Goal: Task Accomplishment & Management: Use online tool/utility

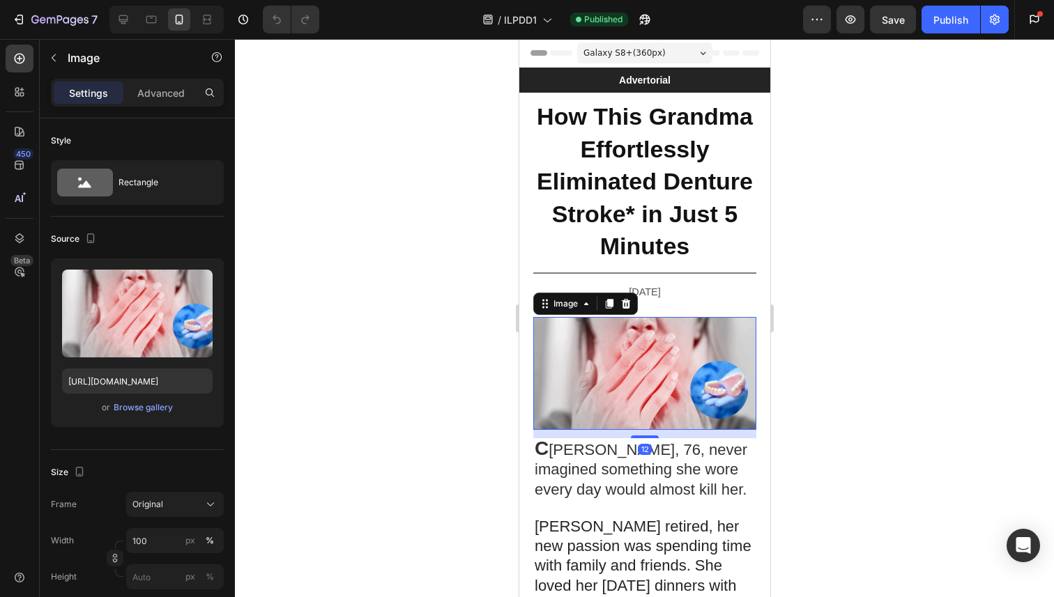
click at [682, 360] on img at bounding box center [643, 373] width 223 height 113
click at [570, 330] on img at bounding box center [643, 373] width 223 height 113
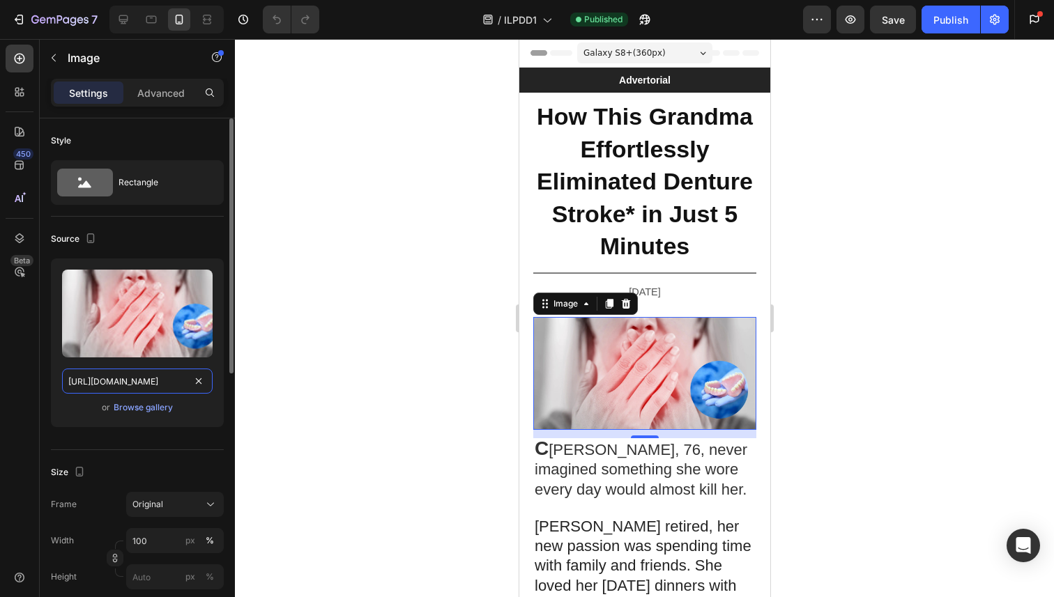
click at [93, 390] on input "https://cdn.shopify.com/s/files/1/0830/5639/4526/files/lll-ezgif.com-png-to-web…" at bounding box center [137, 381] width 151 height 25
paste input "mold-ezgif.com-png-to-webp-converter.webp?v=1756334875"
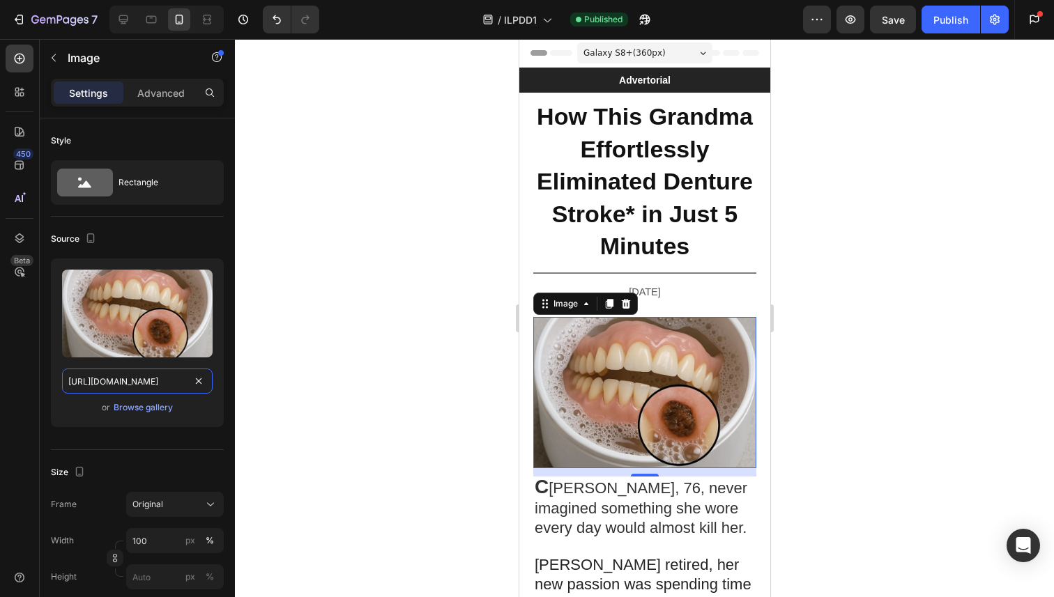
type input "[URL][DOMAIN_NAME]"
click at [416, 278] on div at bounding box center [644, 318] width 819 height 558
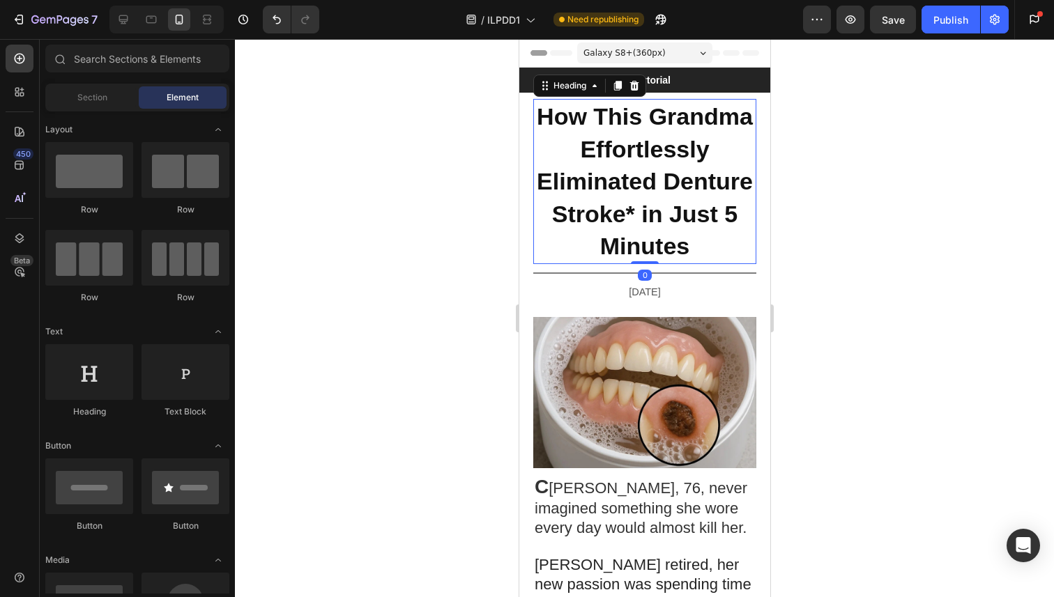
click at [606, 141] on strong "How This Grandma Effortlessly Eliminated Denture Stroke* in Just 5 Minutes" at bounding box center [644, 181] width 216 height 156
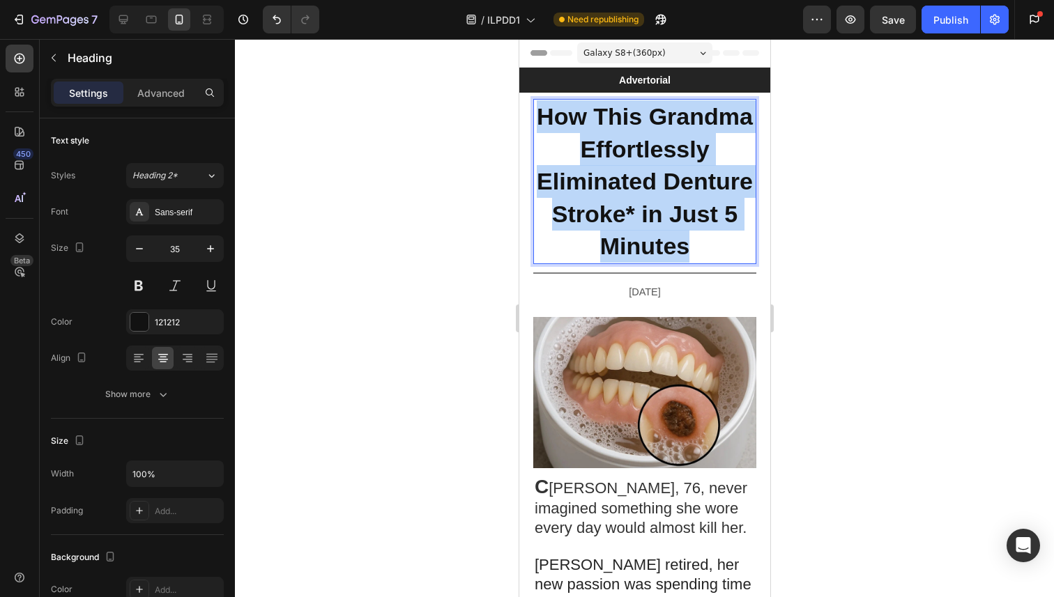
click at [606, 141] on strong "How This Grandma Effortlessly Eliminated Denture Stroke* in Just 5 Minutes" at bounding box center [644, 181] width 216 height 156
copy strong "How This Grandma Effortlessly Eliminated Denture Stroke* in Just 5 Minutes"
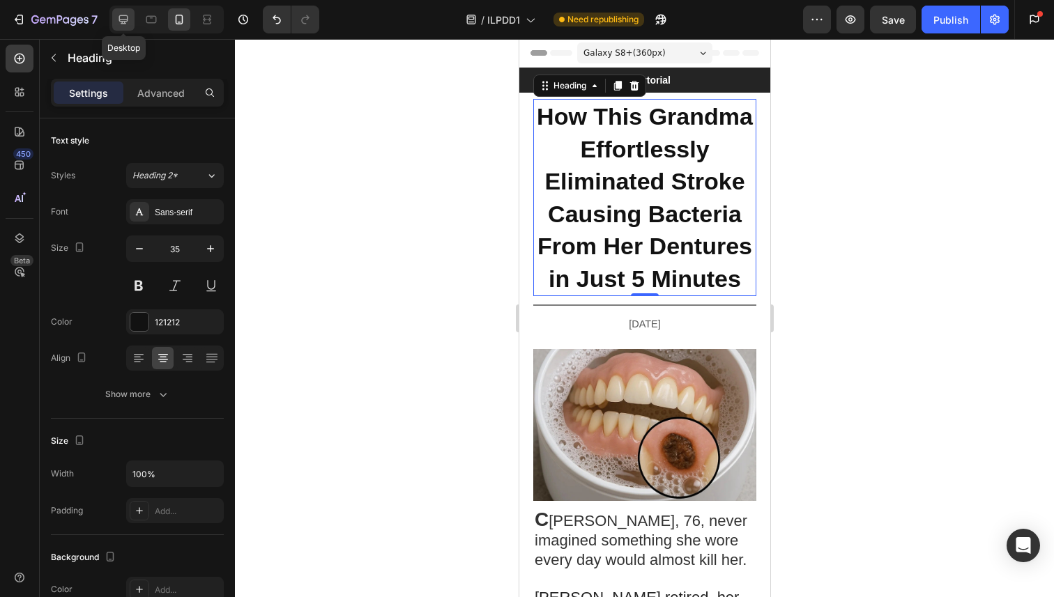
click at [115, 12] on div at bounding box center [123, 19] width 22 height 22
type input "48"
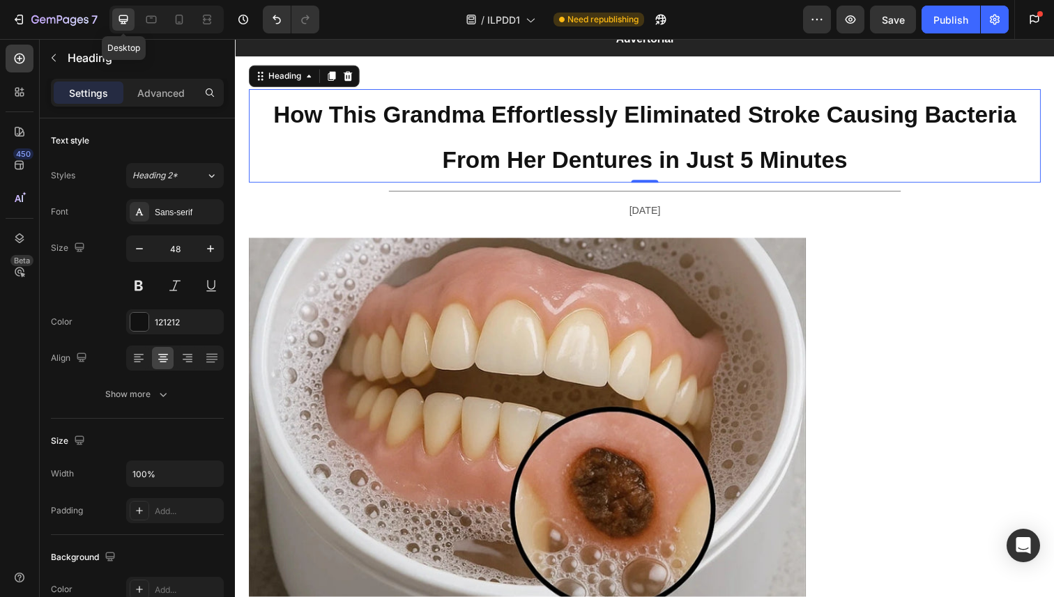
scroll to position [47, 0]
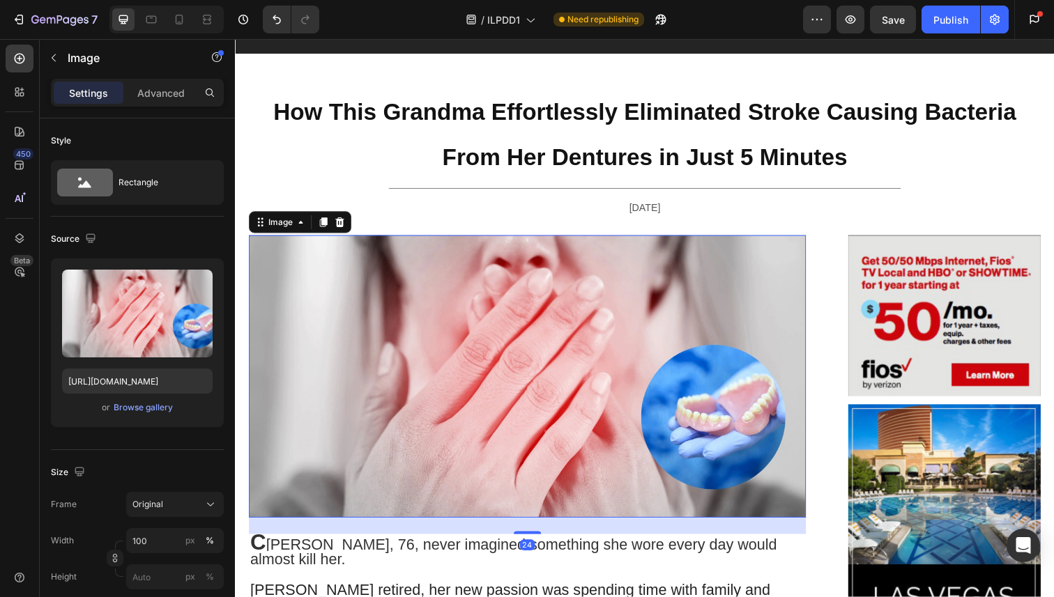
click at [584, 351] on img at bounding box center [533, 384] width 569 height 288
click at [167, 22] on div "Mobile" at bounding box center [166, 20] width 114 height 28
click at [170, 22] on div at bounding box center [179, 19] width 22 height 22
type input "[URL][DOMAIN_NAME]"
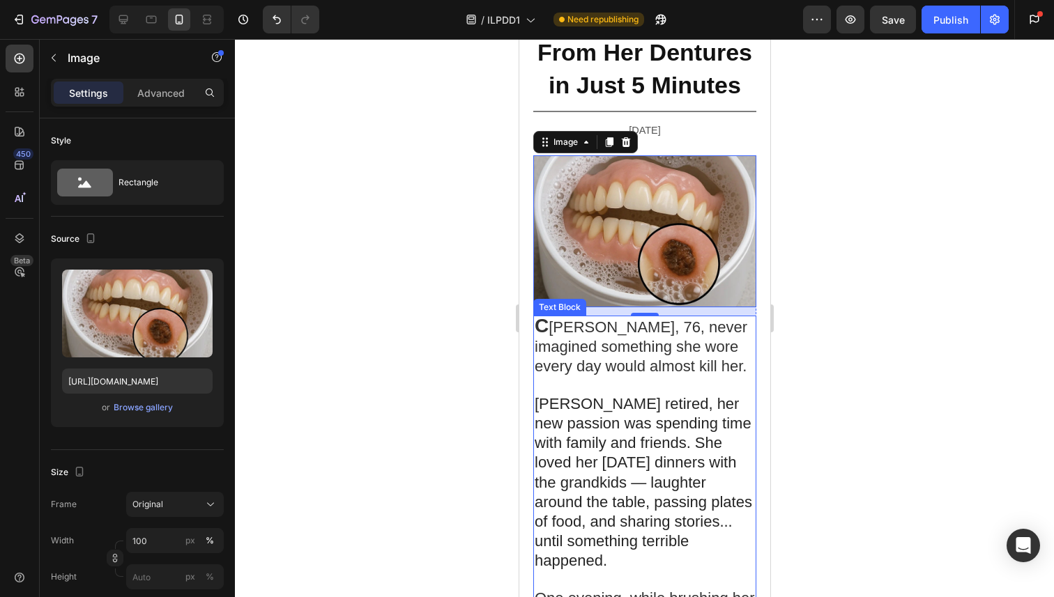
scroll to position [262, 0]
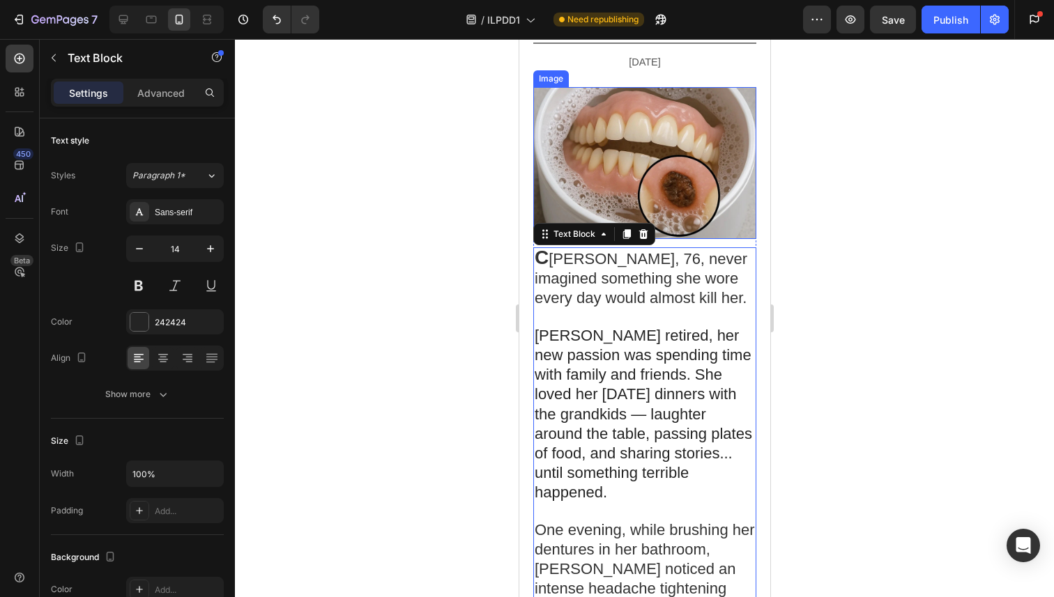
click at [666, 191] on img at bounding box center [643, 163] width 223 height 152
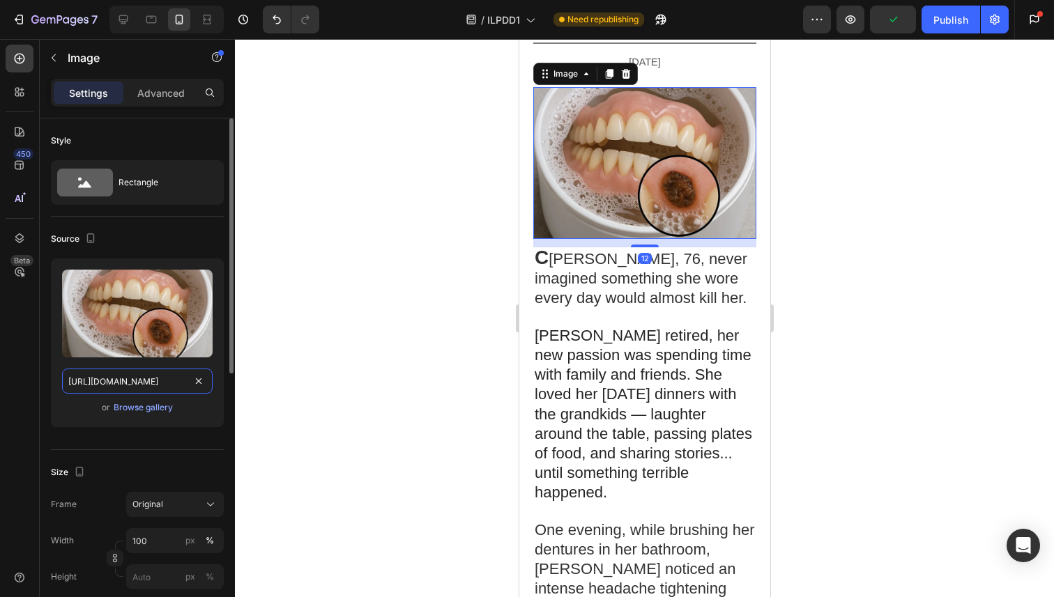
click at [159, 378] on input "[URL][DOMAIN_NAME]" at bounding box center [137, 381] width 151 height 25
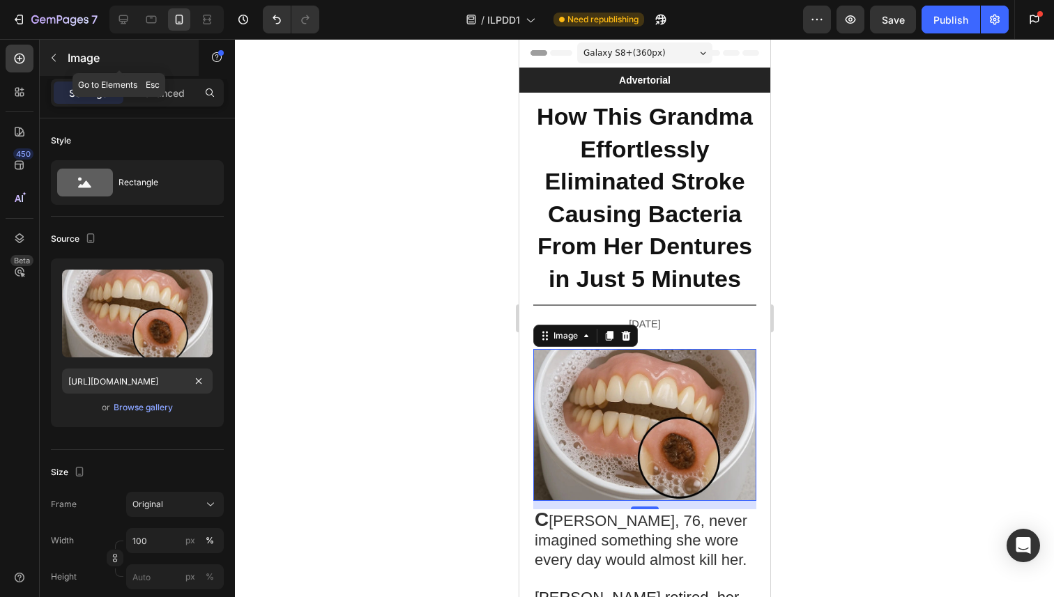
click at [62, 56] on button "button" at bounding box center [54, 58] width 22 height 22
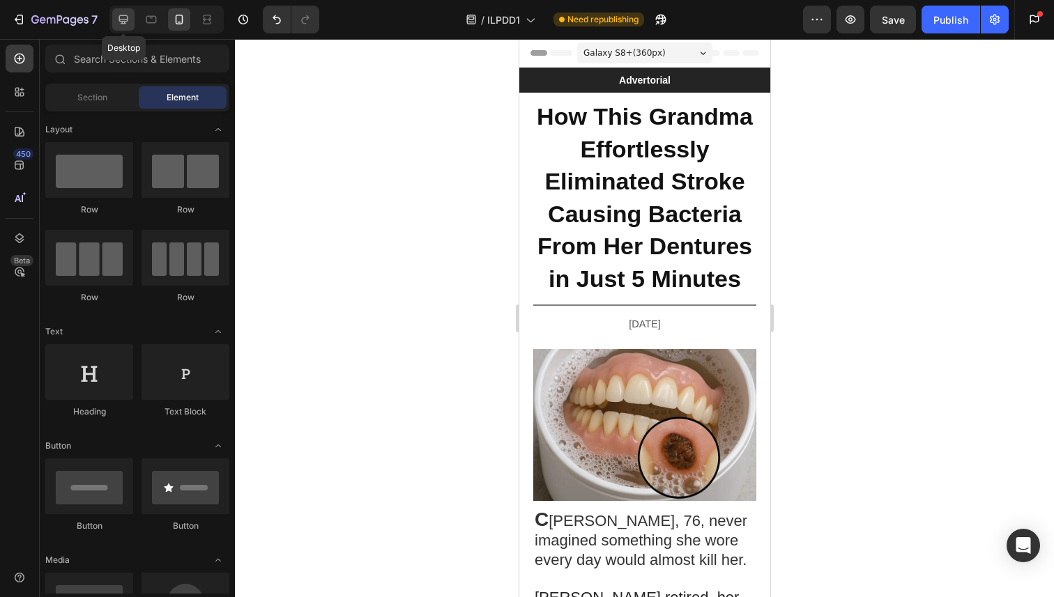
click at [125, 21] on icon at bounding box center [123, 19] width 9 height 9
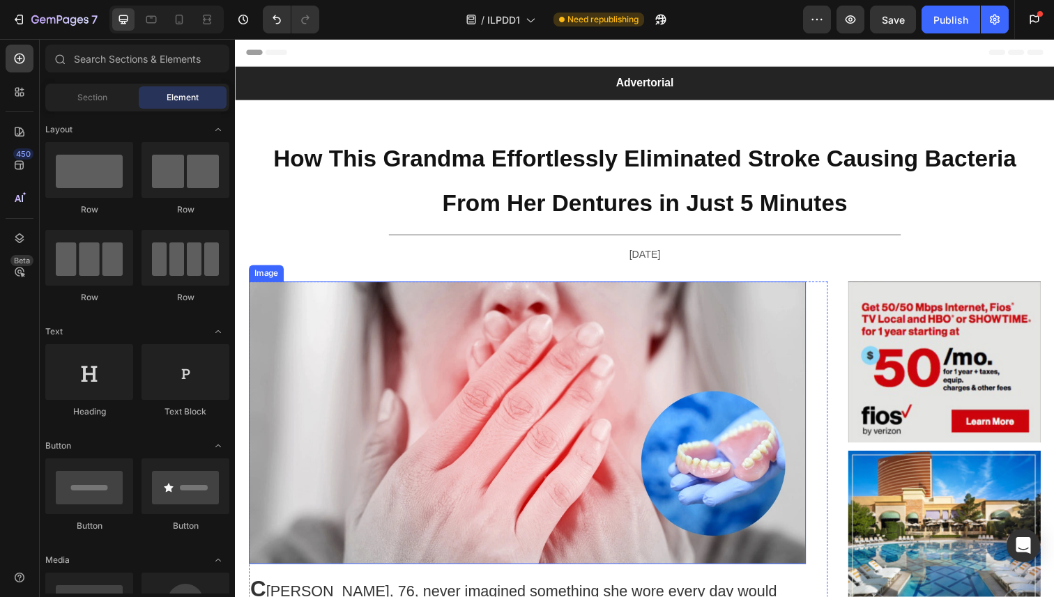
click at [604, 404] on img at bounding box center [533, 431] width 569 height 288
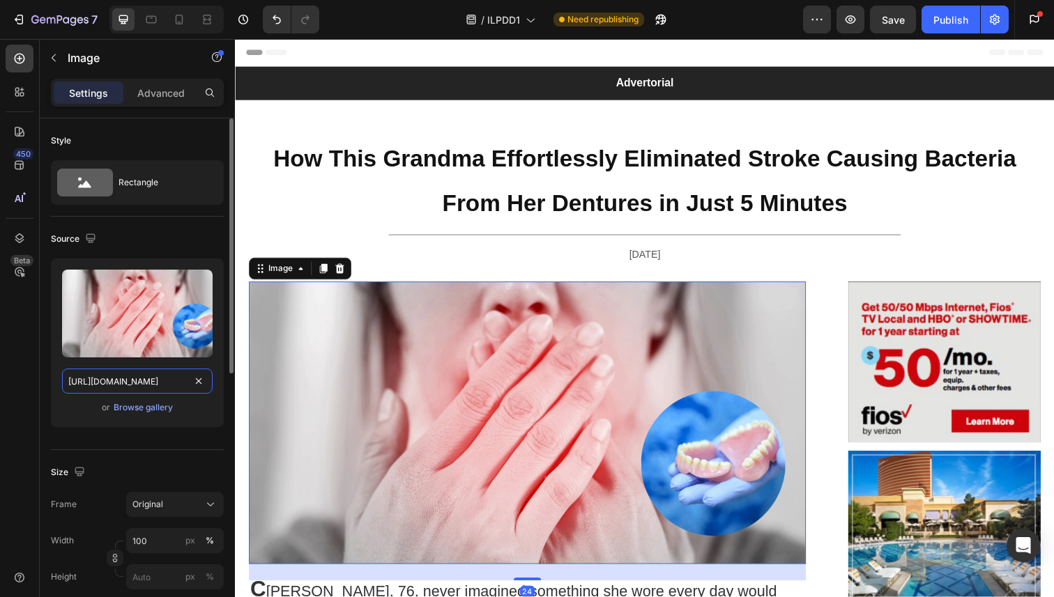
click at [116, 390] on input "https://cdn.shopify.com/s/files/1/0830/5639/4526/files/lll-ezgif.com-png-to-web…" at bounding box center [137, 381] width 151 height 25
paste input "mold-ezgif.com-png-to-webp-converter.webp?v=1756334875"
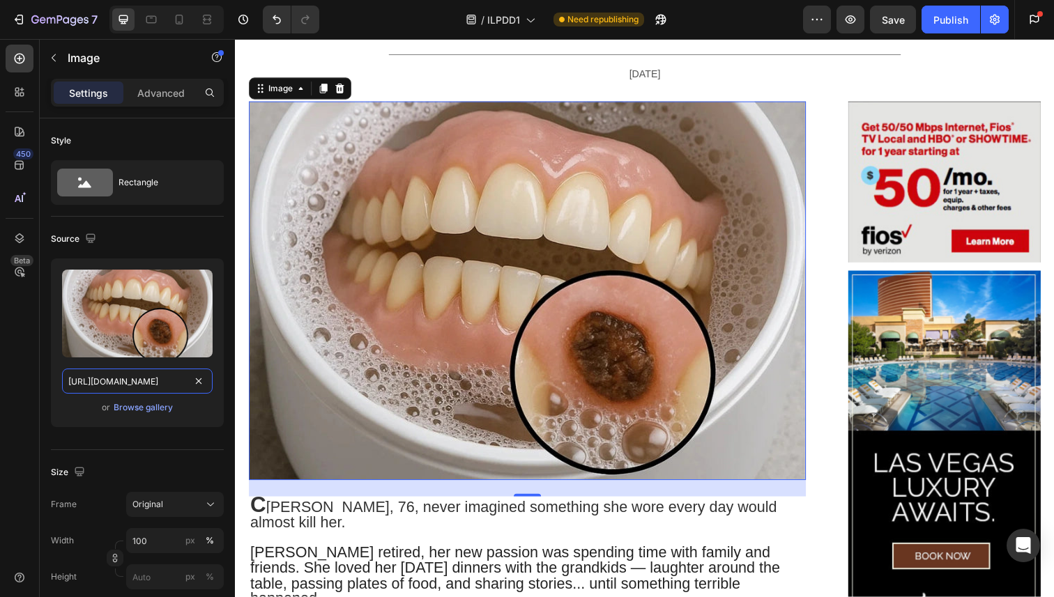
scroll to position [212, 0]
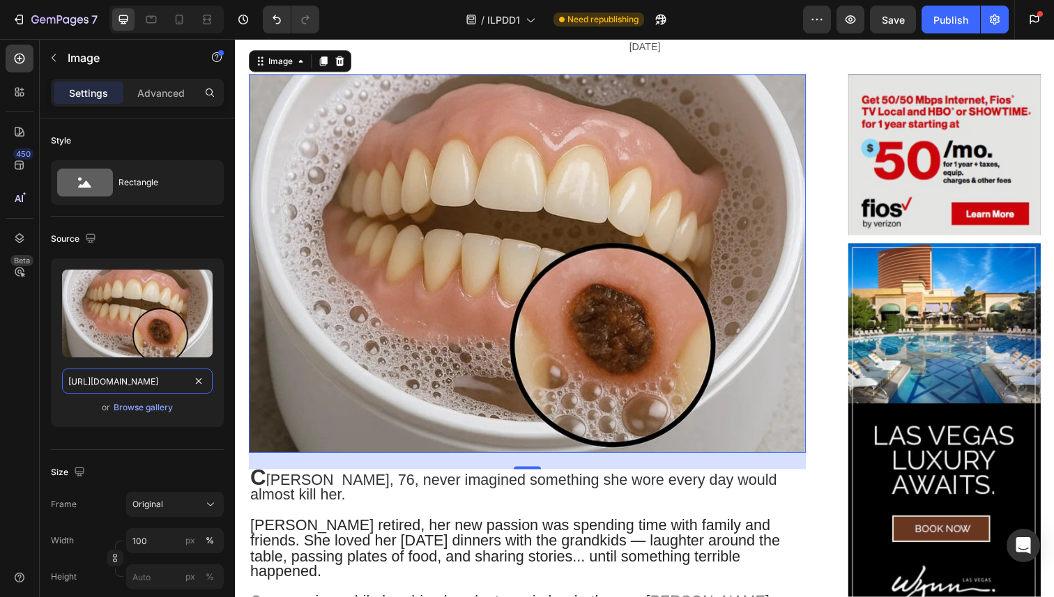
type input "[URL][DOMAIN_NAME]"
click at [522, 426] on img at bounding box center [533, 268] width 569 height 386
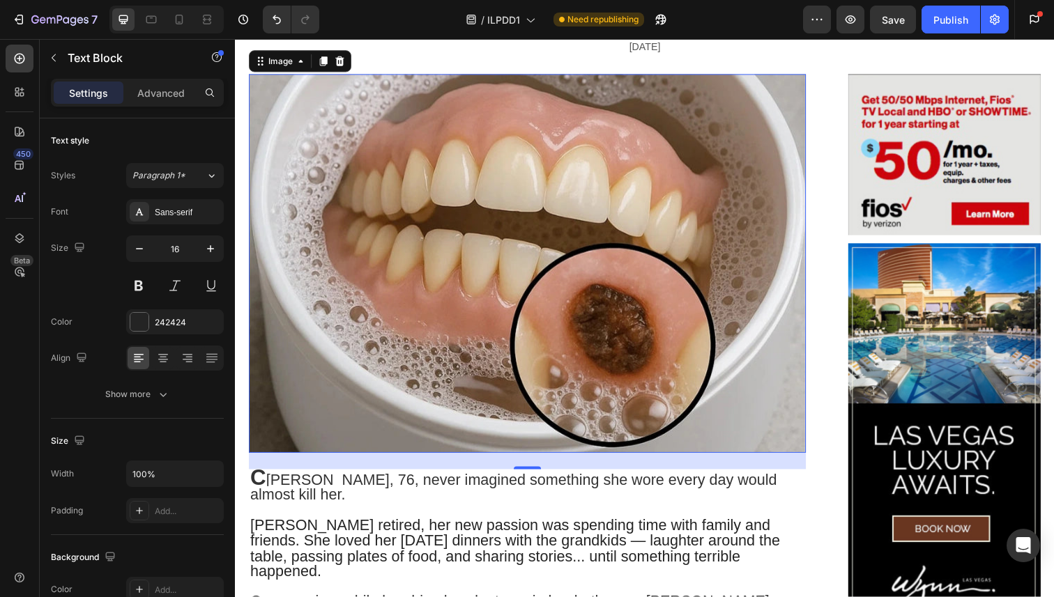
click at [573, 527] on span "[PERSON_NAME] retired, her new passion was spending time with family and friend…" at bounding box center [520, 559] width 541 height 65
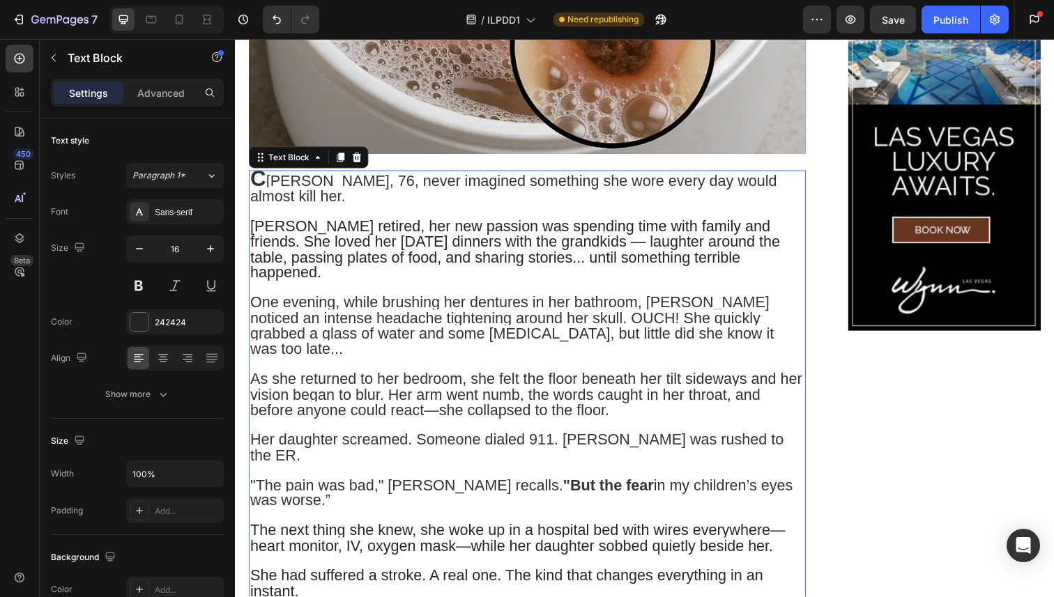
scroll to position [17, 0]
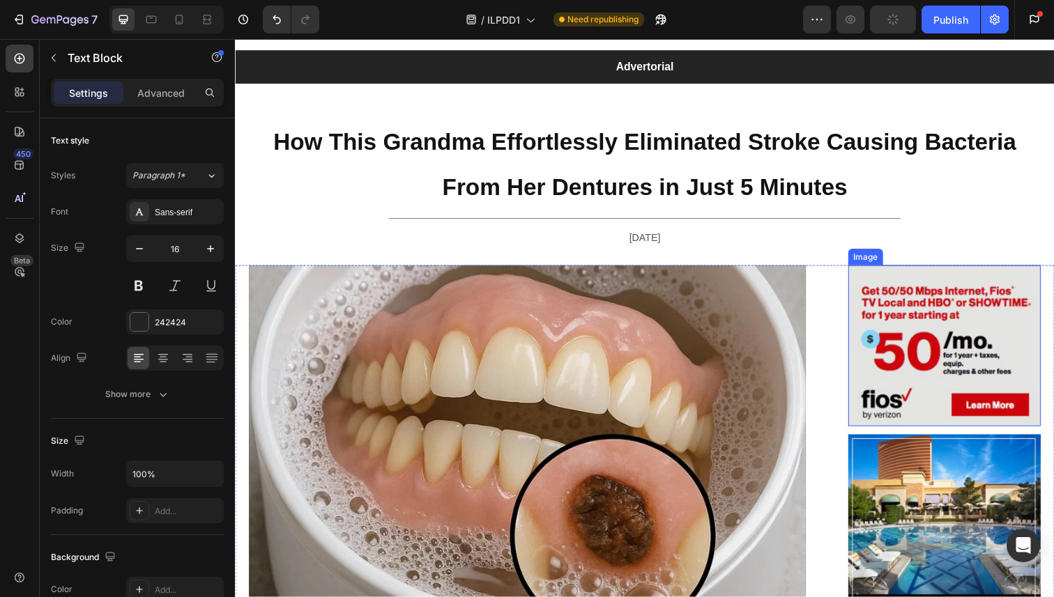
click at [931, 343] on img at bounding box center [959, 352] width 197 height 164
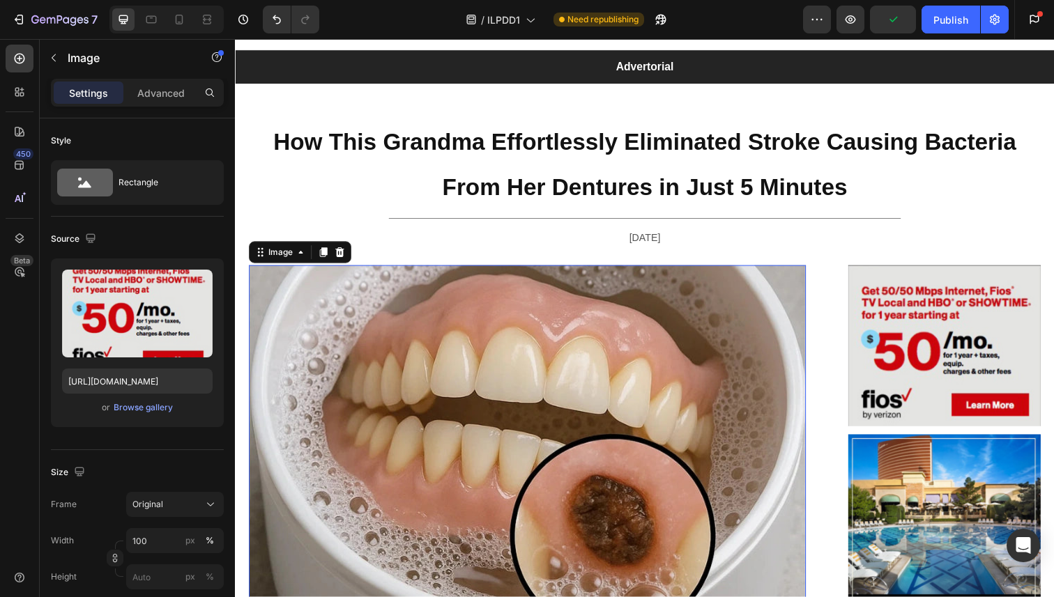
click at [715, 402] on img at bounding box center [533, 463] width 569 height 386
click at [960, 347] on img at bounding box center [959, 352] width 197 height 164
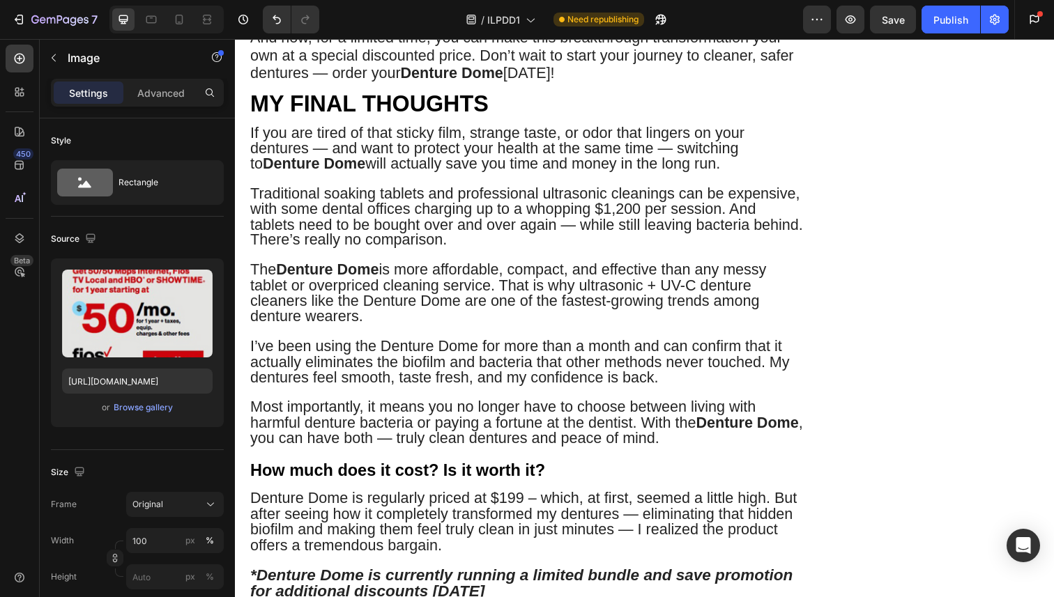
scroll to position [7119, 0]
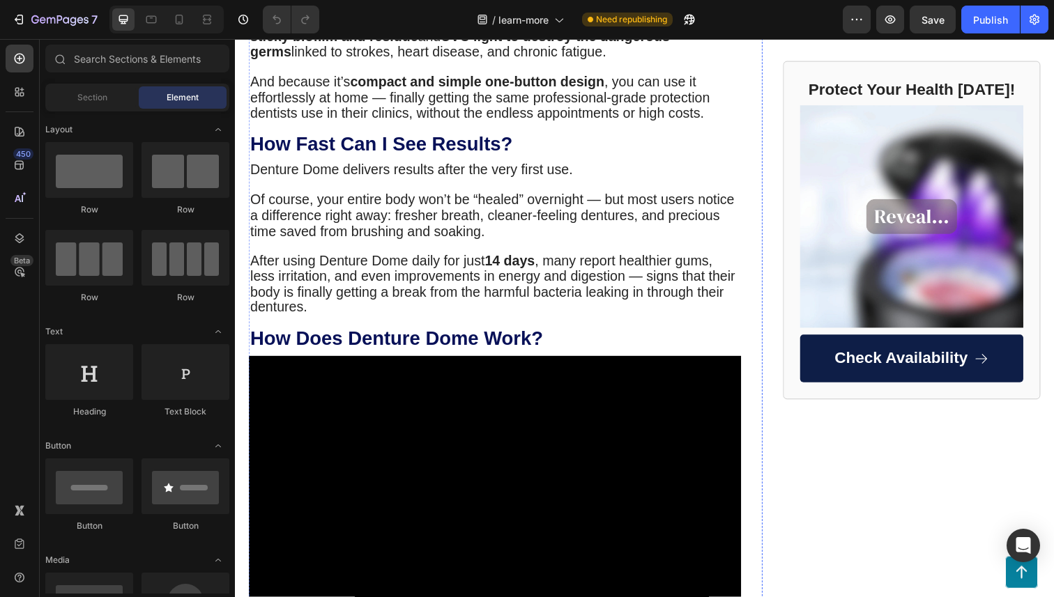
scroll to position [1485, 0]
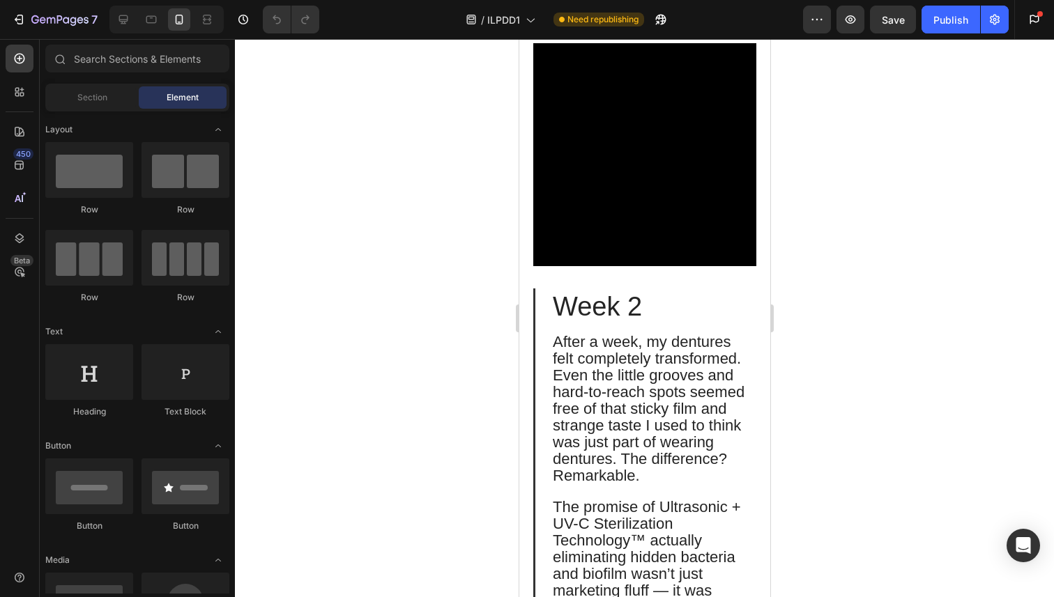
scroll to position [9989, 0]
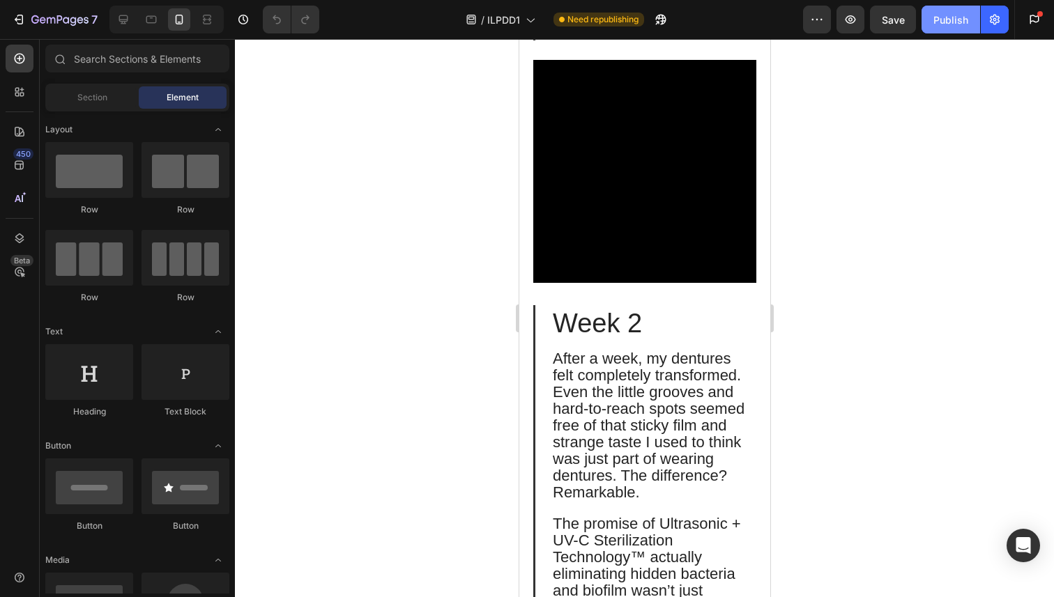
click at [940, 19] on div "Publish" at bounding box center [950, 20] width 35 height 15
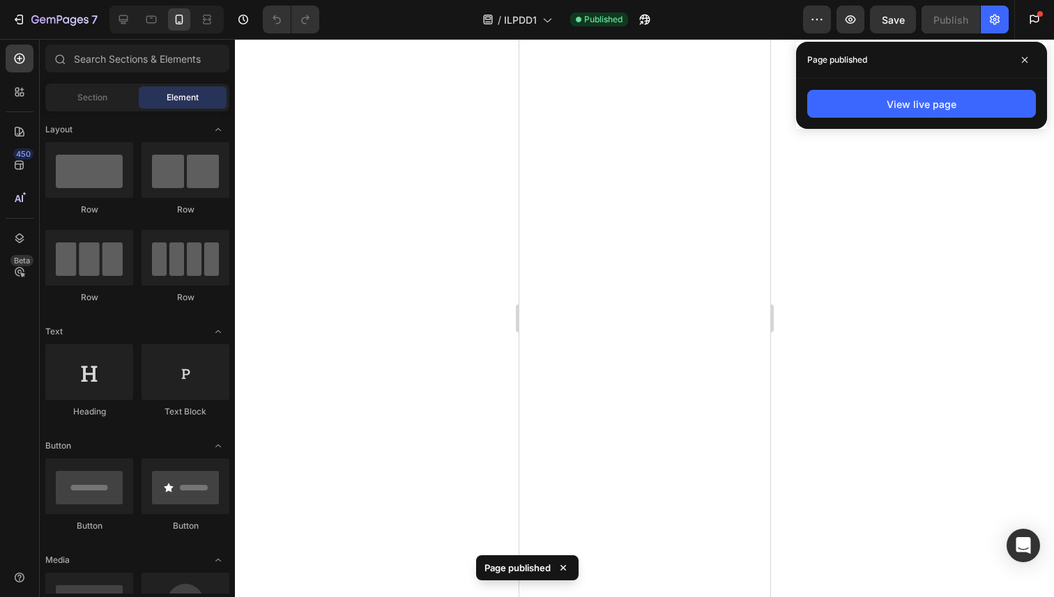
scroll to position [13436, 0]
click at [849, 98] on button "View live page" at bounding box center [921, 104] width 229 height 28
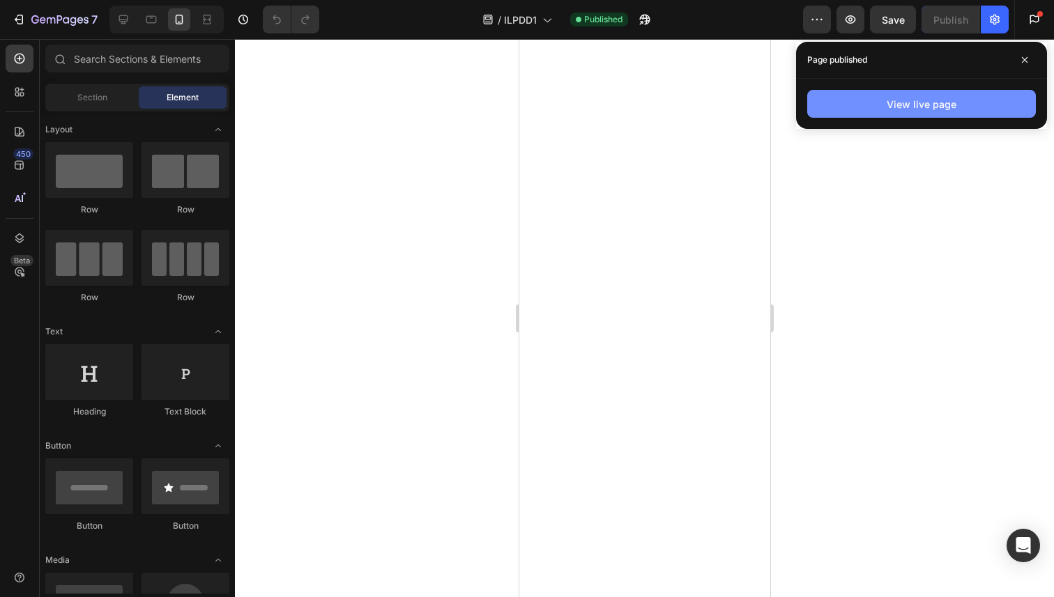
click at [880, 107] on button "View live page" at bounding box center [921, 104] width 229 height 28
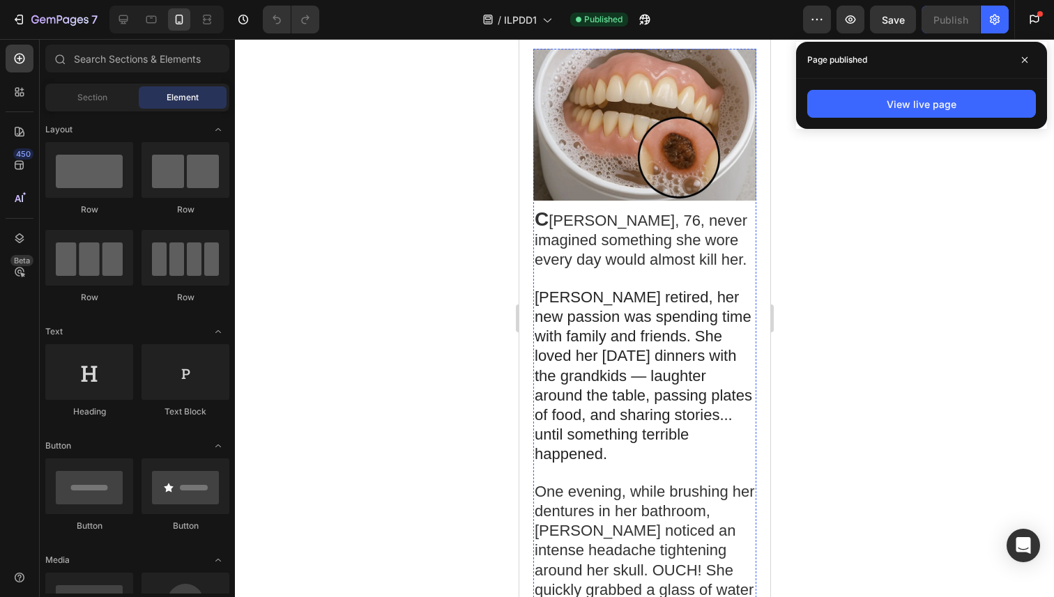
scroll to position [0, 0]
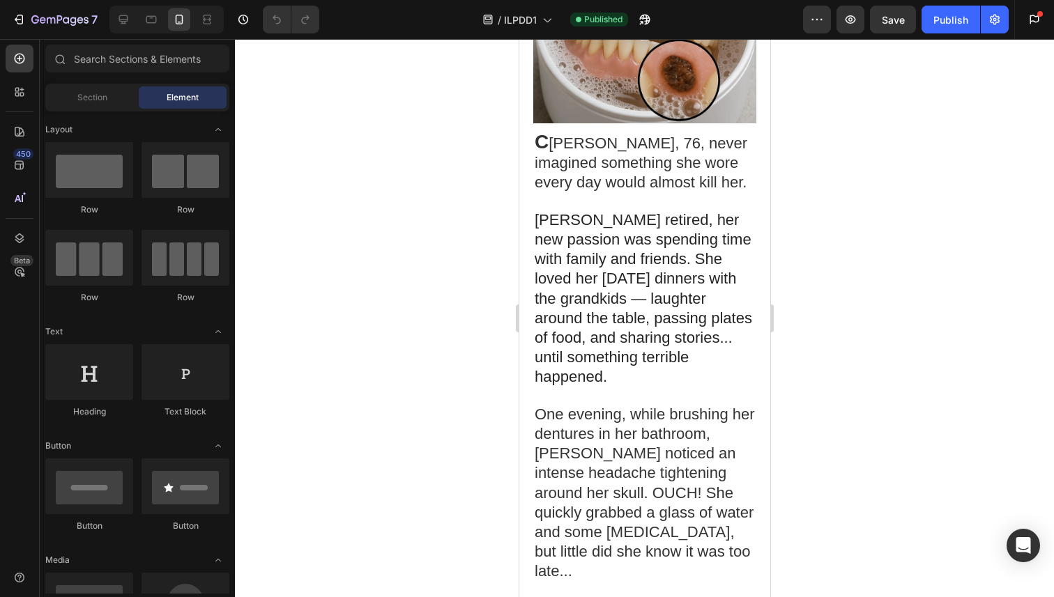
scroll to position [436, 0]
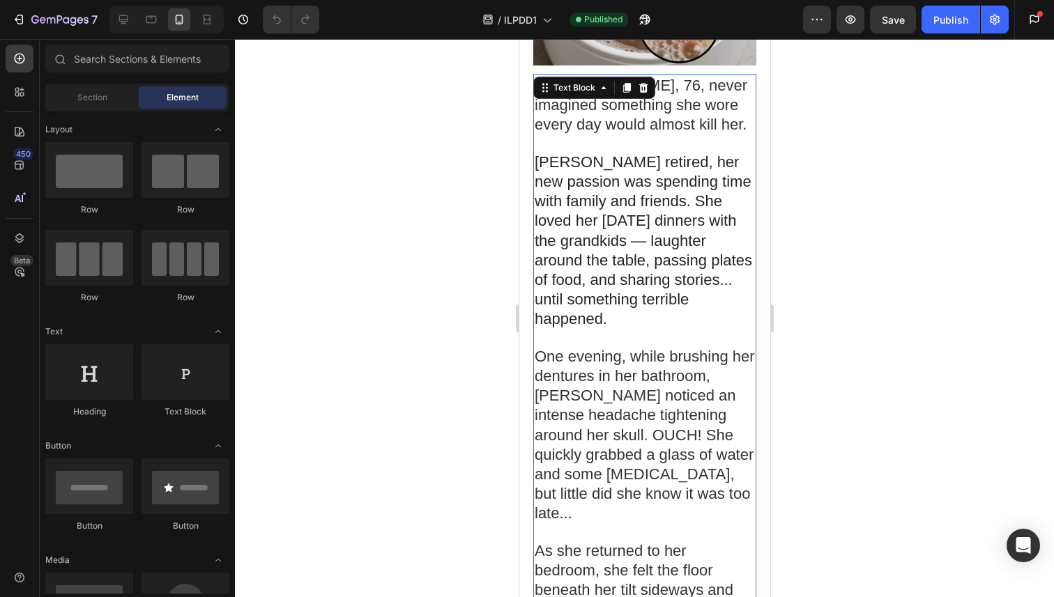
click at [611, 137] on p at bounding box center [644, 144] width 220 height 17
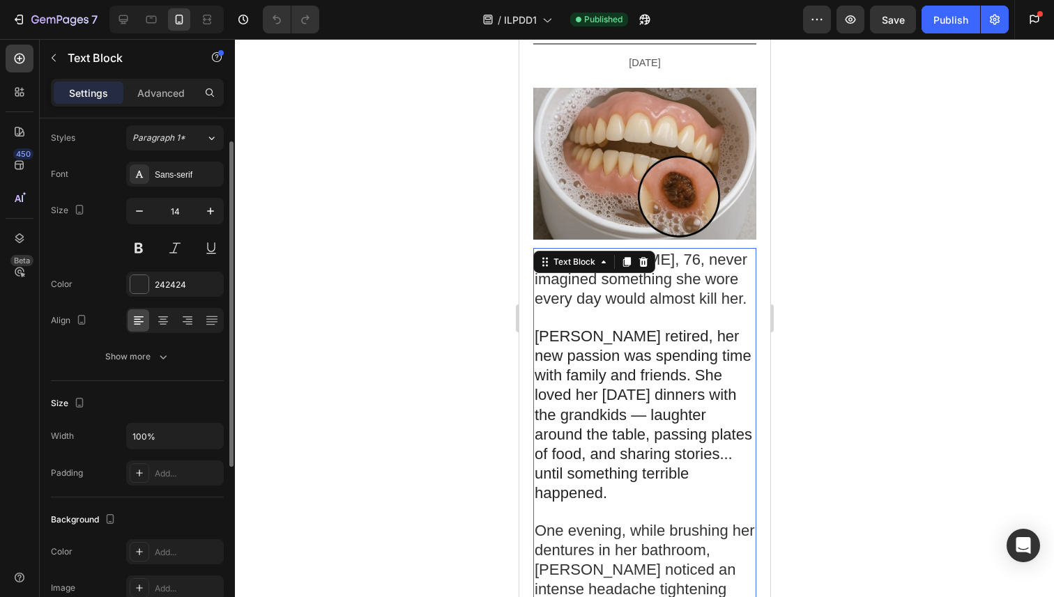
scroll to position [263, 0]
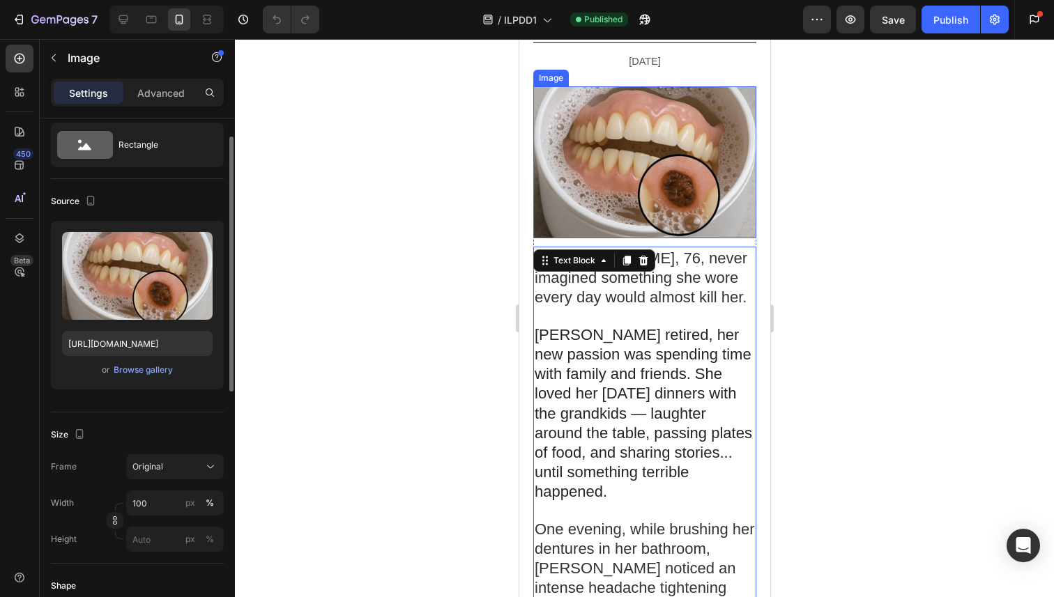
click at [661, 178] on img at bounding box center [643, 162] width 223 height 152
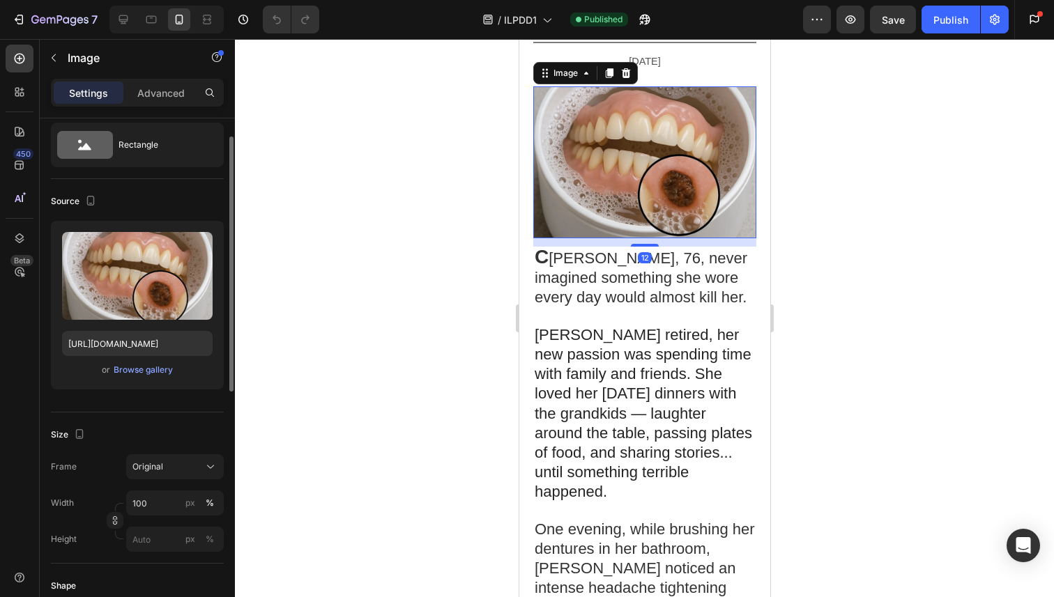
scroll to position [0, 0]
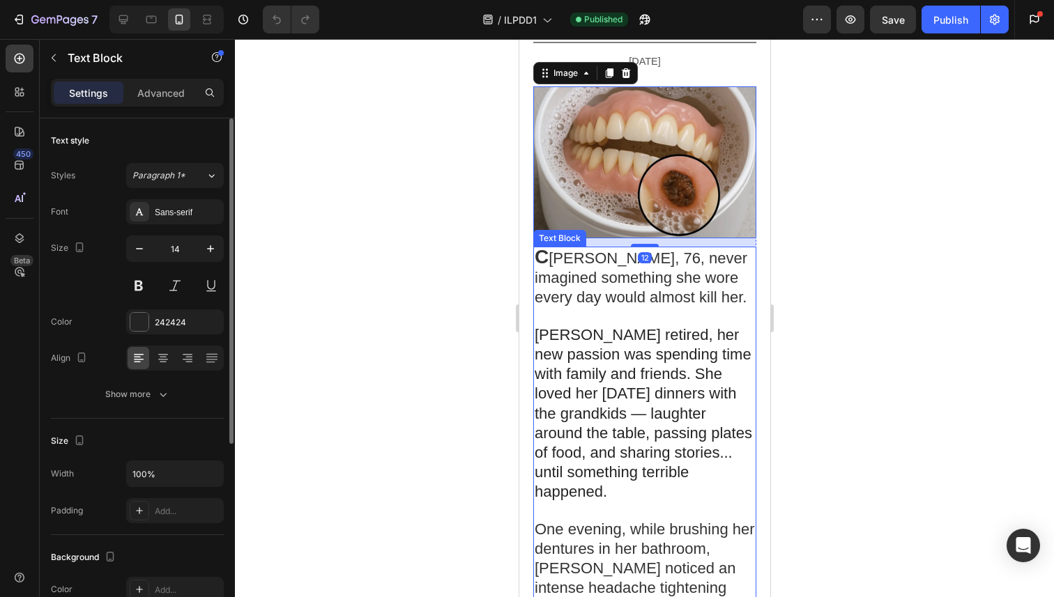
click at [569, 323] on p at bounding box center [644, 317] width 220 height 17
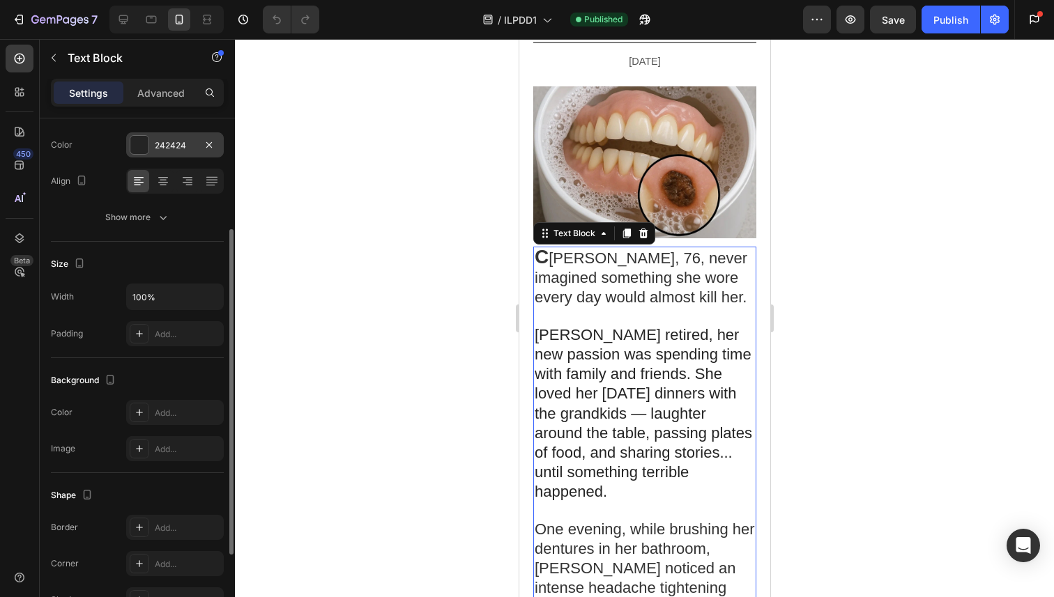
scroll to position [81, 0]
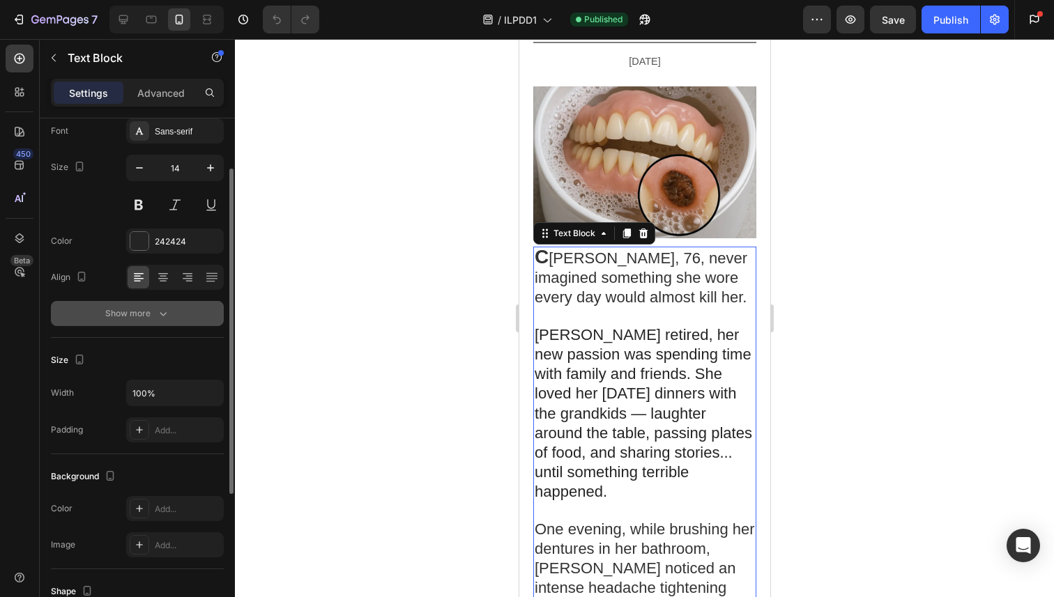
click at [140, 305] on button "Show more" at bounding box center [137, 313] width 173 height 25
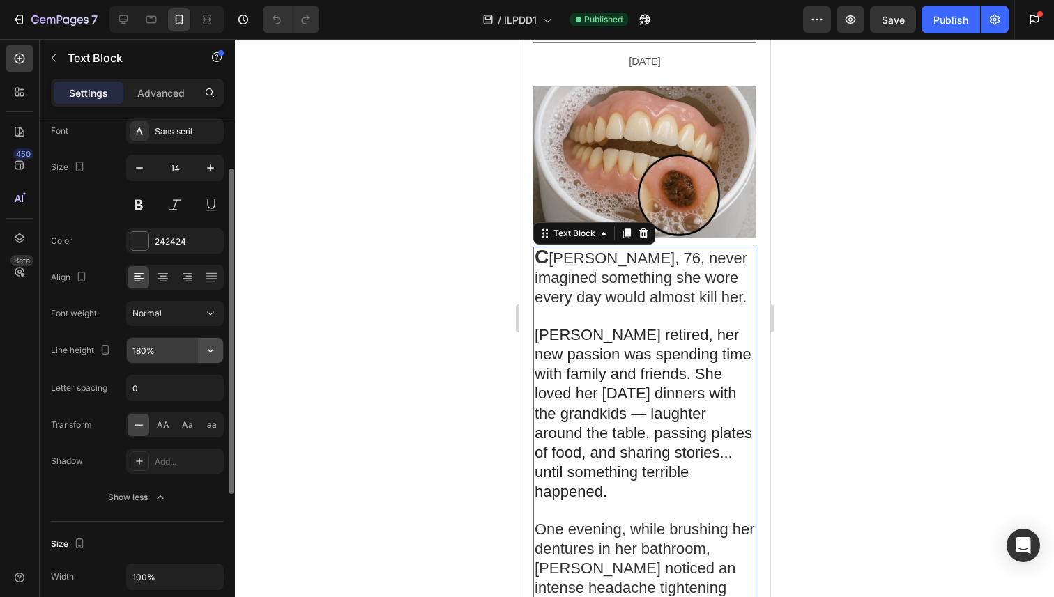
click at [217, 354] on icon "button" at bounding box center [211, 351] width 14 height 14
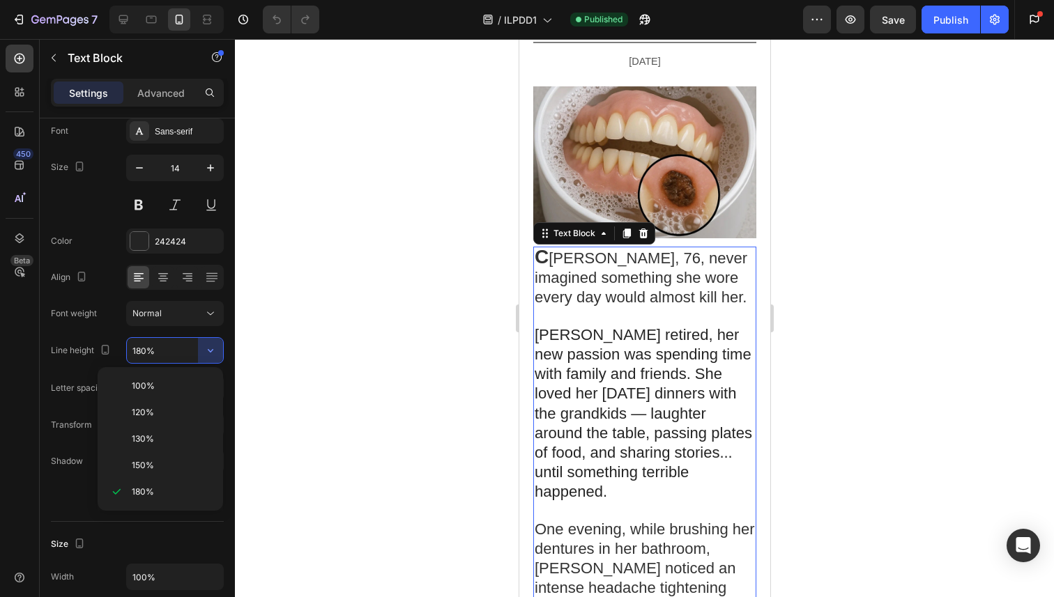
click at [307, 341] on div at bounding box center [644, 318] width 819 height 558
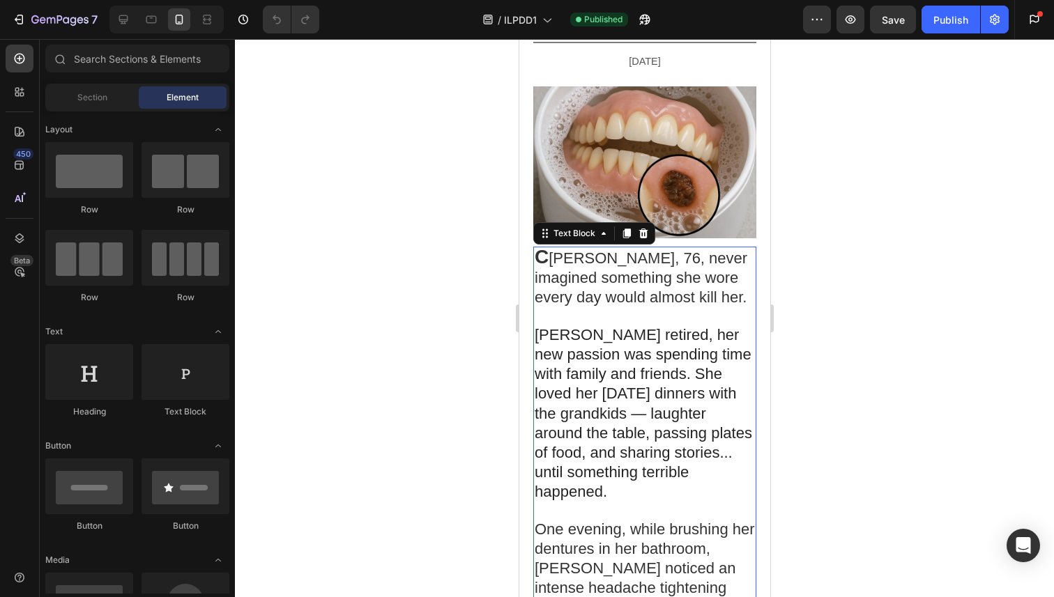
click at [583, 292] on span "[PERSON_NAME], 76, never imagined something she wore every day would almost kil…" at bounding box center [640, 278] width 213 height 56
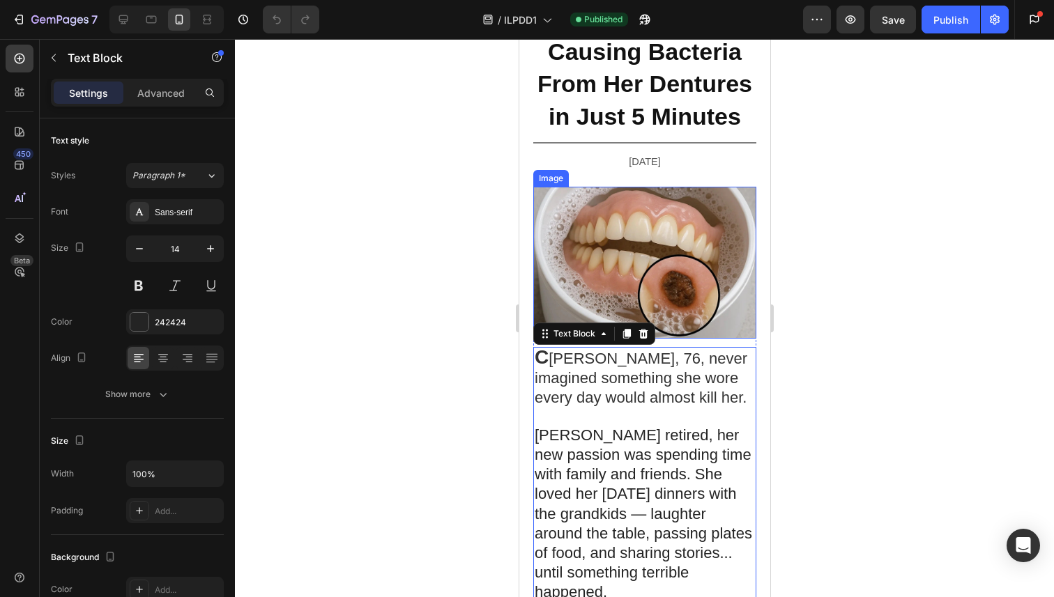
scroll to position [166, 0]
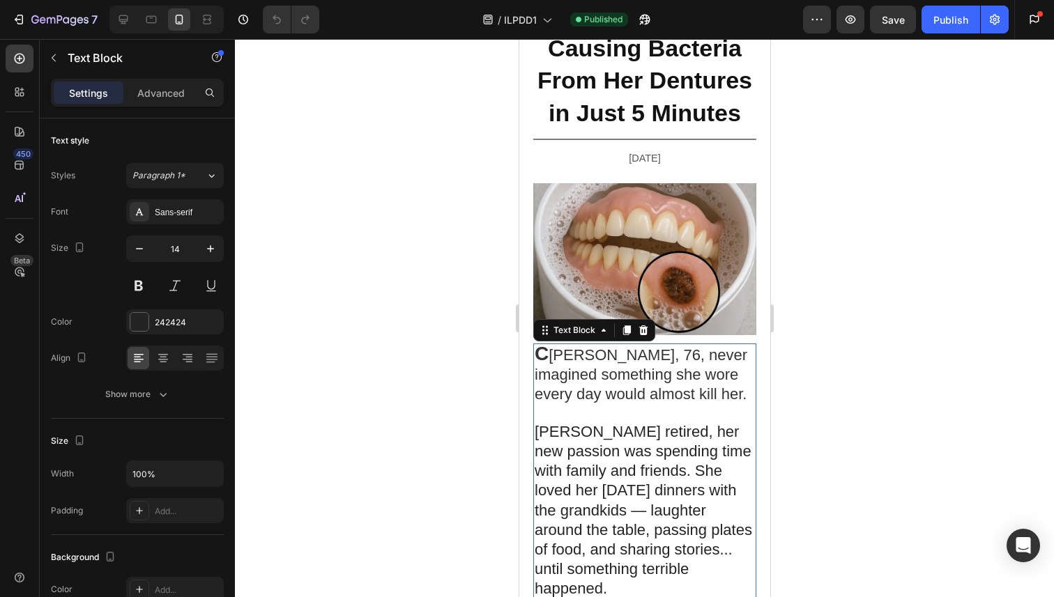
click at [874, 158] on div at bounding box center [644, 318] width 819 height 558
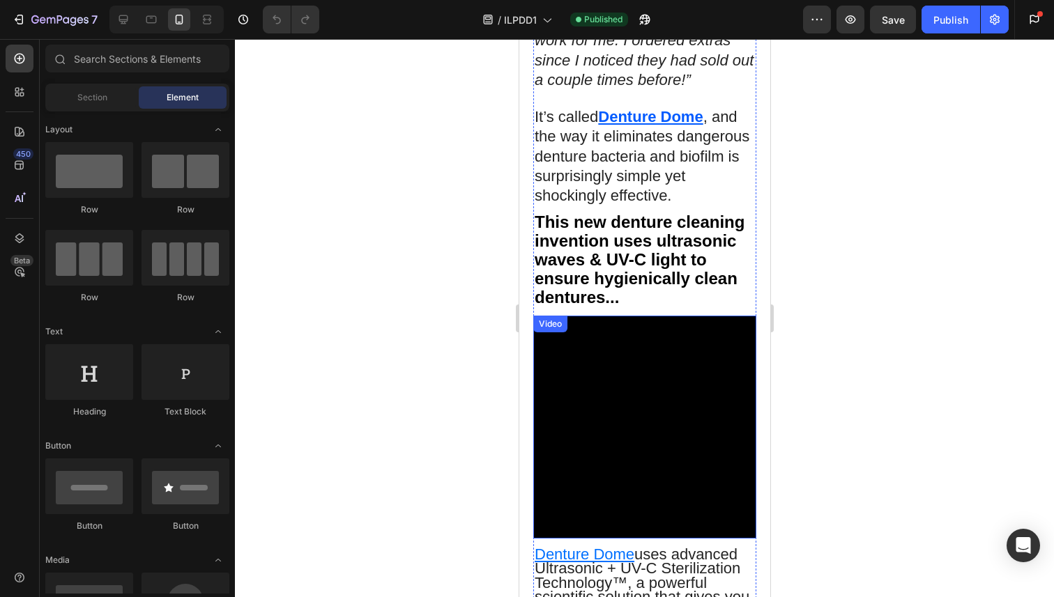
scroll to position [6362, 0]
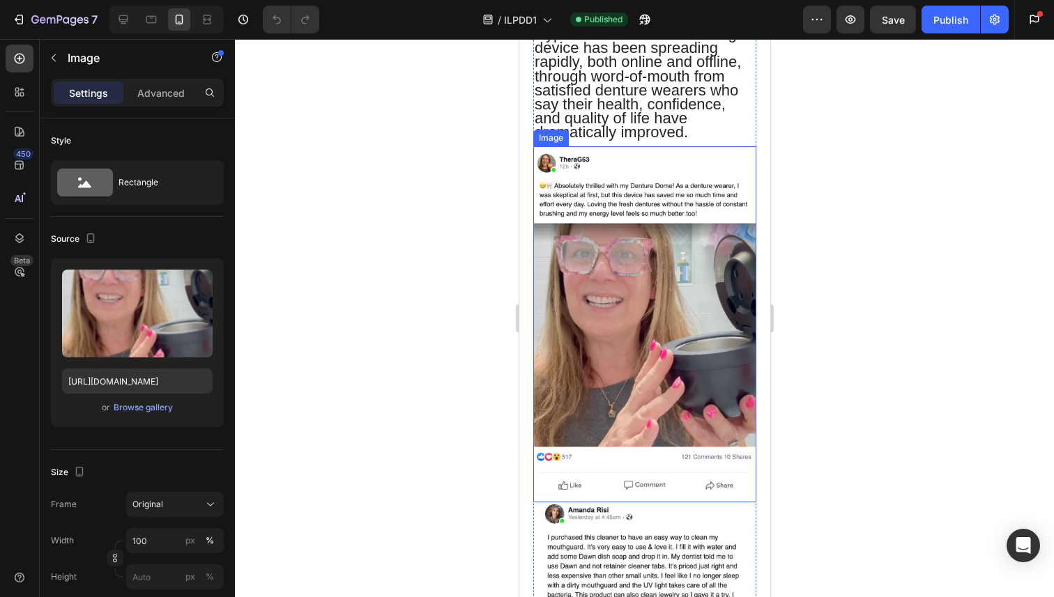
click at [639, 353] on img at bounding box center [643, 324] width 223 height 356
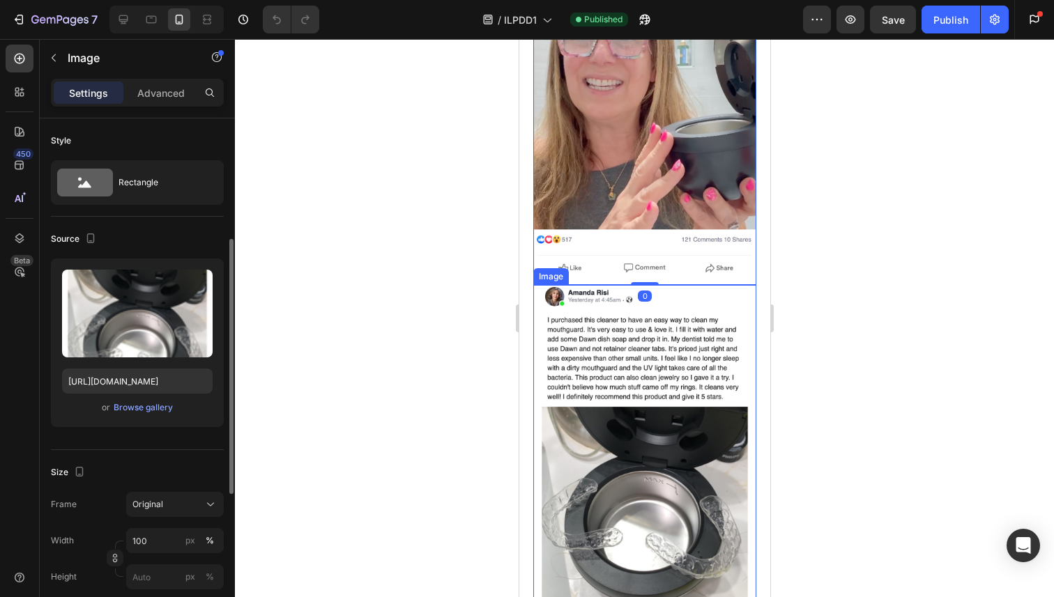
scroll to position [81, 0]
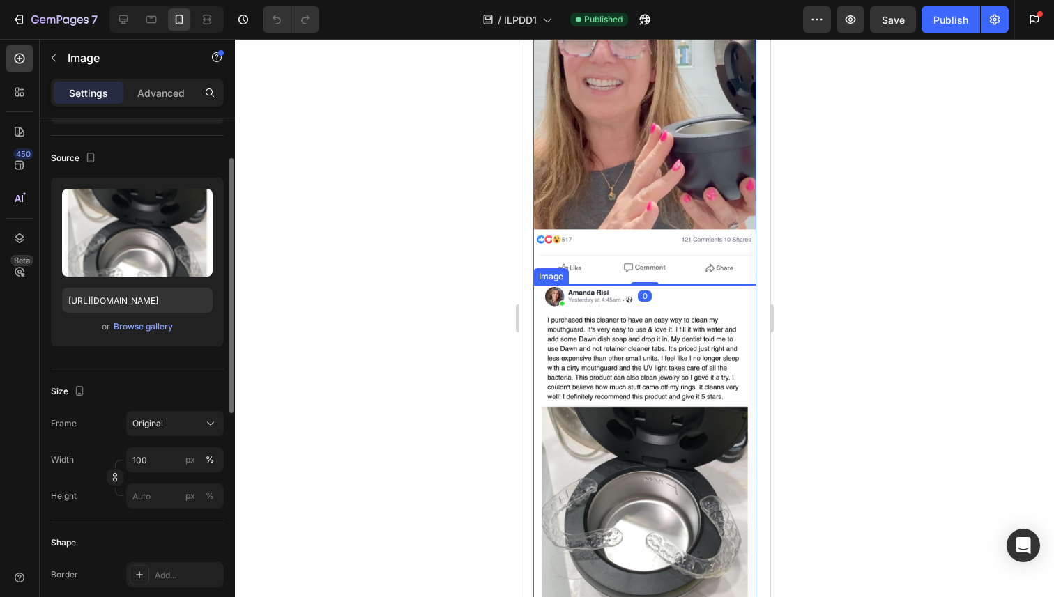
click at [643, 394] on img at bounding box center [643, 476] width 223 height 383
click at [641, 215] on img at bounding box center [643, 107] width 223 height 356
click at [660, 379] on img at bounding box center [643, 476] width 223 height 383
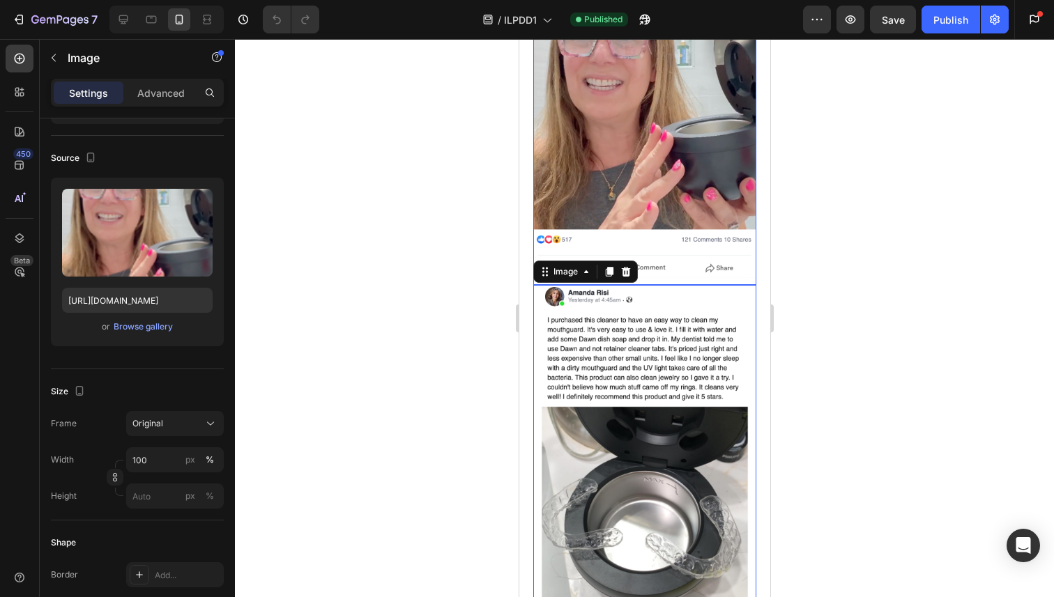
click at [645, 267] on img at bounding box center [643, 107] width 223 height 356
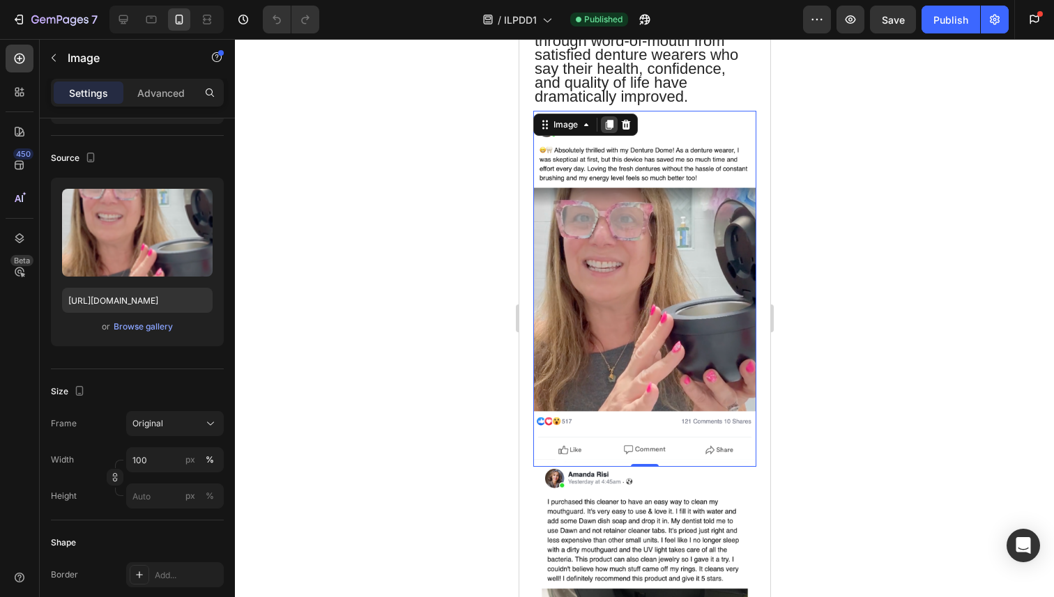
click at [604, 133] on div at bounding box center [608, 124] width 17 height 17
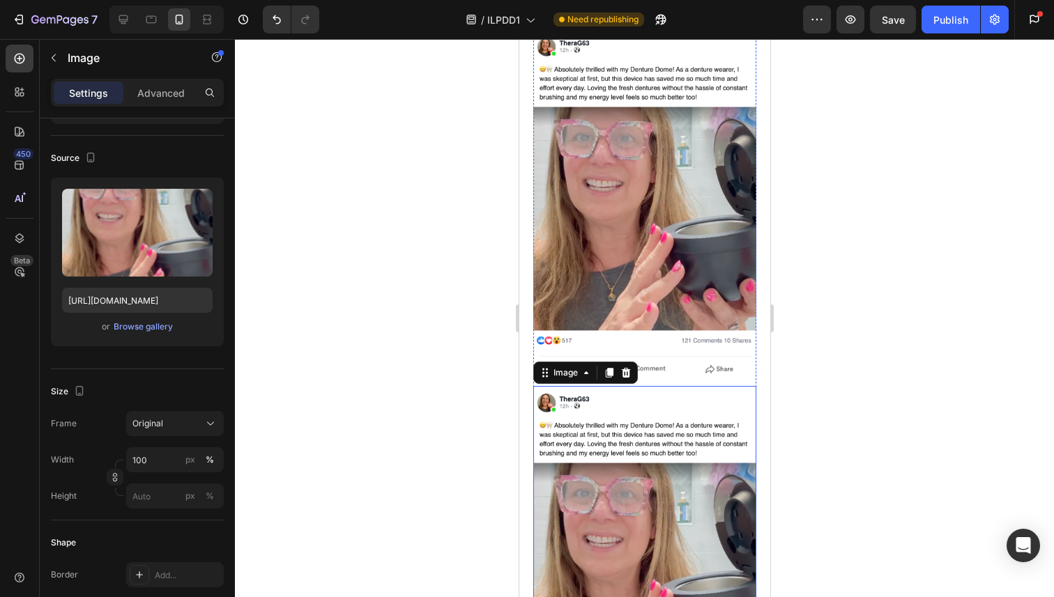
scroll to position [9374, 0]
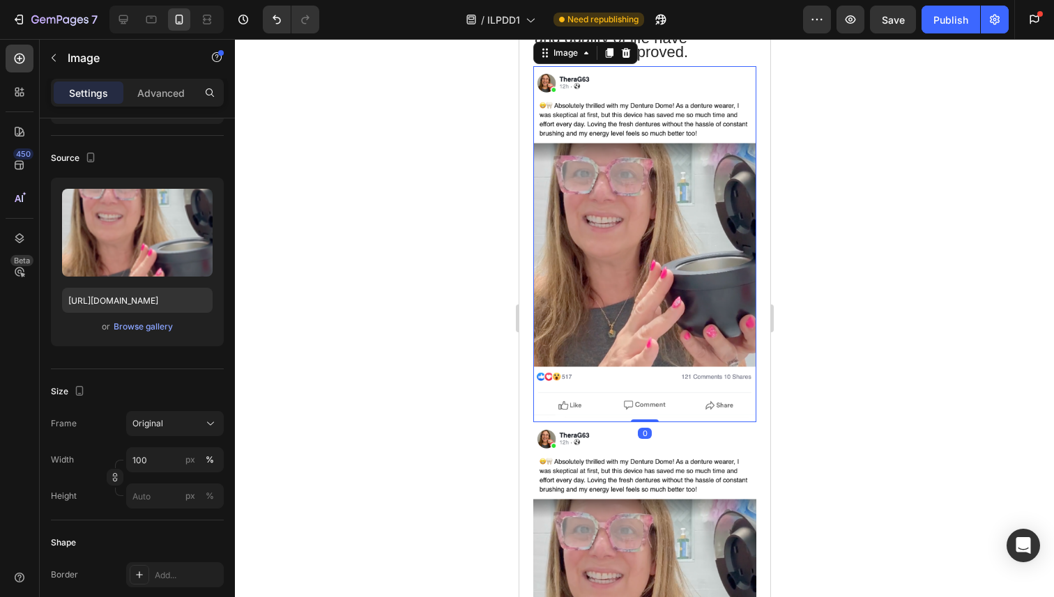
click at [615, 335] on img at bounding box center [643, 244] width 223 height 356
click at [134, 293] on input "[URL][DOMAIN_NAME]" at bounding box center [137, 300] width 151 height 25
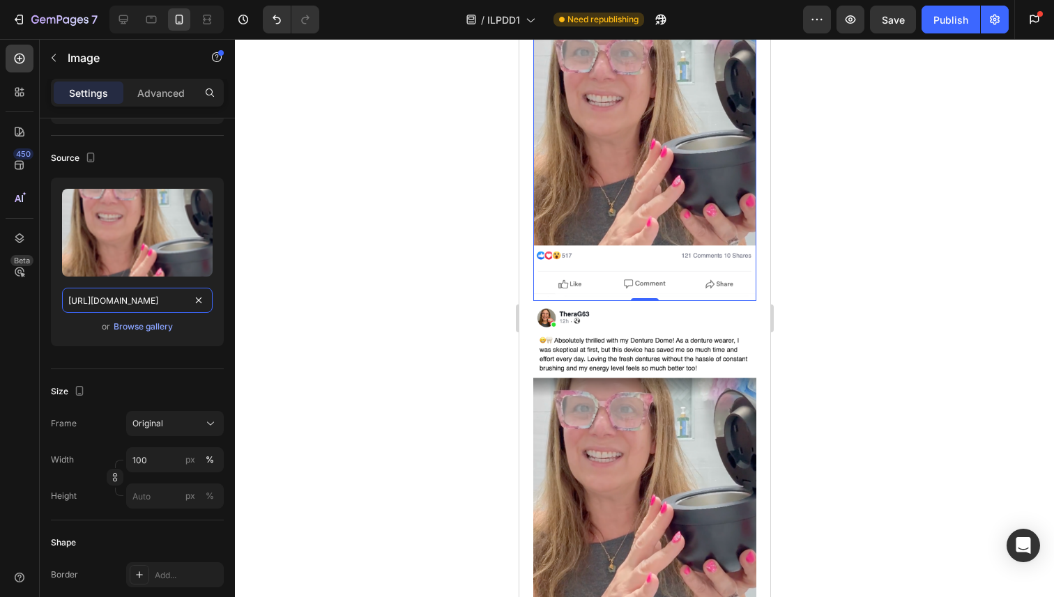
scroll to position [9515, 0]
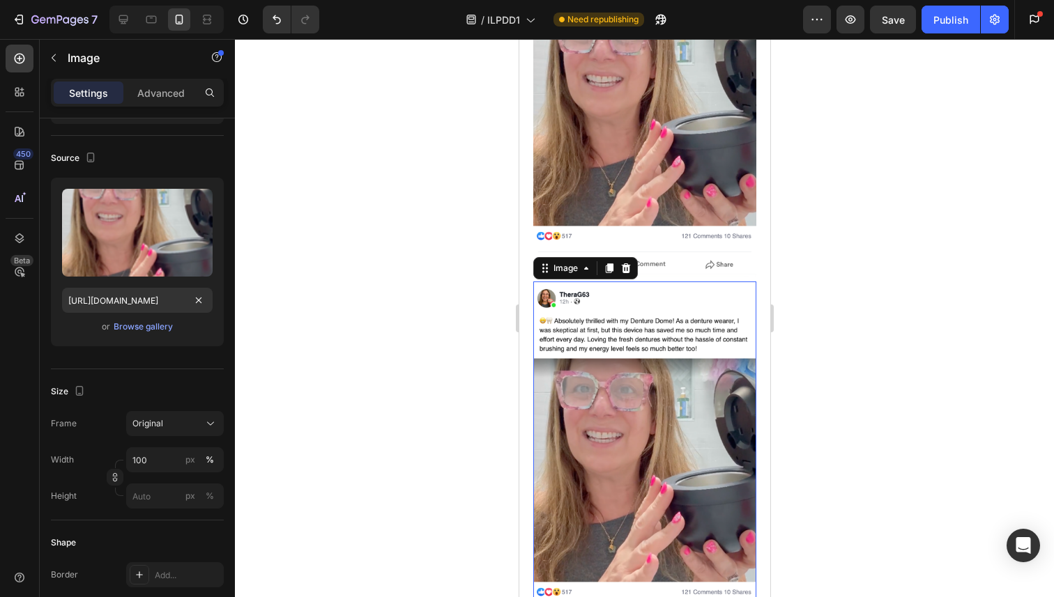
click at [647, 454] on img at bounding box center [643, 460] width 223 height 356
click at [137, 298] on input "[URL][DOMAIN_NAME]" at bounding box center [137, 300] width 151 height 25
paste input "sd-ezgif.com-png-to-webp-converter.webp?v=1756336803"
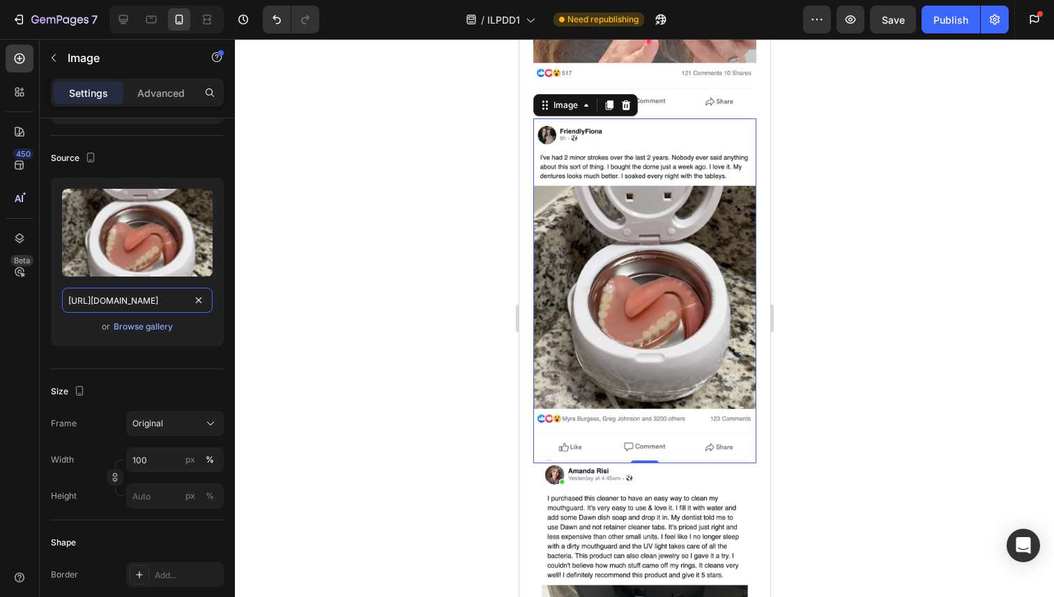
scroll to position [9675, 0]
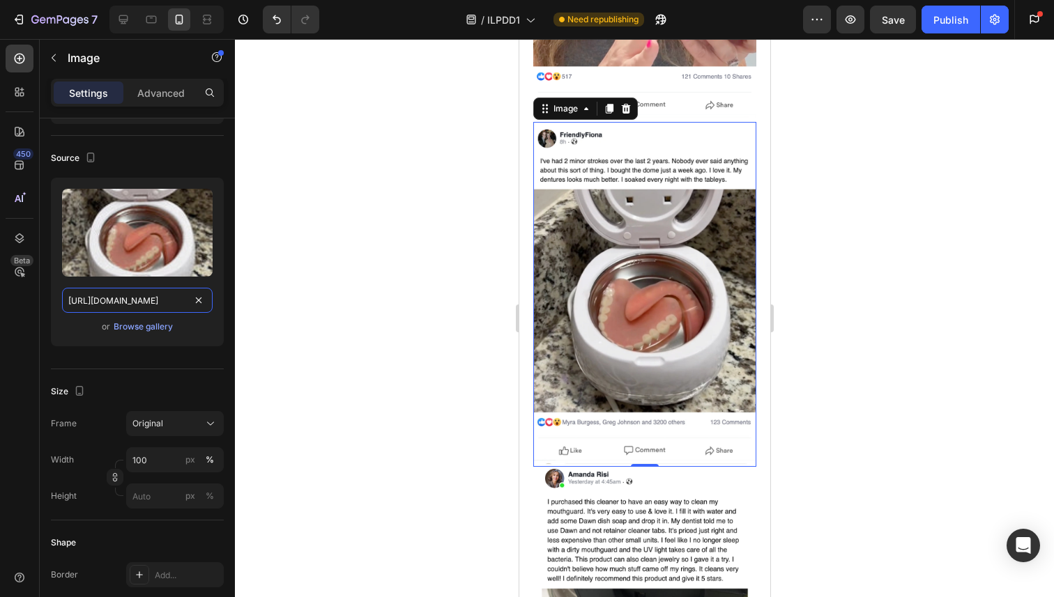
type input "[URL][DOMAIN_NAME]"
click at [905, 134] on div at bounding box center [644, 318] width 819 height 558
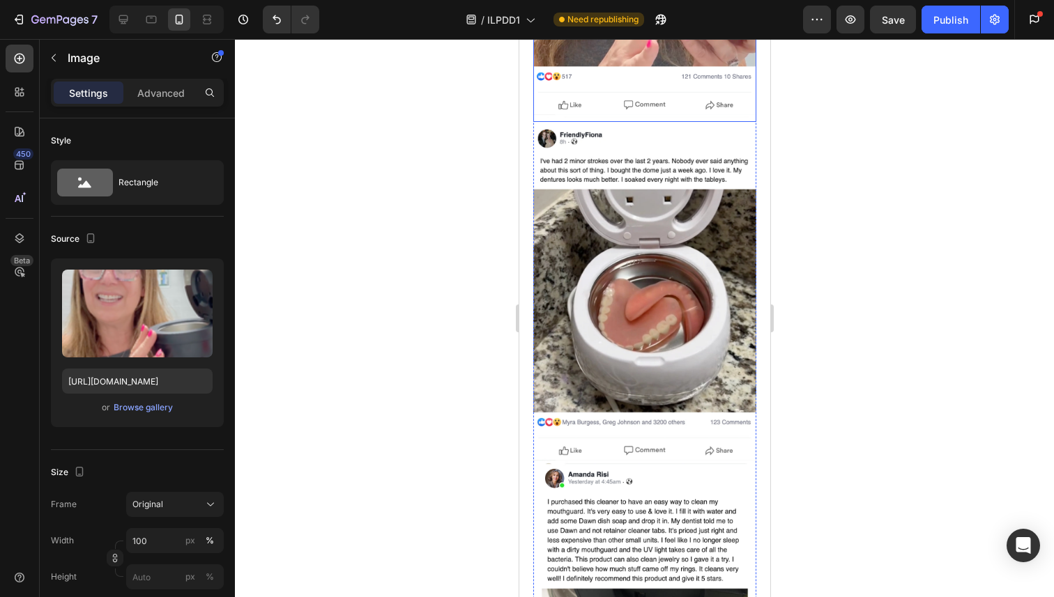
click at [862, 126] on div at bounding box center [644, 318] width 819 height 558
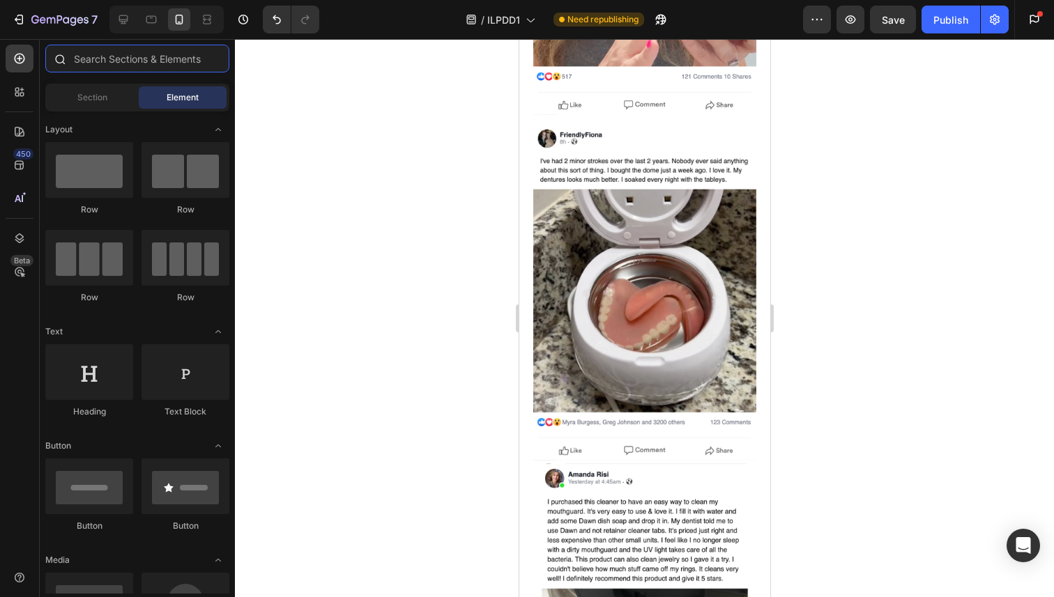
click at [109, 54] on input "text" at bounding box center [137, 59] width 184 height 28
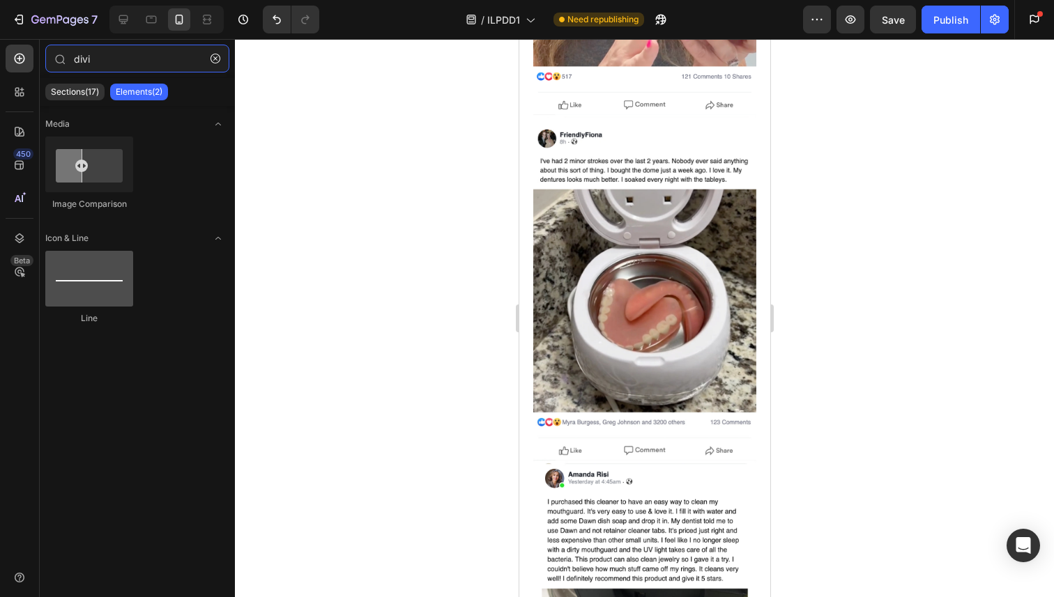
type input "divi"
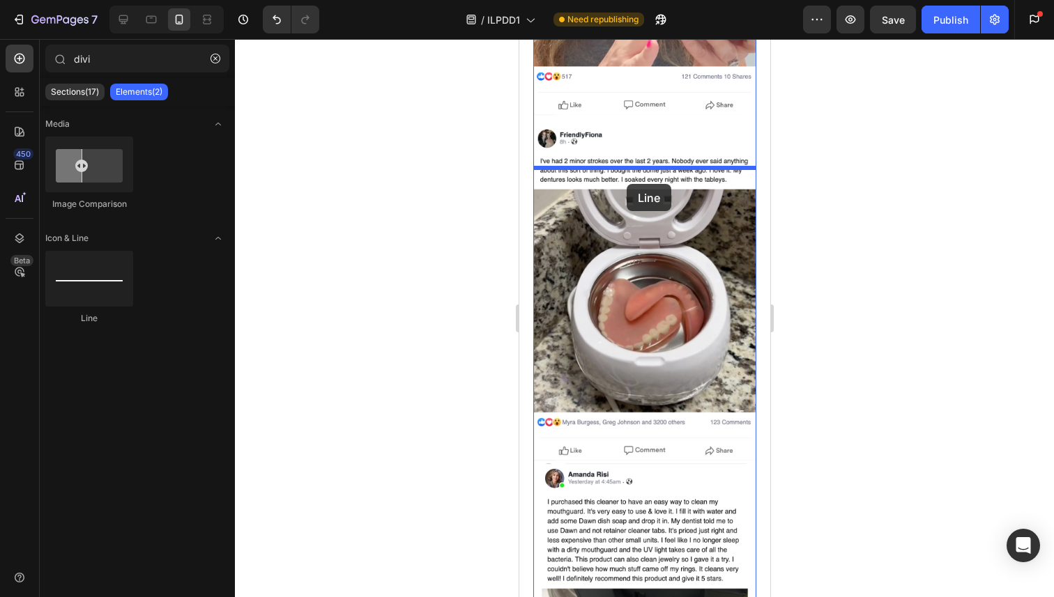
drag, startPoint x: 601, startPoint y: 322, endPoint x: 628, endPoint y: 177, distance: 147.4
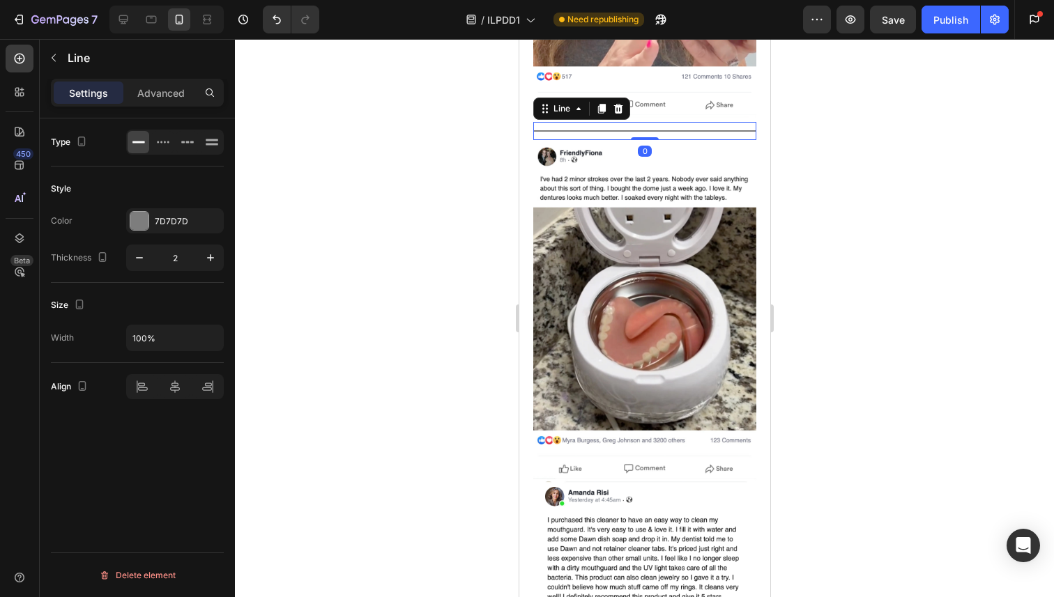
click at [913, 181] on div at bounding box center [644, 318] width 819 height 558
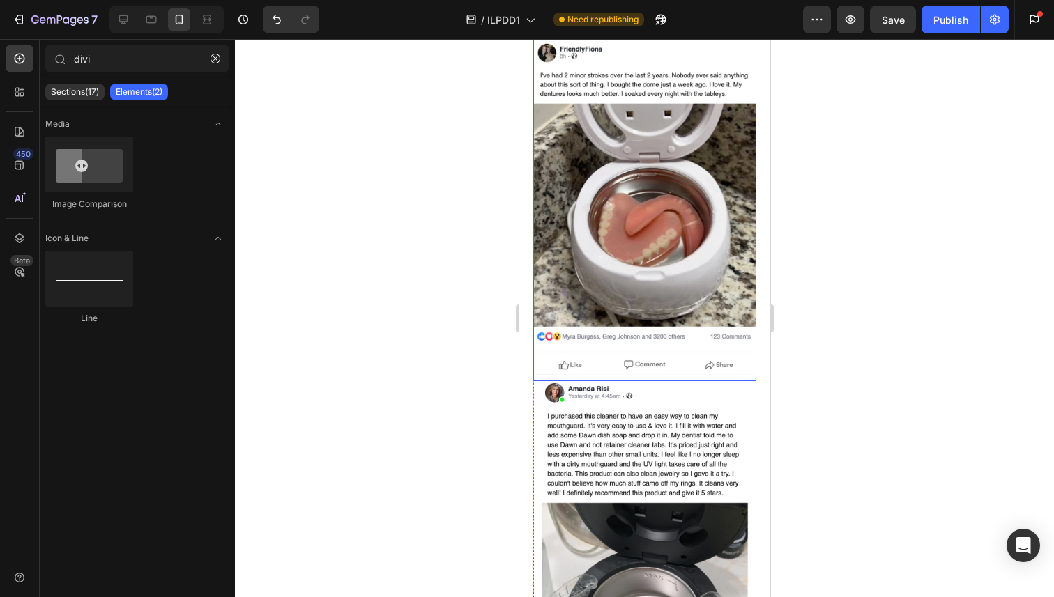
scroll to position [9782, 0]
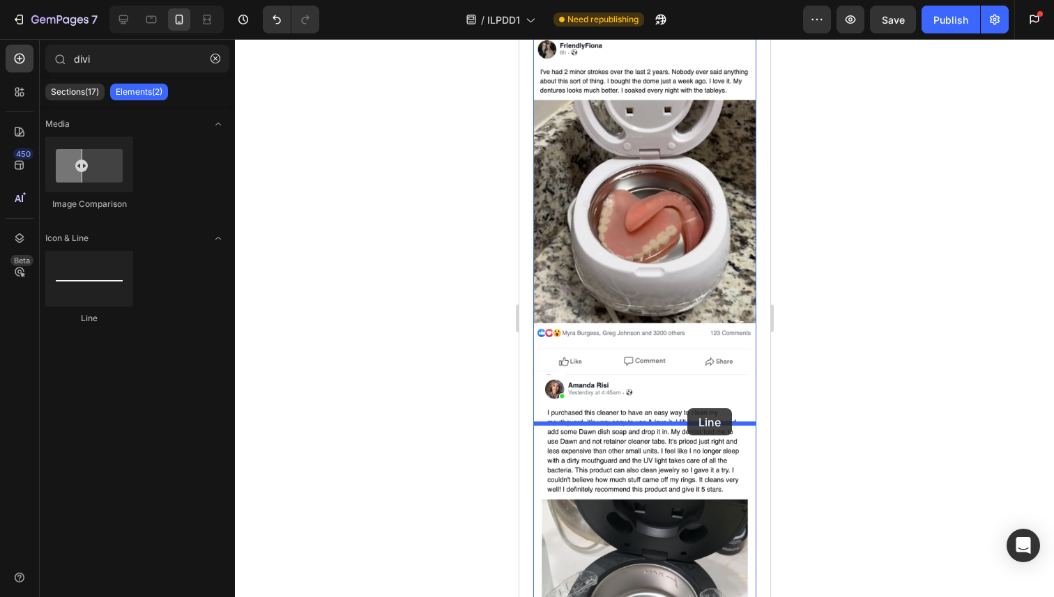
drag, startPoint x: 625, startPoint y: 314, endPoint x: 685, endPoint y: 408, distance: 111.6
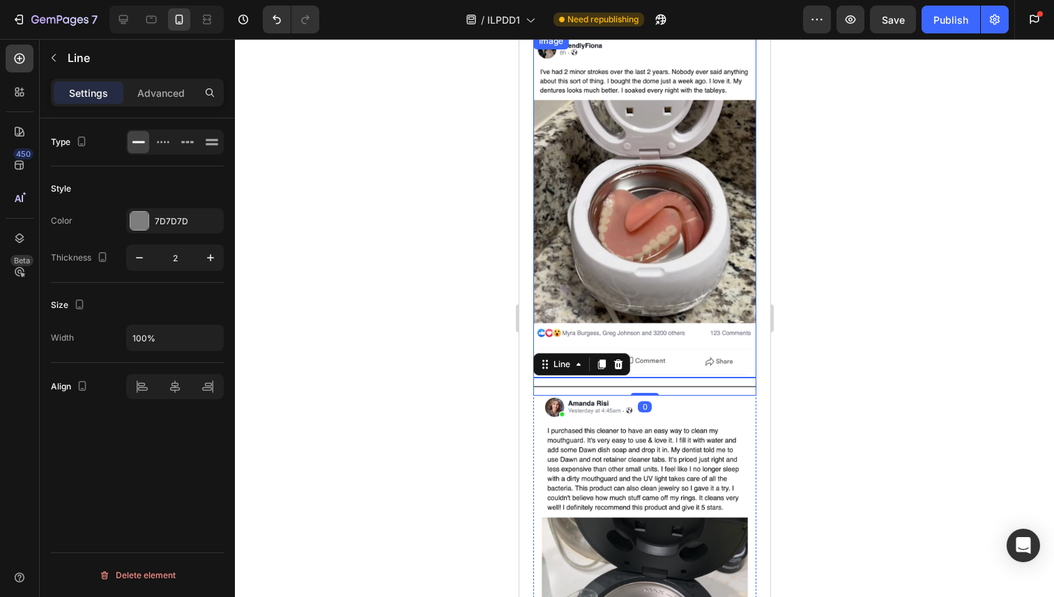
click at [905, 362] on div at bounding box center [644, 318] width 819 height 558
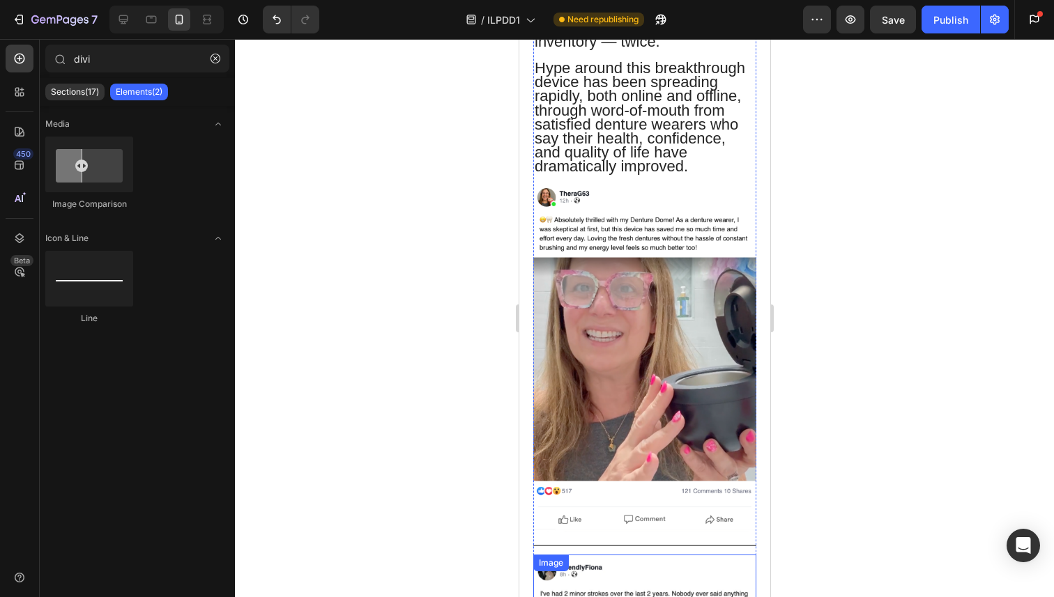
scroll to position [9242, 0]
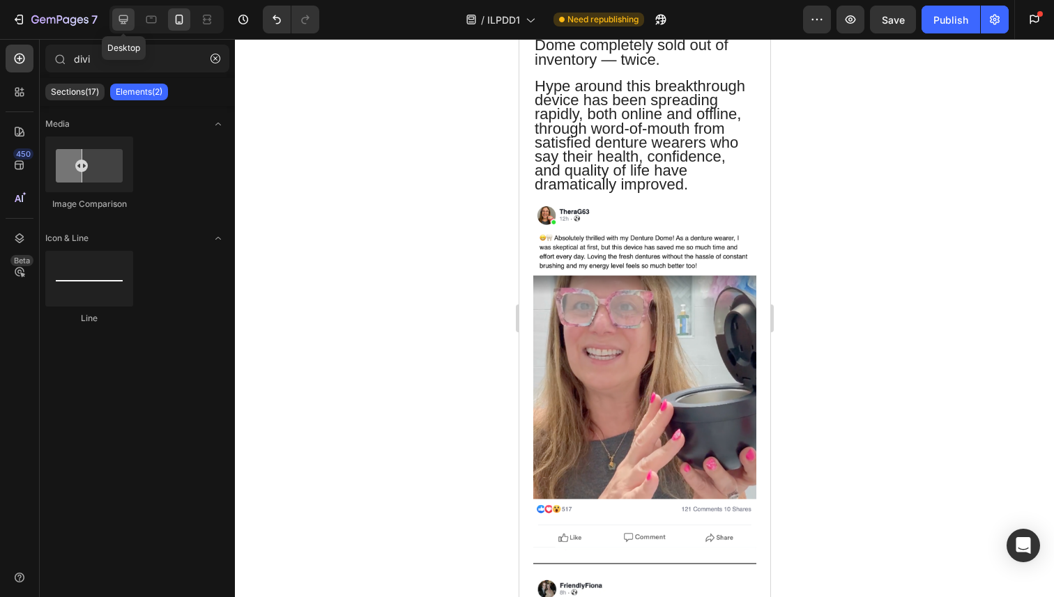
click at [114, 27] on div at bounding box center [123, 19] width 22 height 22
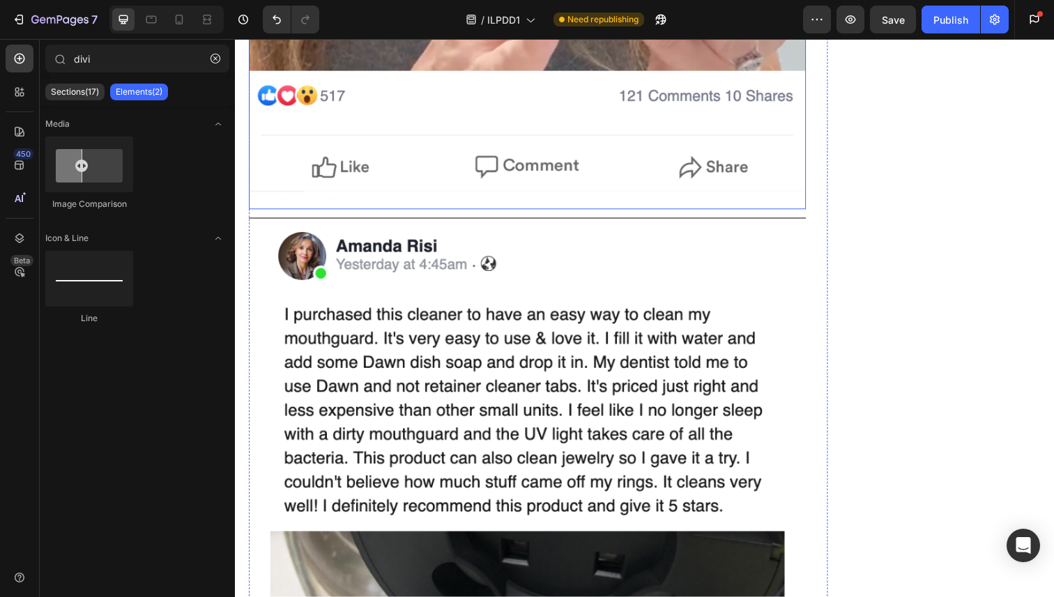
scroll to position [7301, 0]
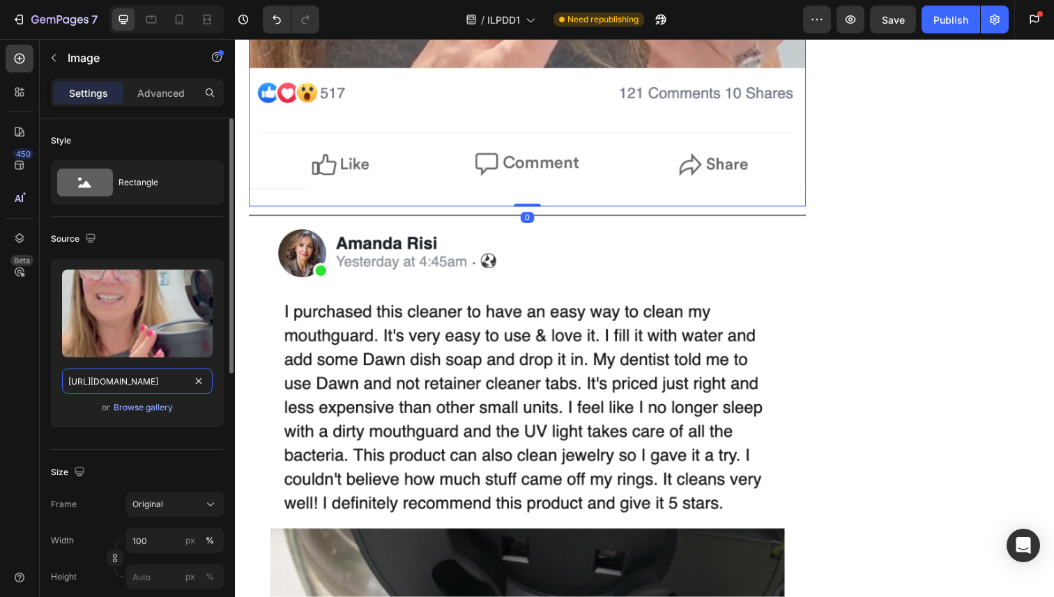
click at [151, 380] on input "[URL][DOMAIN_NAME]" at bounding box center [137, 381] width 151 height 25
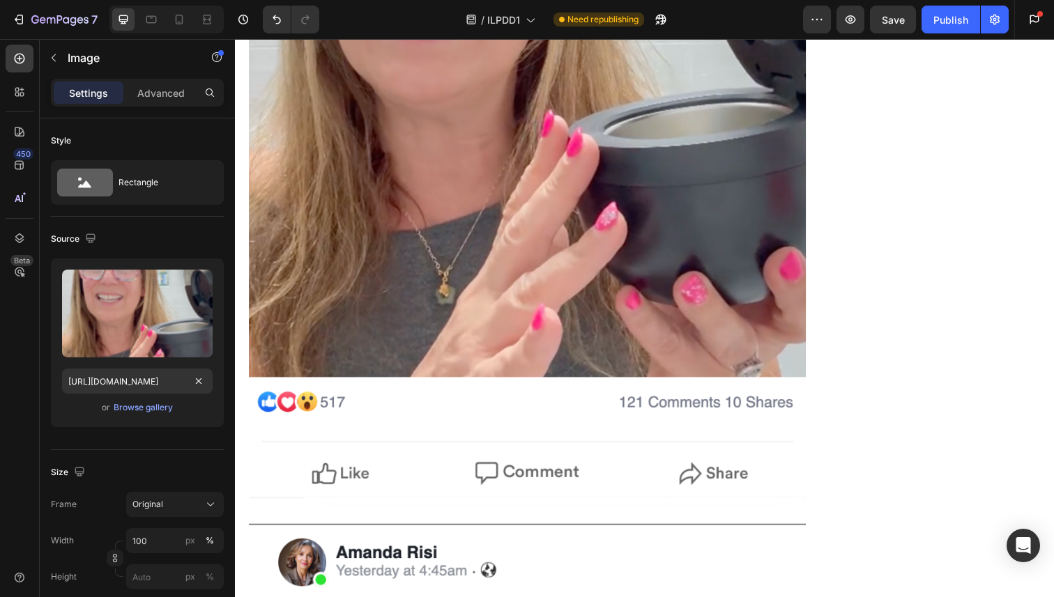
scroll to position [81, 0]
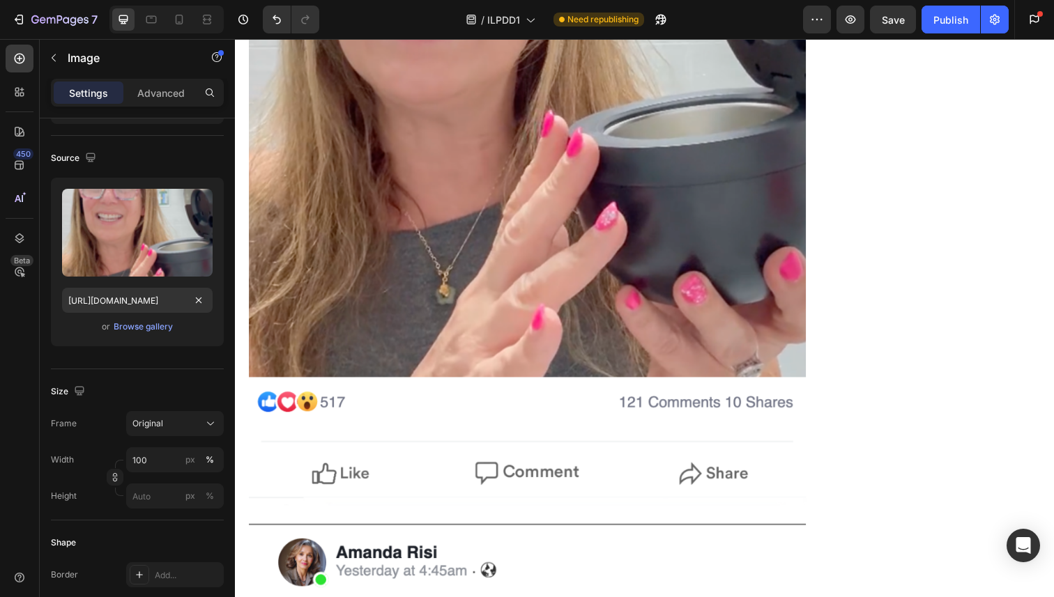
click at [151, 300] on input "[URL][DOMAIN_NAME]" at bounding box center [137, 300] width 151 height 25
paste input "sd-ezgif.com-png-to-webp-converter.webp?v=1756336803"
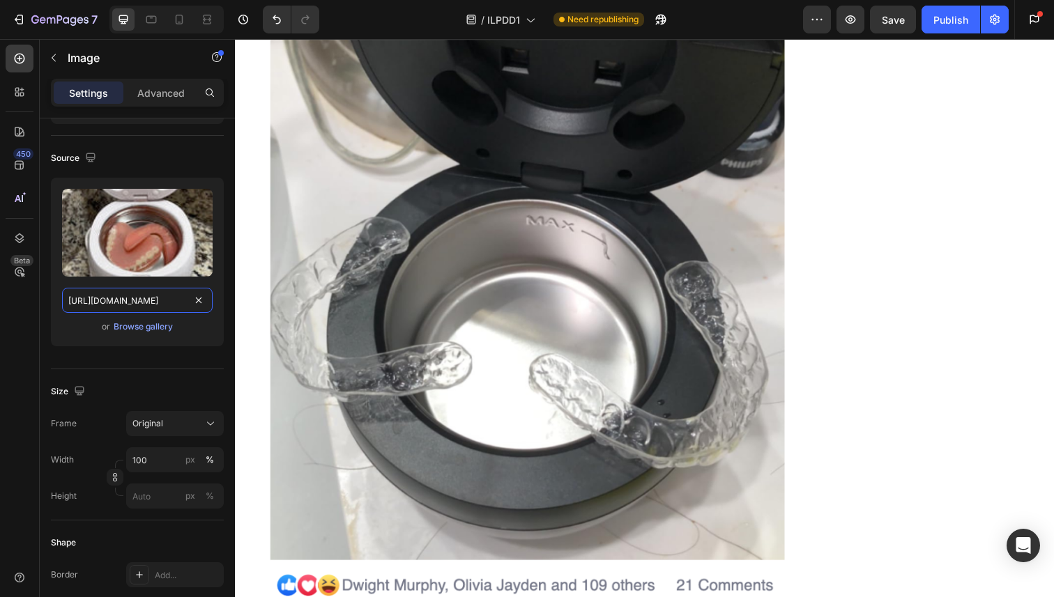
scroll to position [7815, 0]
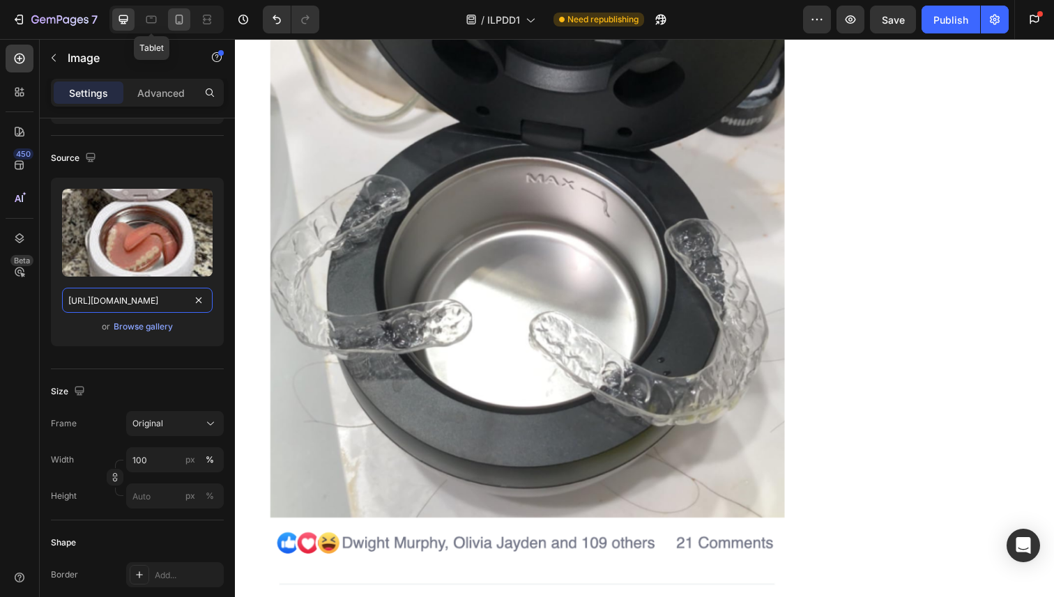
type input "[URL][DOMAIN_NAME]"
click at [187, 17] on div at bounding box center [179, 19] width 22 height 22
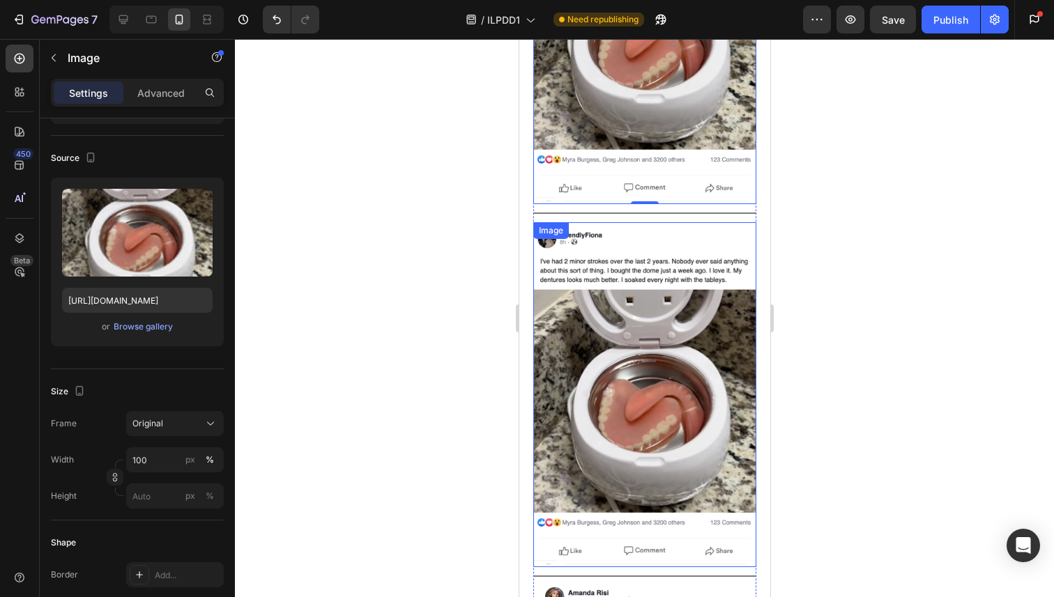
scroll to position [9588, 0]
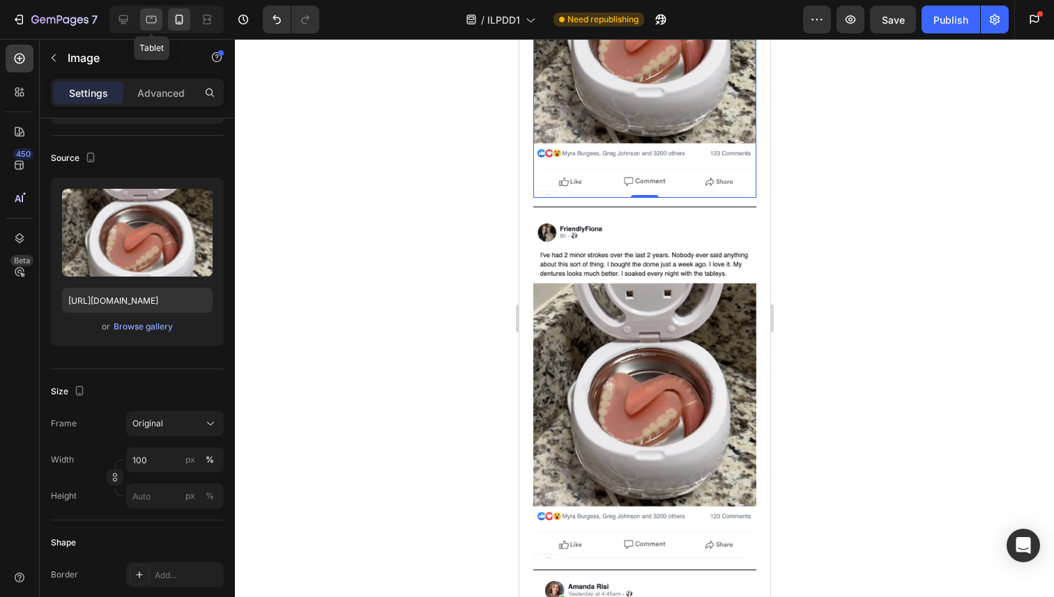
click at [158, 15] on div at bounding box center [151, 19] width 22 height 22
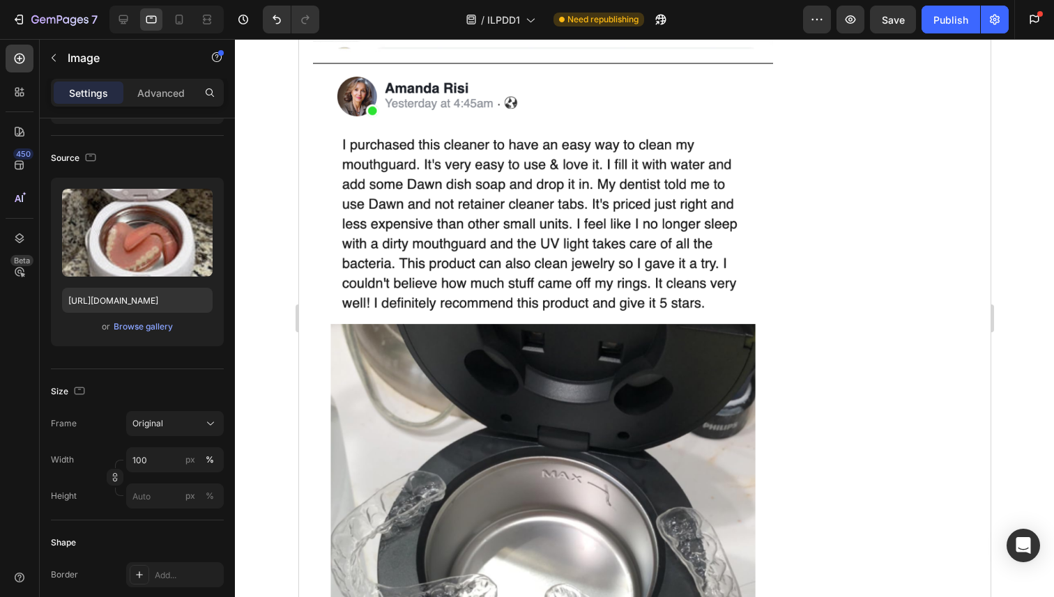
click at [110, 23] on div at bounding box center [166, 20] width 114 height 28
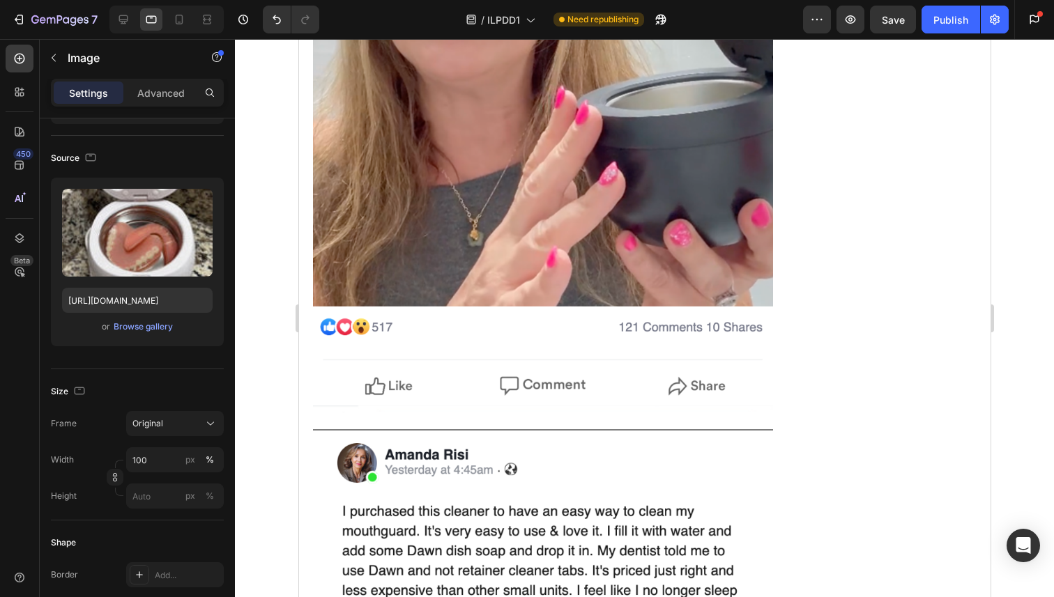
scroll to position [7208, 0]
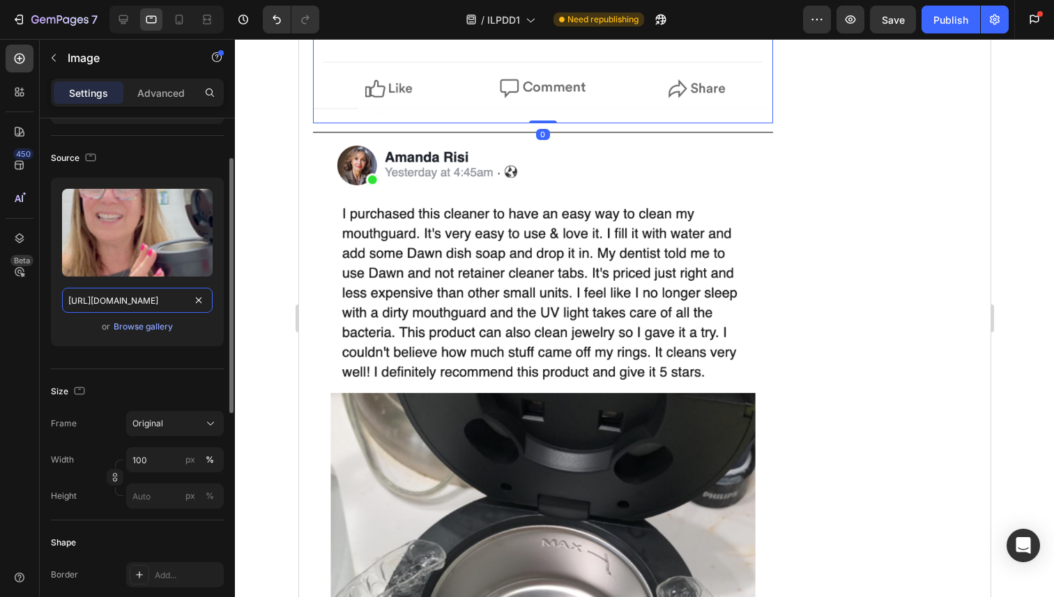
click at [164, 302] on input "[URL][DOMAIN_NAME]" at bounding box center [137, 300] width 151 height 25
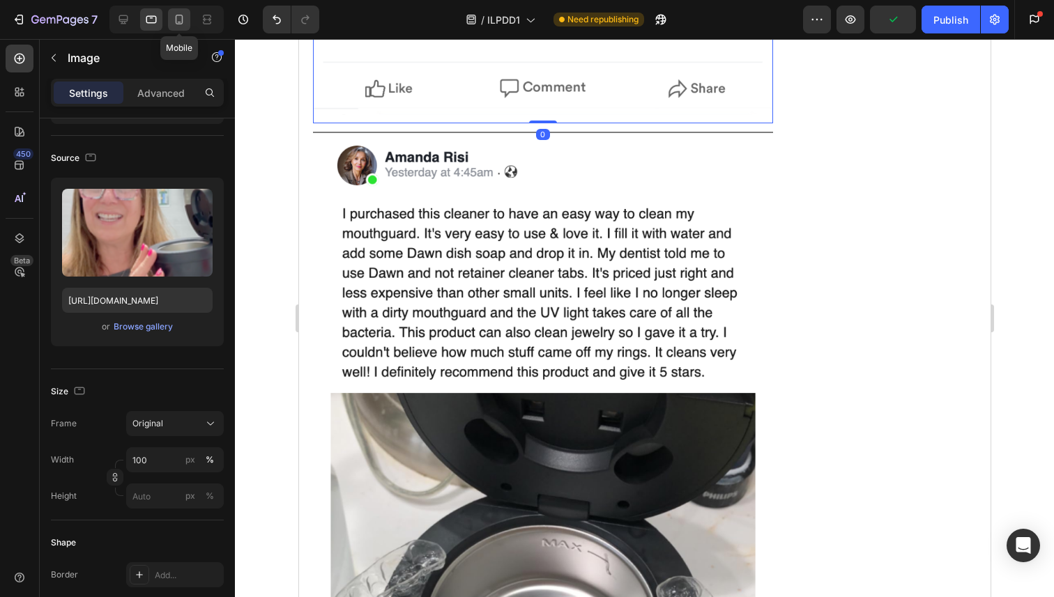
click at [178, 25] on icon at bounding box center [179, 20] width 14 height 14
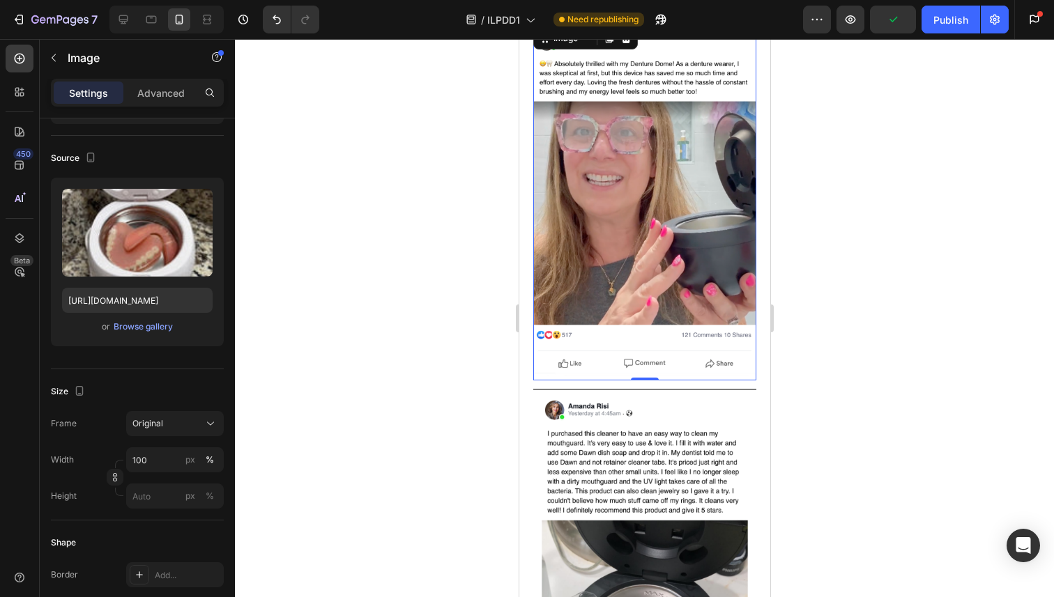
scroll to position [9762, 0]
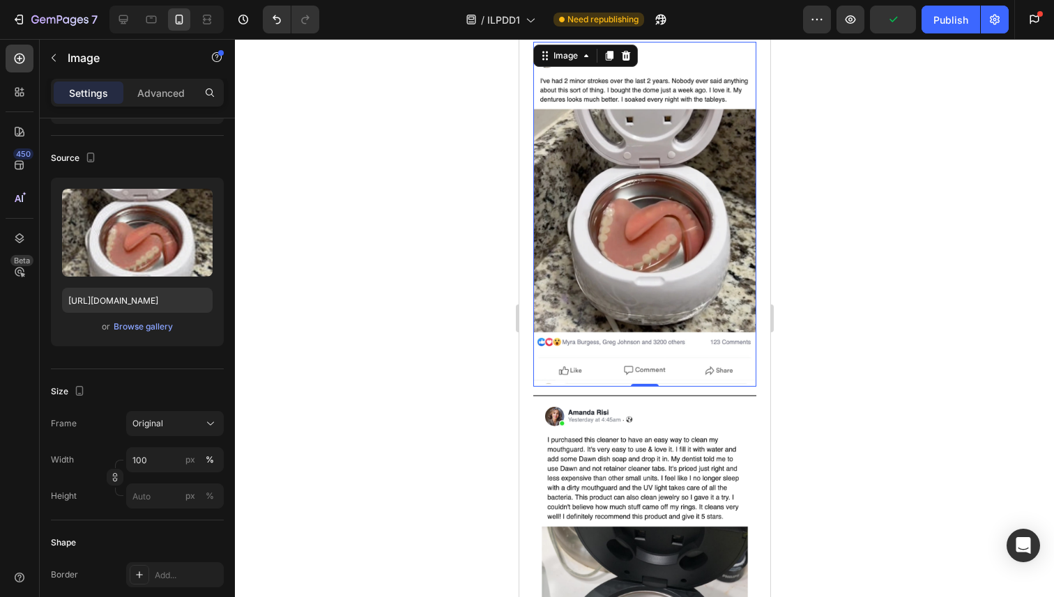
click at [567, 227] on img at bounding box center [643, 214] width 223 height 345
click at [151, 299] on input "[URL][DOMAIN_NAME]" at bounding box center [137, 300] width 151 height 25
click at [155, 299] on input "[URL][DOMAIN_NAME]" at bounding box center [137, 300] width 151 height 25
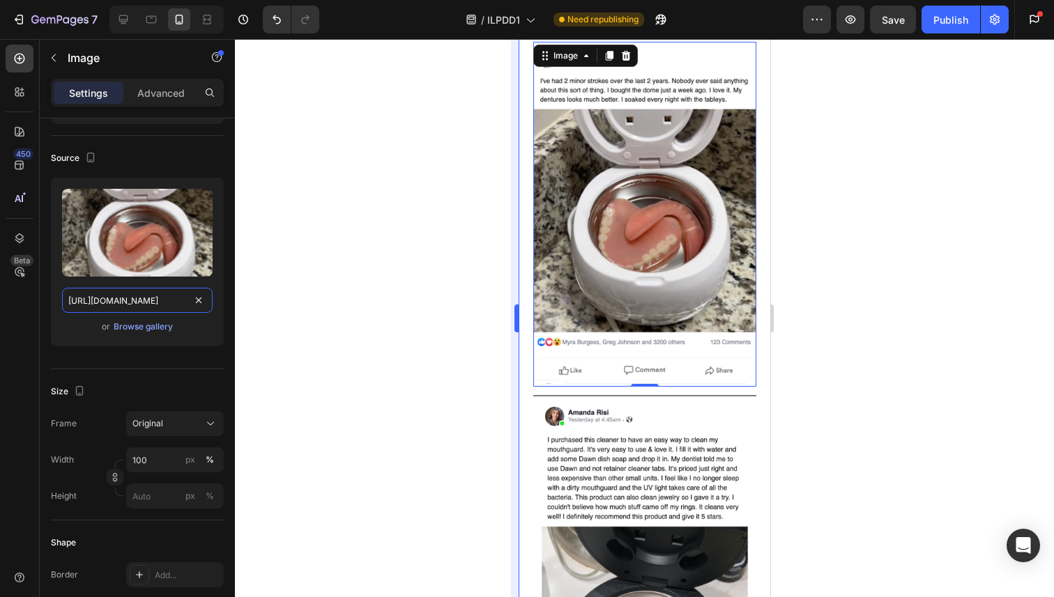
paste input "text"
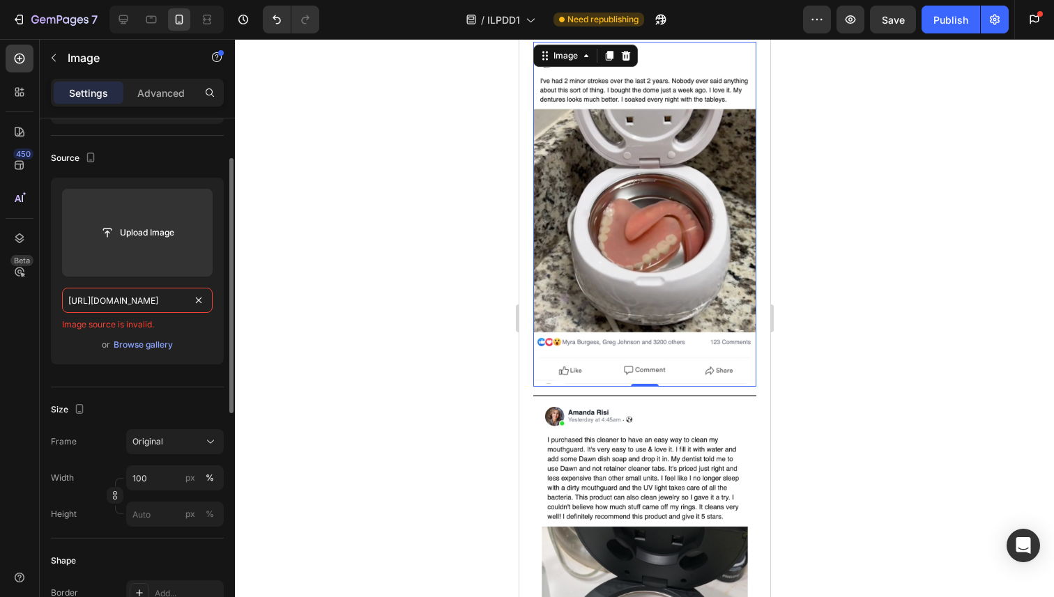
click at [125, 298] on input "[URL][DOMAIN_NAME]" at bounding box center [137, 300] width 151 height 25
paste input "text"
click at [123, 20] on icon at bounding box center [123, 20] width 14 height 14
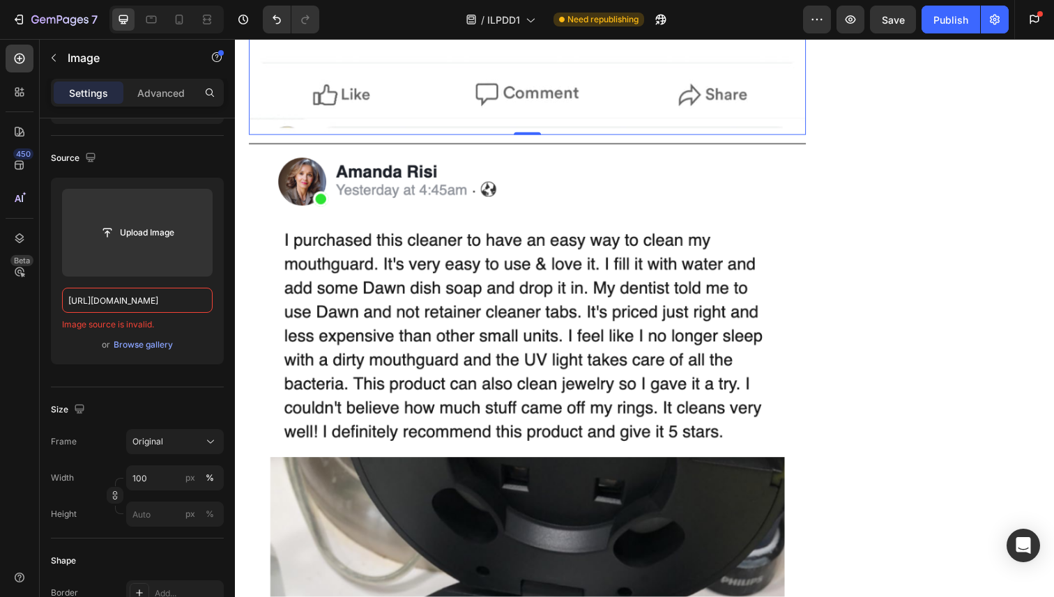
scroll to position [7317, 0]
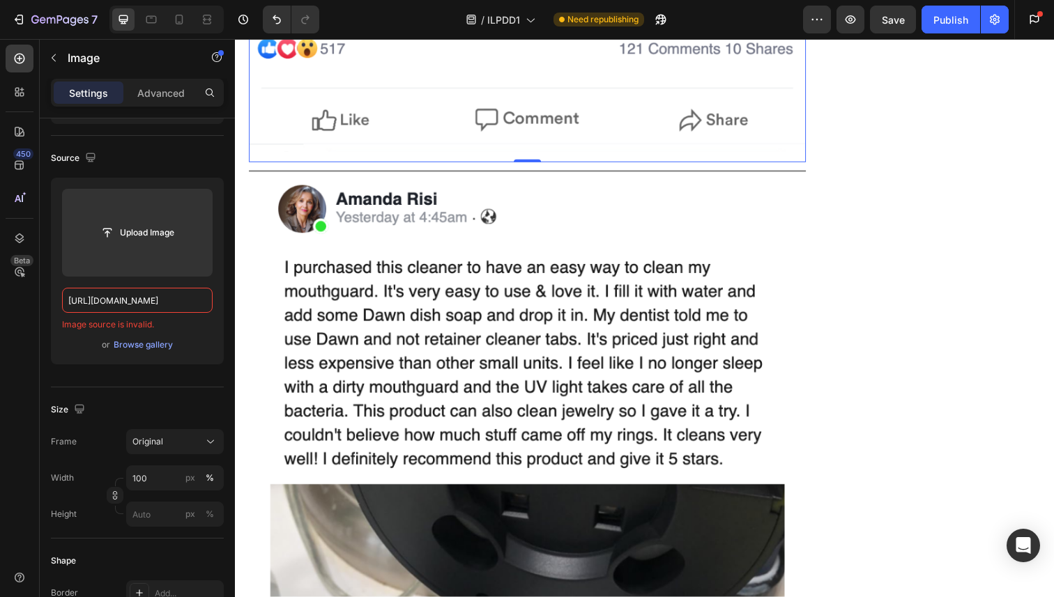
click at [157, 306] on input "[URL][DOMAIN_NAME]" at bounding box center [137, 300] width 151 height 25
click at [176, 19] on icon at bounding box center [179, 20] width 14 height 14
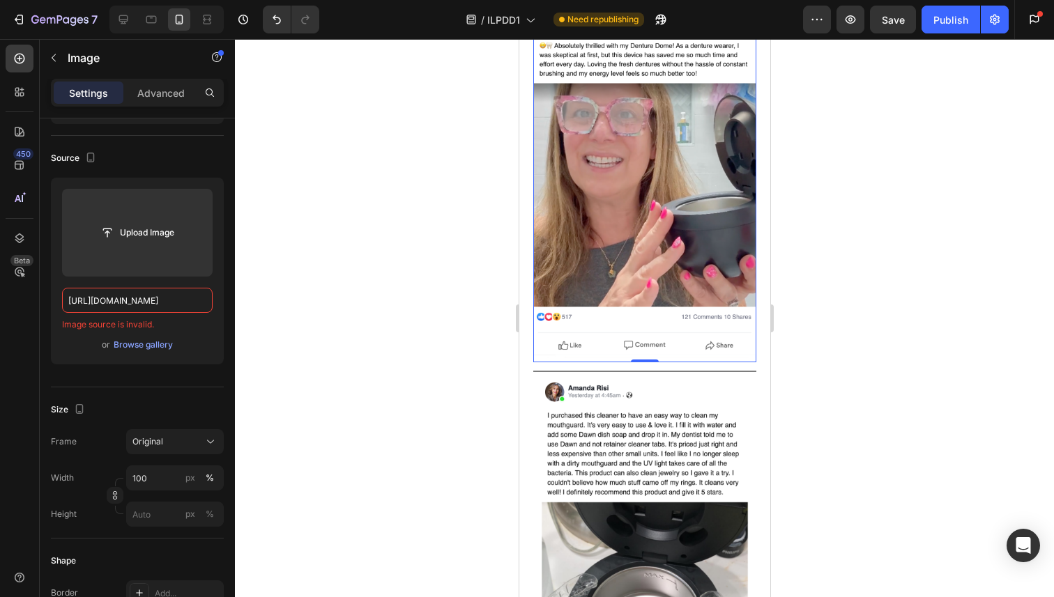
scroll to position [9762, 0]
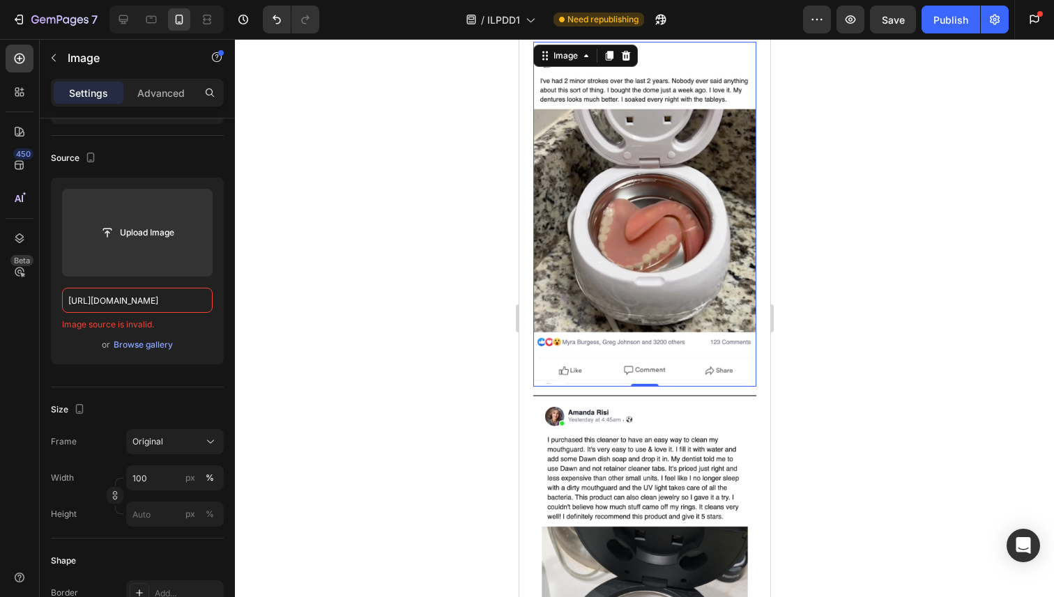
click at [604, 281] on img at bounding box center [643, 214] width 223 height 345
click at [99, 293] on input "[URL][DOMAIN_NAME]" at bounding box center [137, 300] width 151 height 25
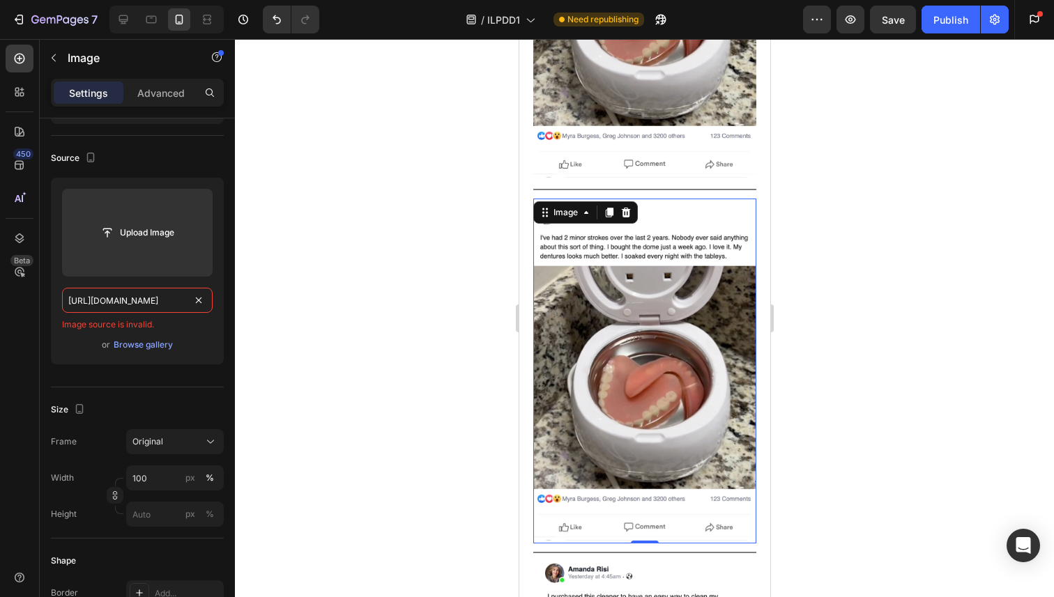
scroll to position [9607, 0]
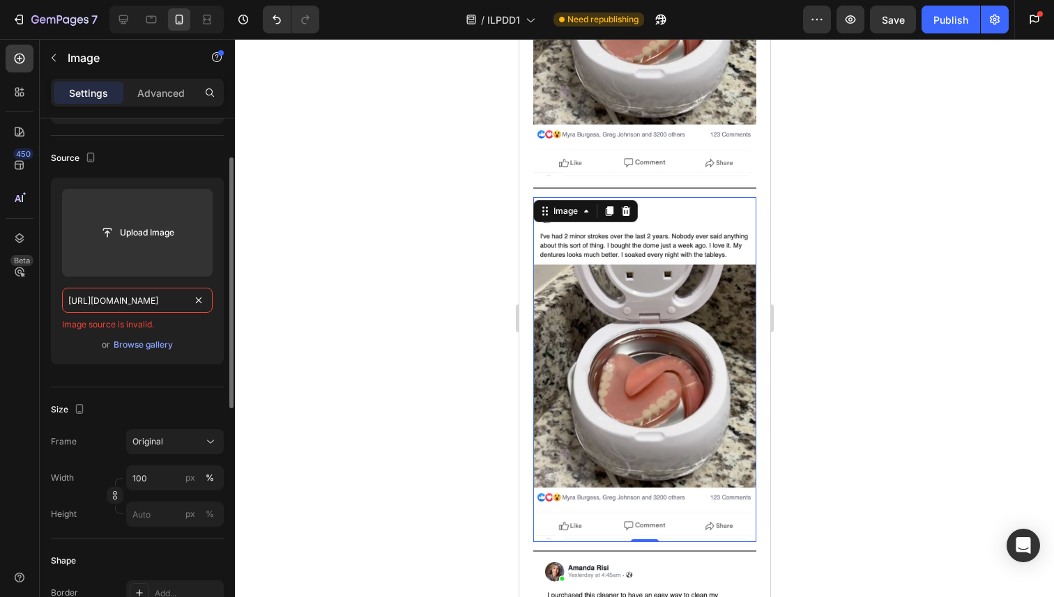
paste input "f2.png?v=1755597829"
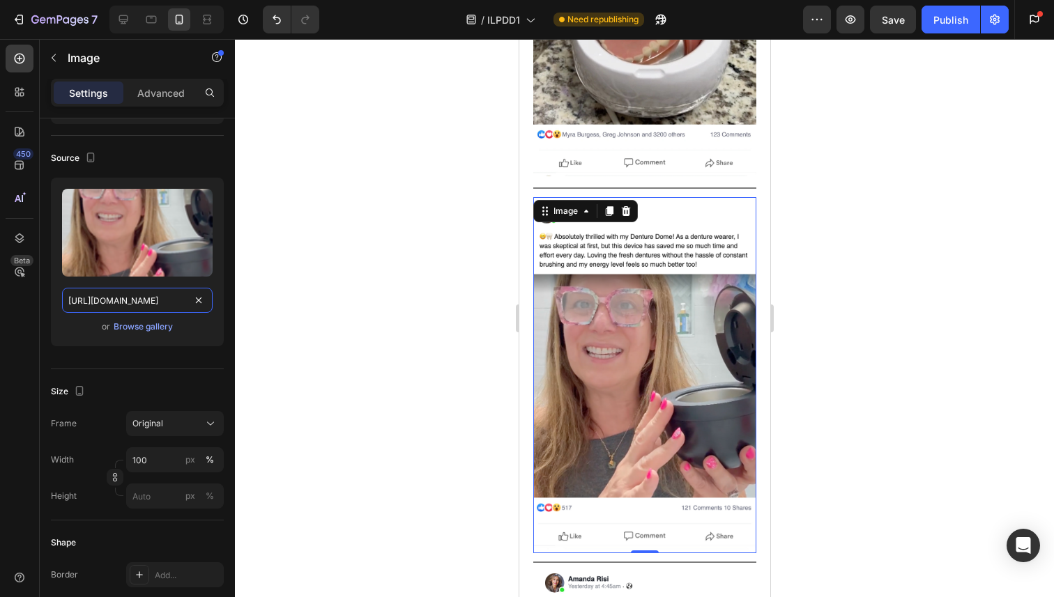
type input "[URL][DOMAIN_NAME]"
click at [422, 254] on div at bounding box center [644, 318] width 819 height 558
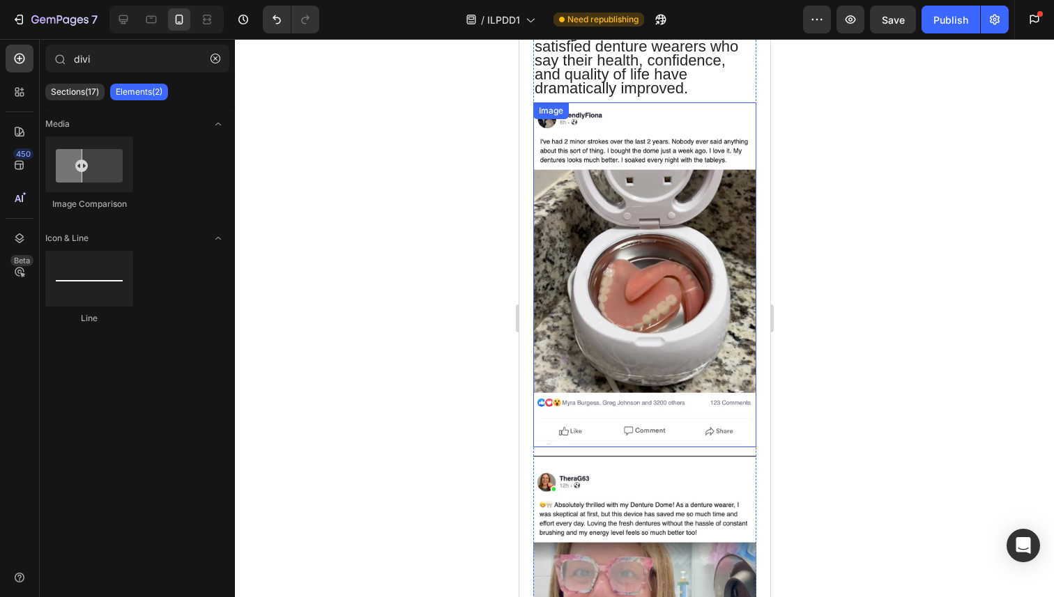
scroll to position [9201, 0]
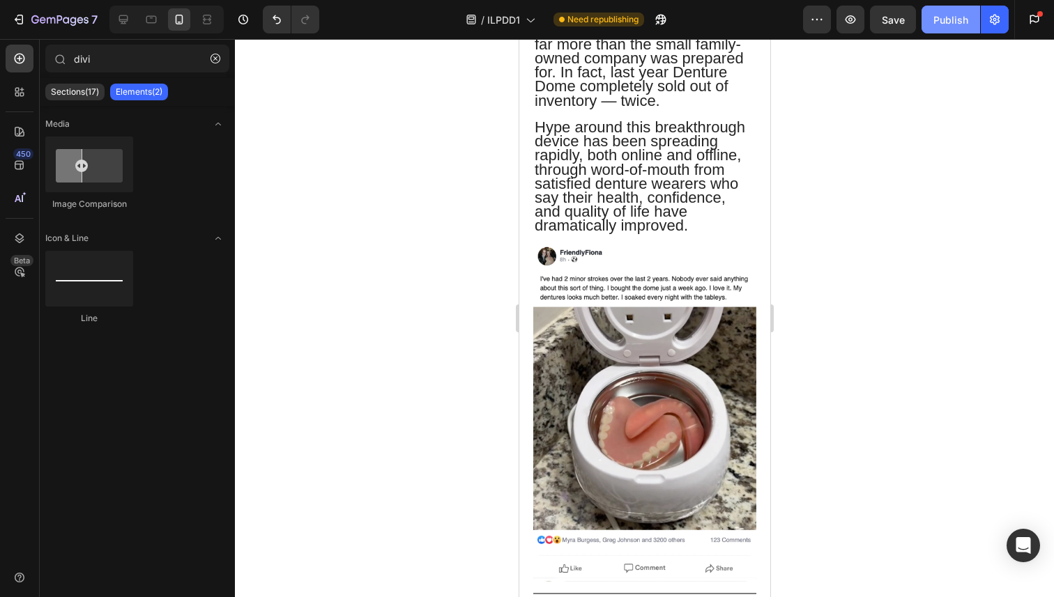
click at [950, 21] on div "Publish" at bounding box center [950, 20] width 35 height 15
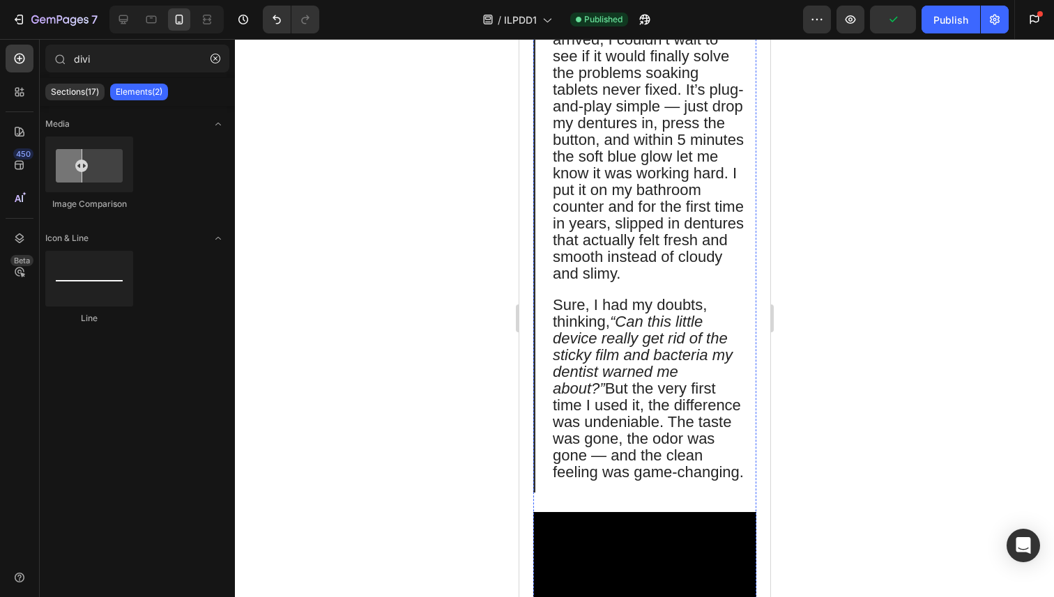
scroll to position [11035, 0]
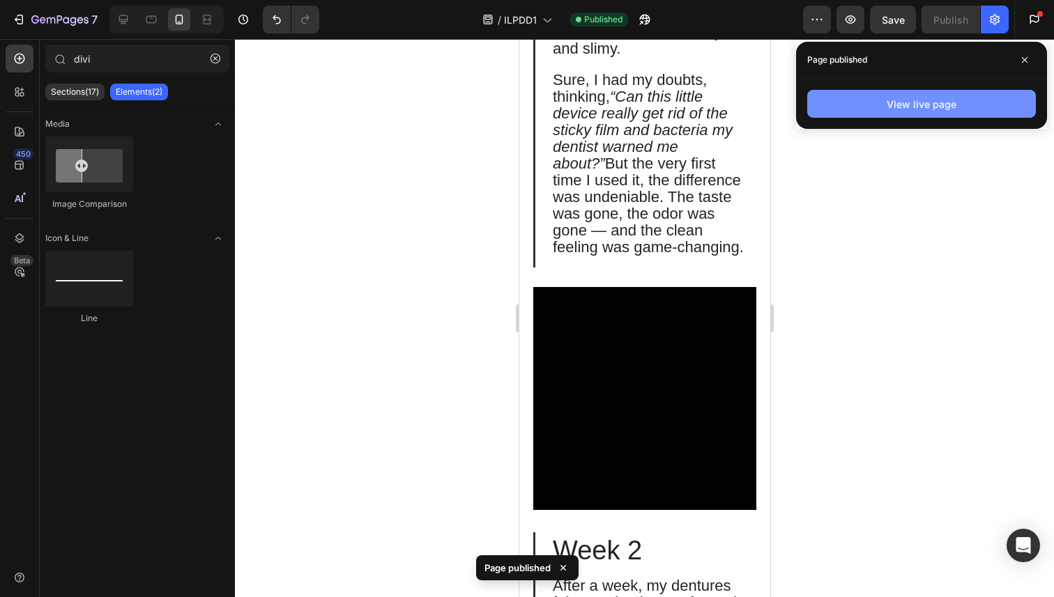
click at [940, 99] on div "View live page" at bounding box center [922, 104] width 70 height 15
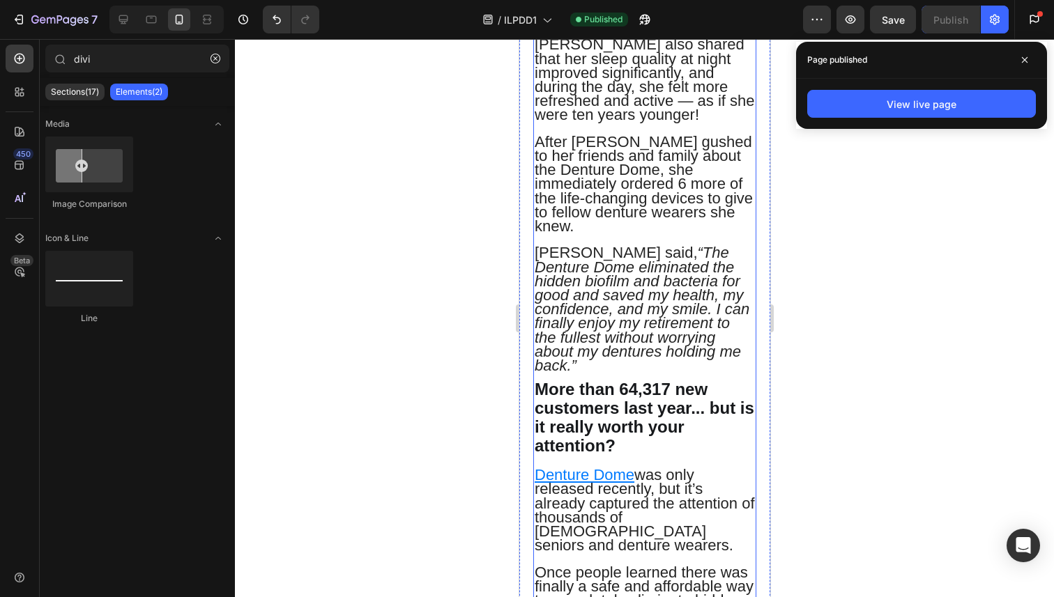
scroll to position [8522, 0]
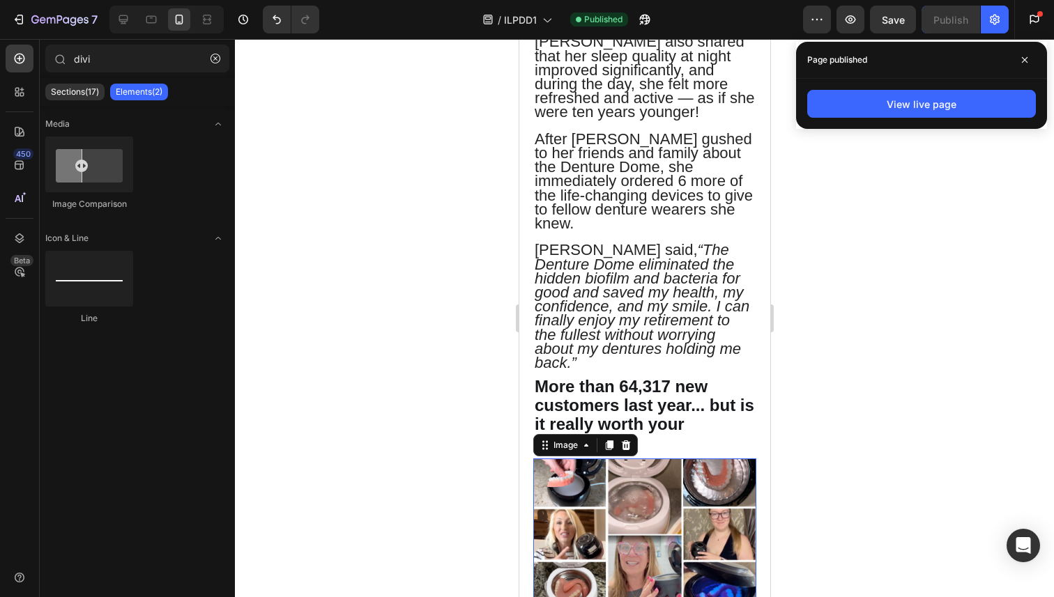
click at [597, 459] on img at bounding box center [643, 535] width 223 height 152
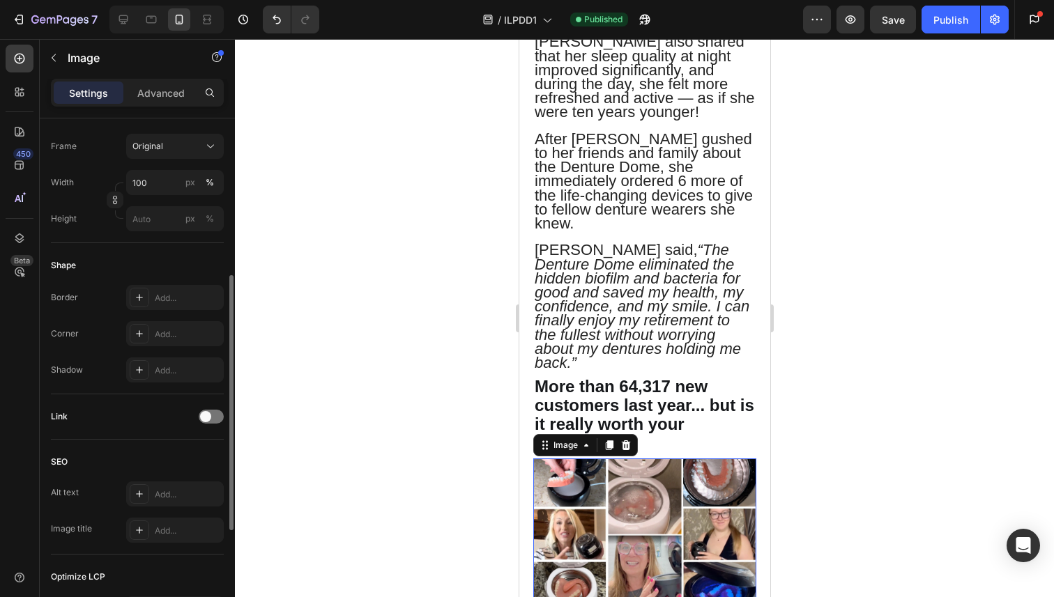
scroll to position [370, 0]
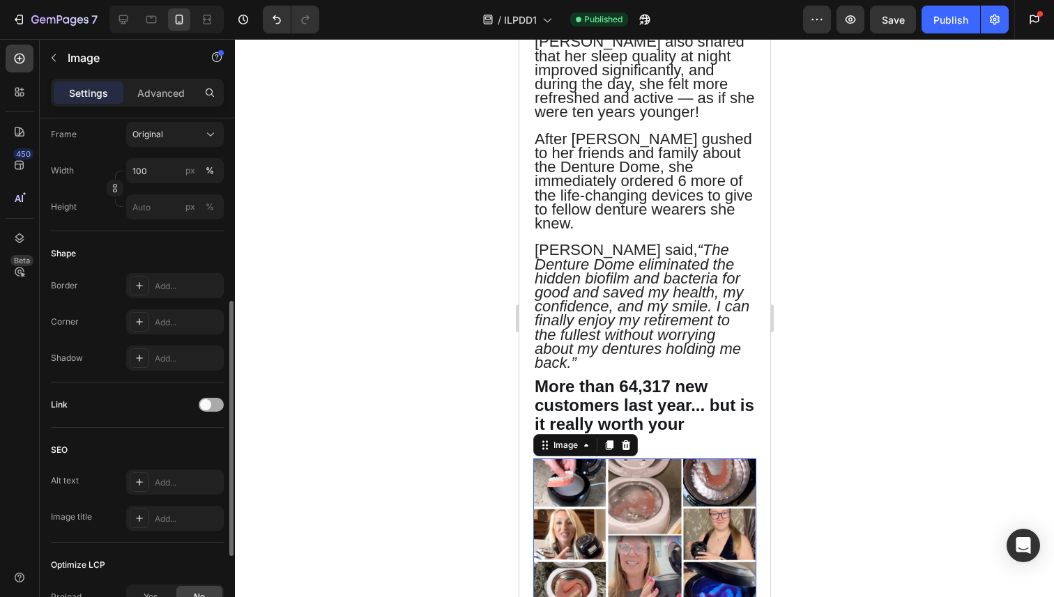
click at [199, 405] on div at bounding box center [211, 405] width 25 height 14
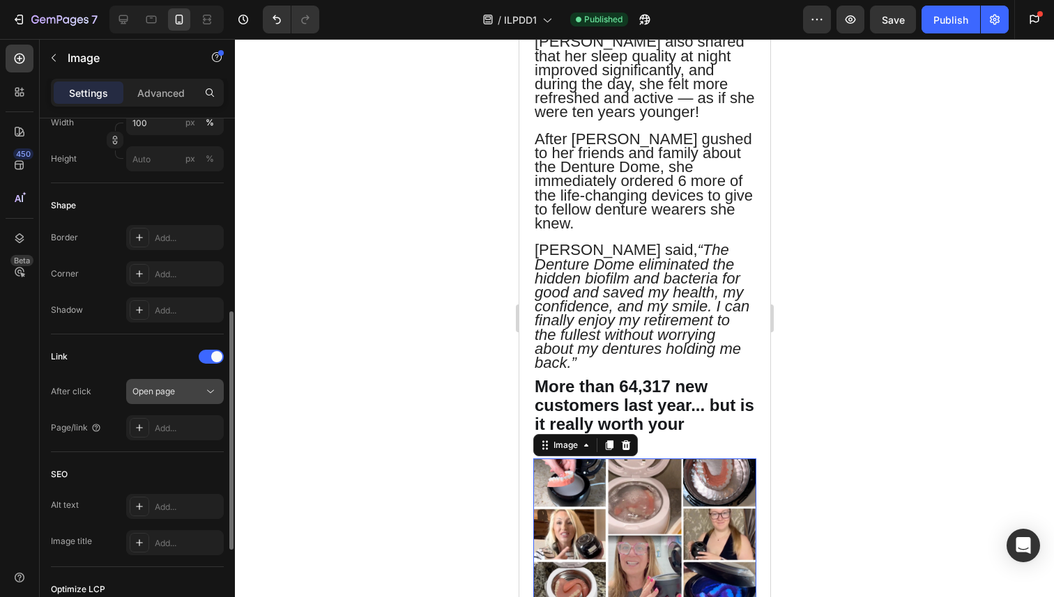
scroll to position [421, 0]
click at [201, 433] on div "Add..." at bounding box center [175, 425] width 98 height 25
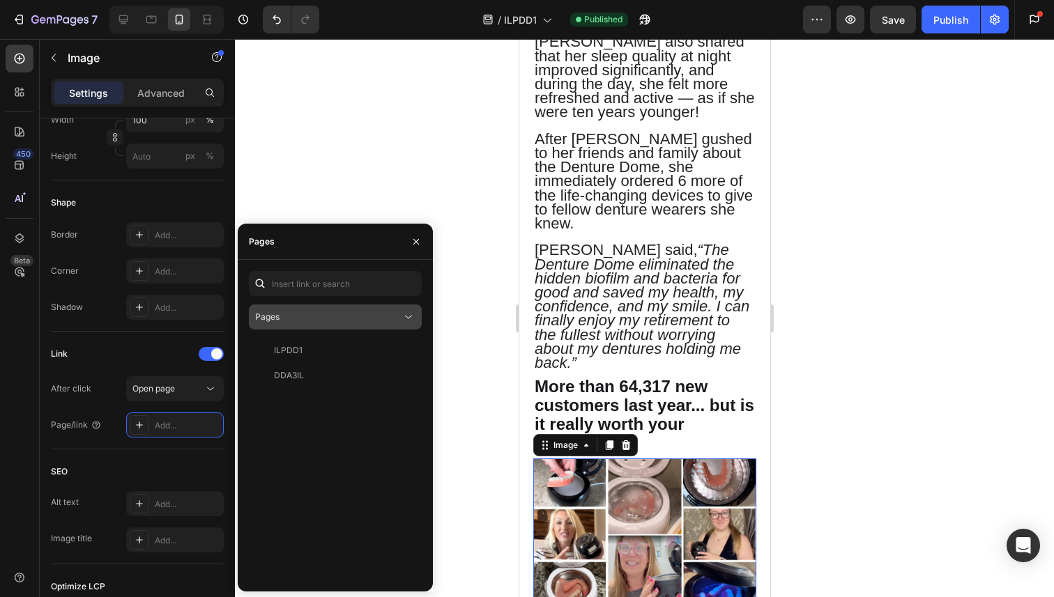
click at [408, 305] on button "Pages" at bounding box center [335, 317] width 173 height 25
click at [388, 313] on div "Pages" at bounding box center [328, 317] width 146 height 13
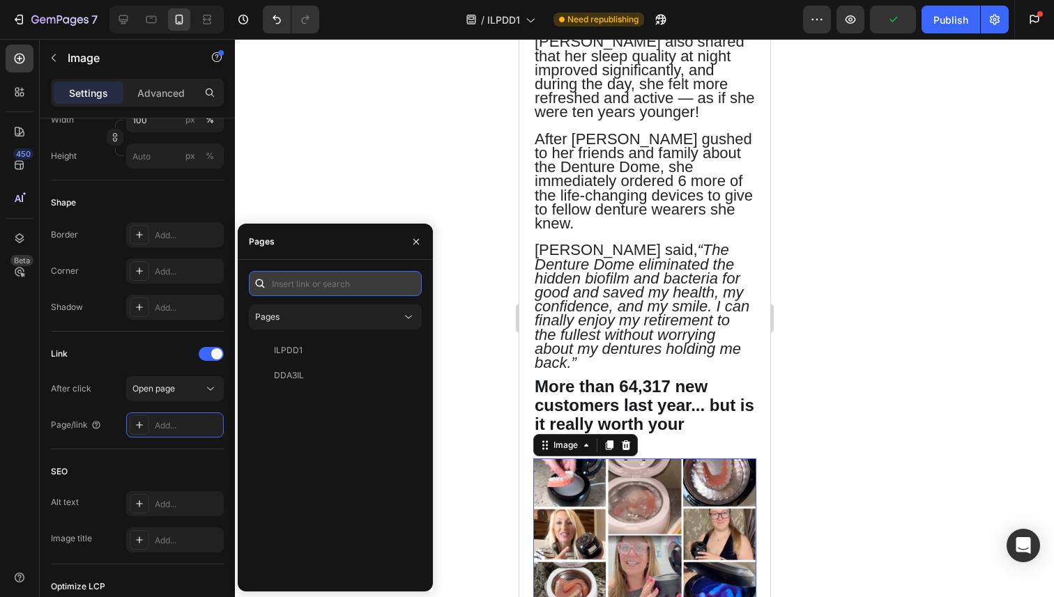
click at [362, 281] on input "text" at bounding box center [335, 283] width 173 height 25
paste input "[URL][DOMAIN_NAME]"
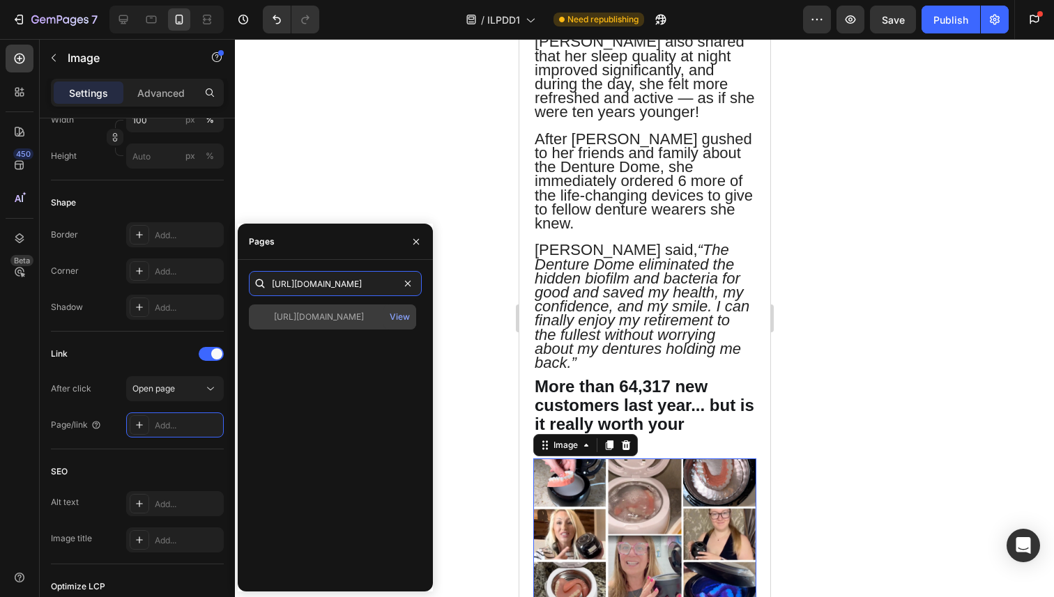
type input "[URL][DOMAIN_NAME]"
click at [359, 321] on div "[URL][DOMAIN_NAME]" at bounding box center [319, 317] width 90 height 13
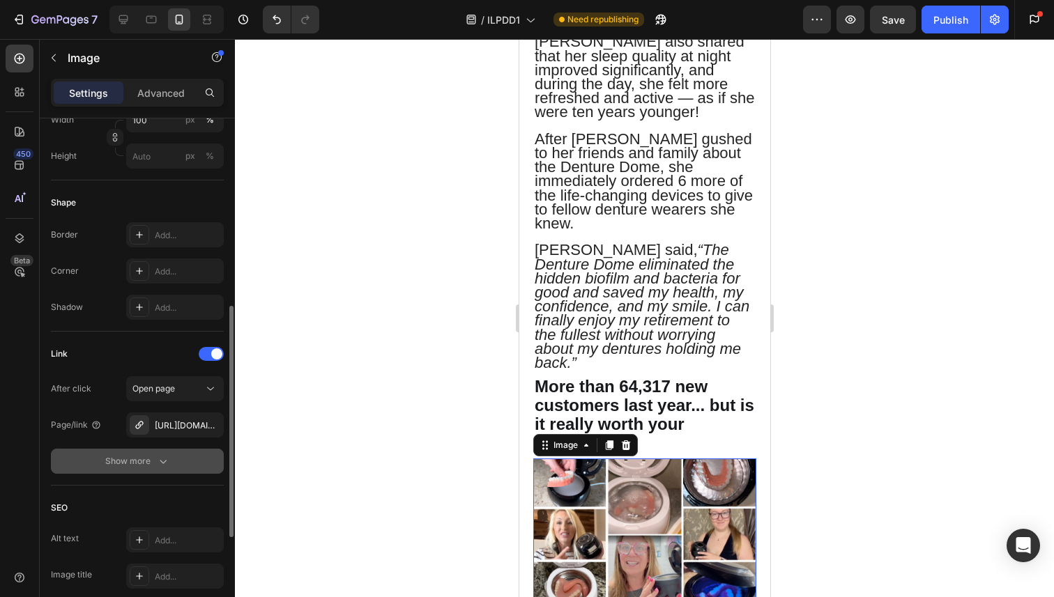
click at [163, 461] on icon "button" at bounding box center [163, 461] width 14 height 14
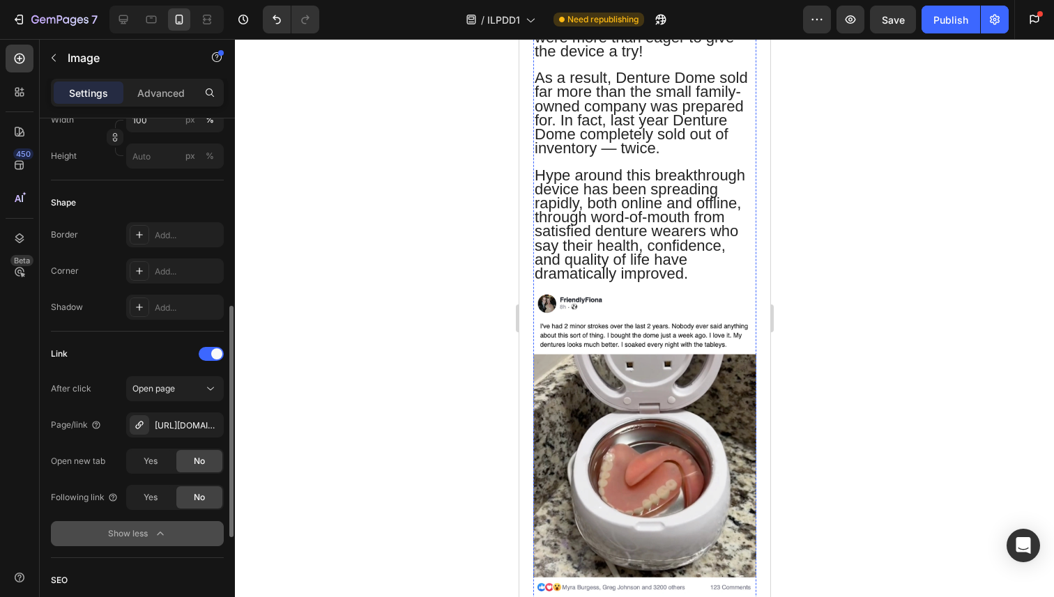
scroll to position [9342, 0]
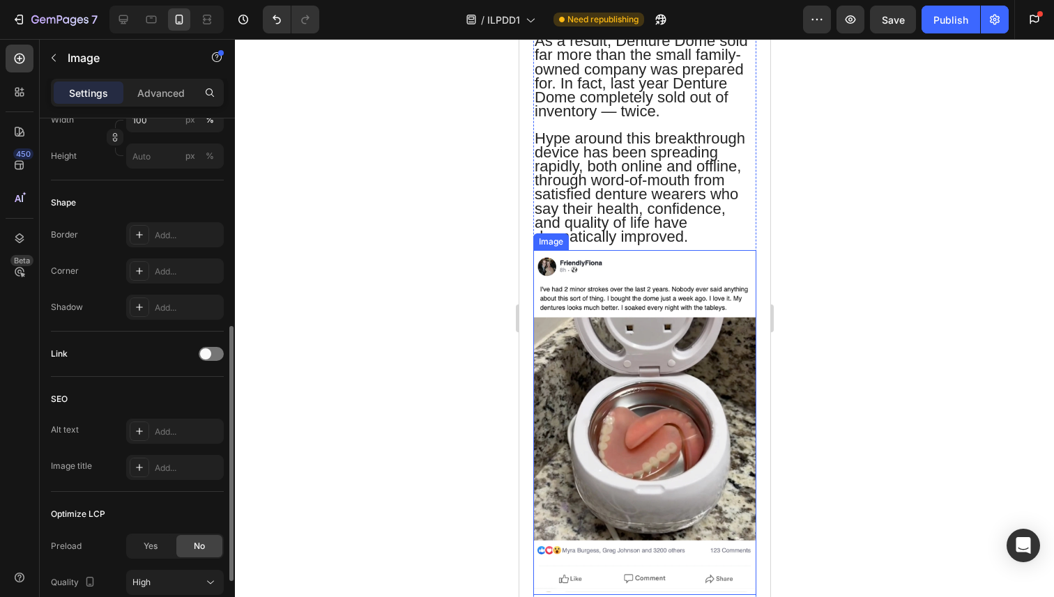
click at [663, 328] on img at bounding box center [643, 422] width 223 height 345
click at [212, 358] on div at bounding box center [211, 354] width 25 height 14
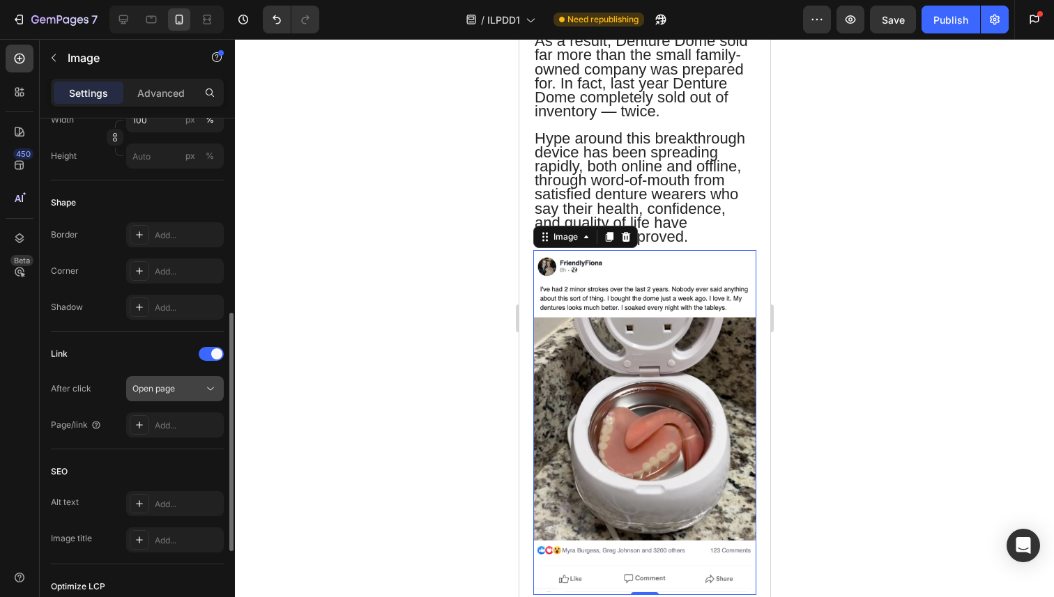
click at [202, 388] on div "Open page" at bounding box center [167, 389] width 71 height 13
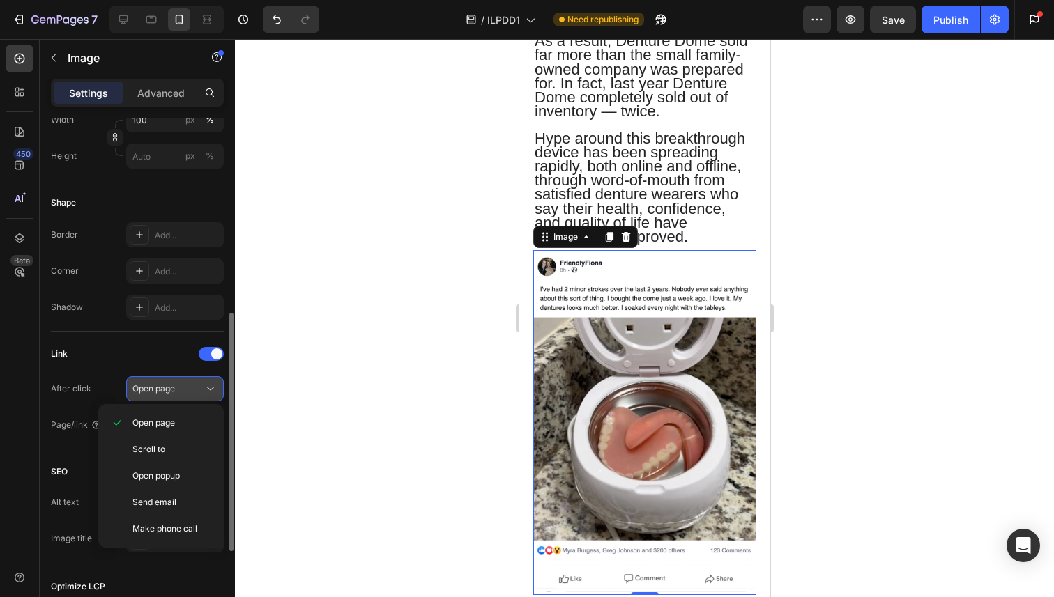
click at [202, 388] on div "Open page" at bounding box center [167, 389] width 71 height 13
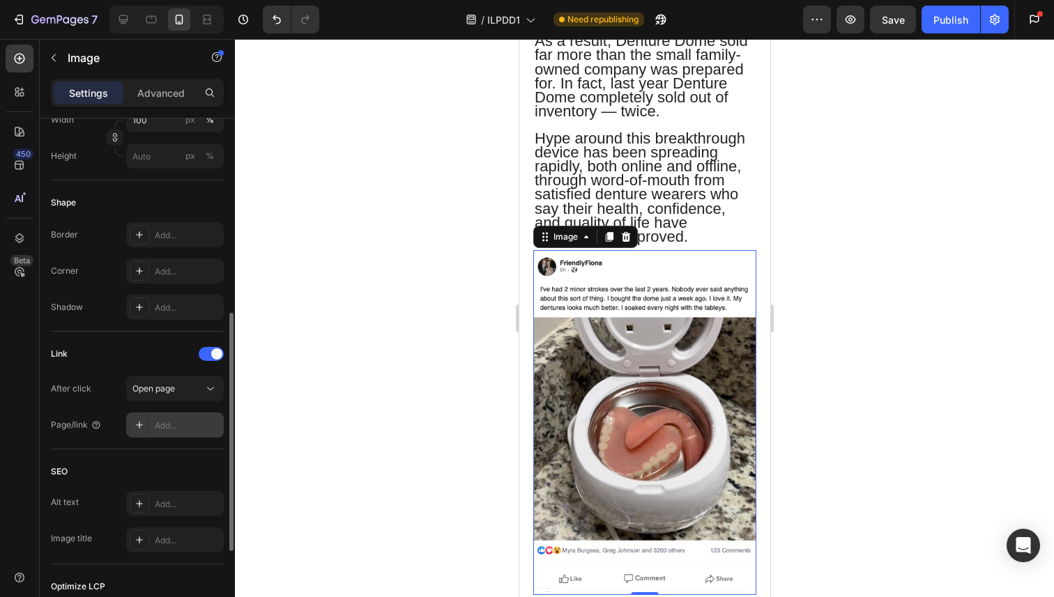
click at [194, 417] on div "Add..." at bounding box center [175, 425] width 98 height 25
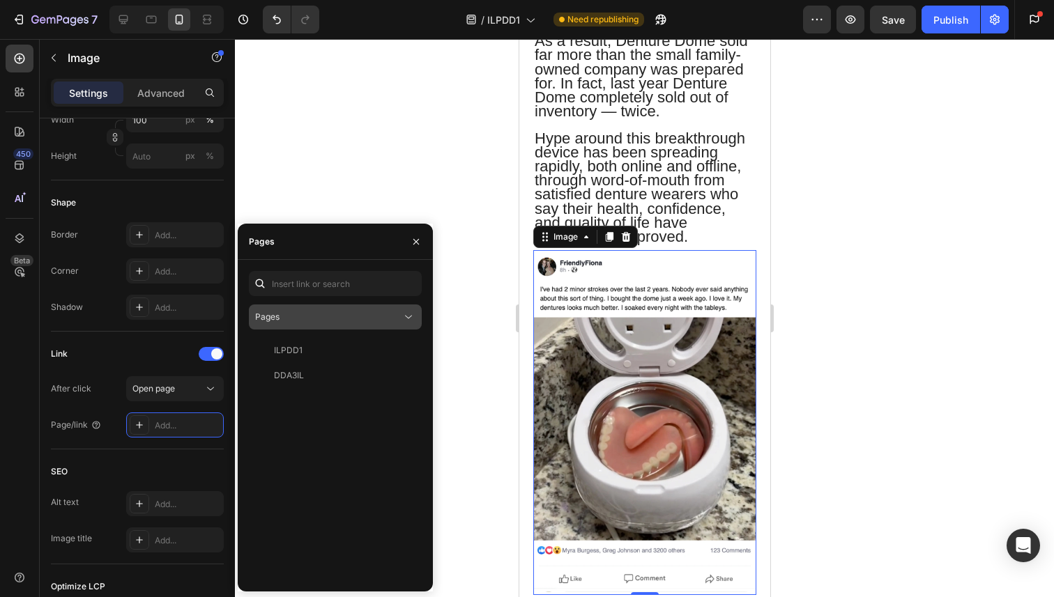
click at [315, 312] on div "Pages" at bounding box center [328, 317] width 146 height 13
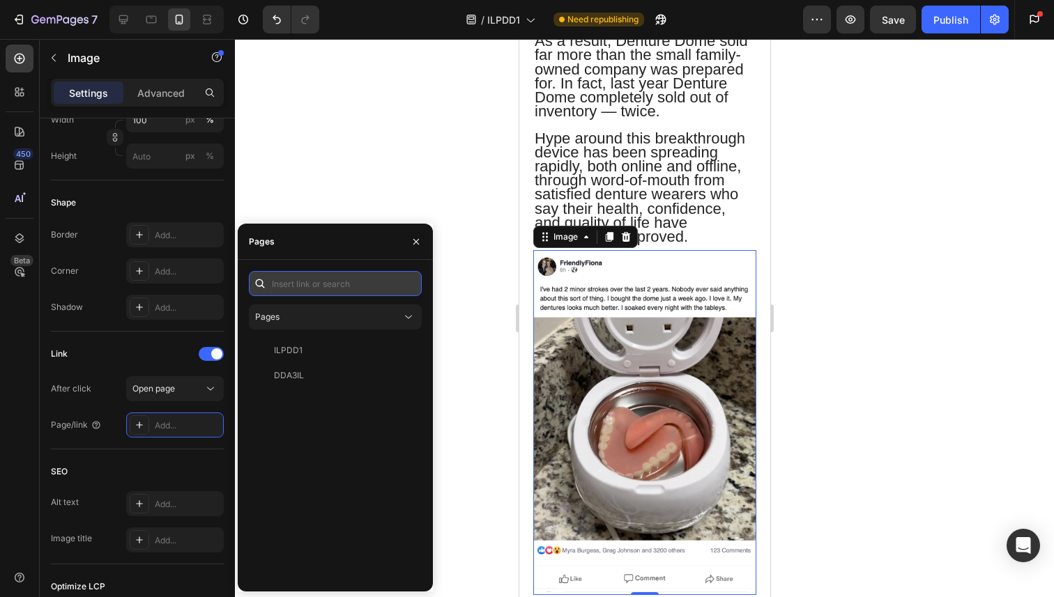
click at [316, 289] on input "text" at bounding box center [335, 283] width 173 height 25
paste input "[URL][DOMAIN_NAME]"
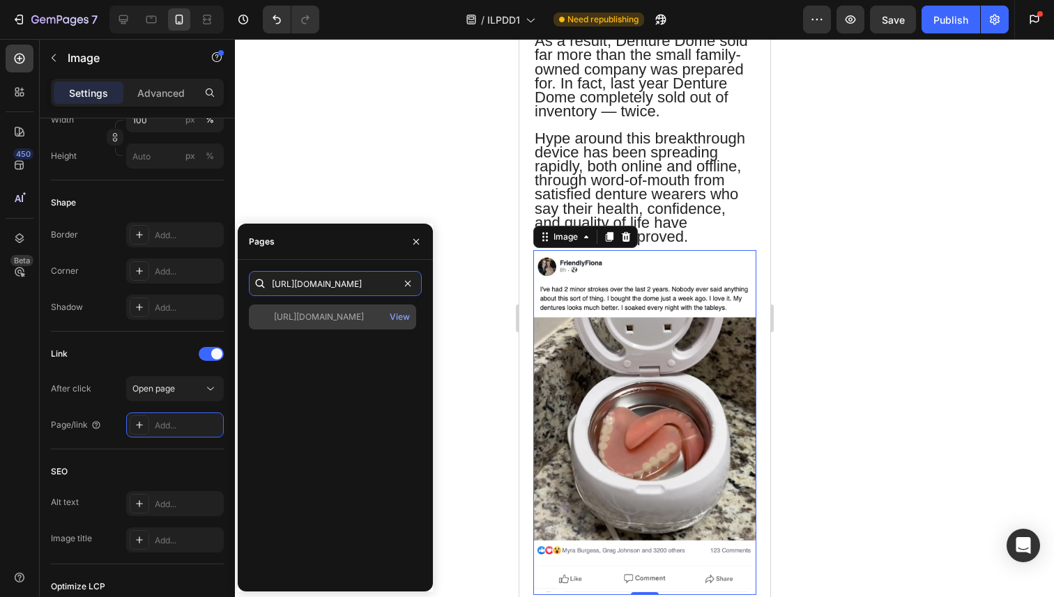
type input "[URL][DOMAIN_NAME]"
click at [313, 315] on div "[URL][DOMAIN_NAME]" at bounding box center [319, 317] width 90 height 13
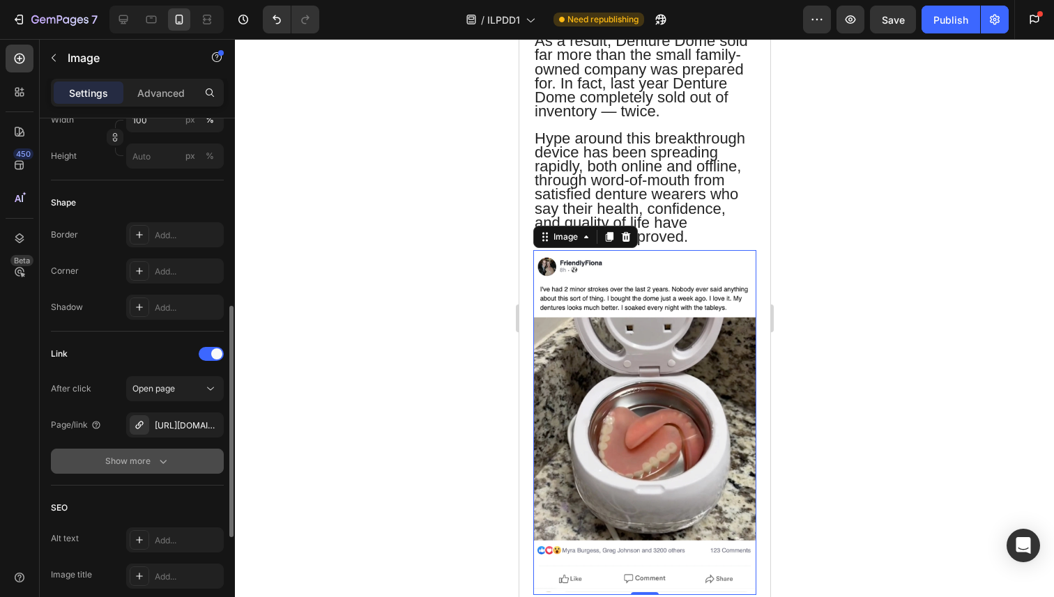
click at [160, 459] on icon "button" at bounding box center [163, 461] width 14 height 14
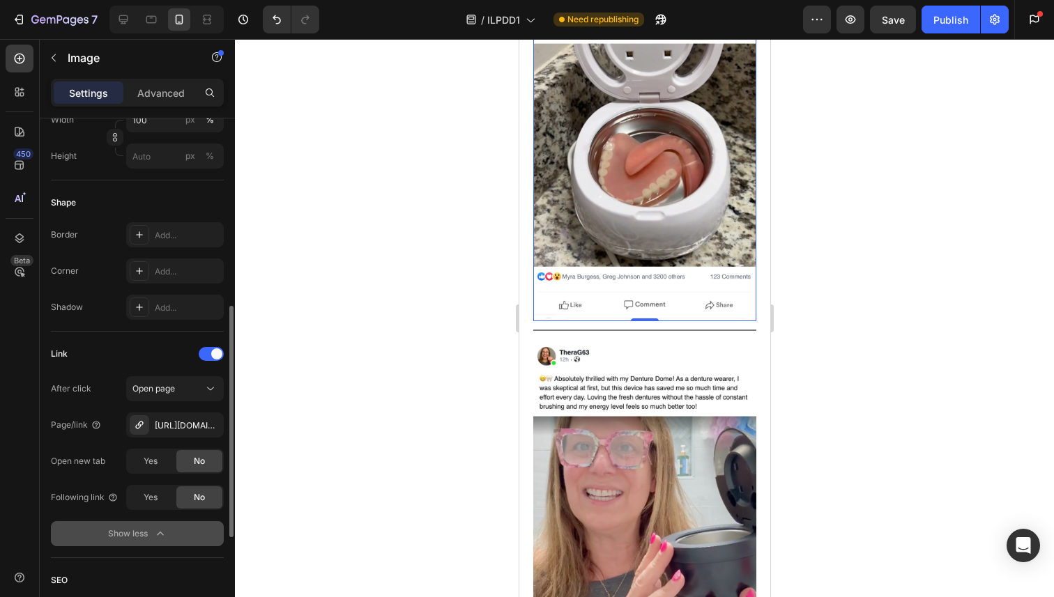
scroll to position [9618, 0]
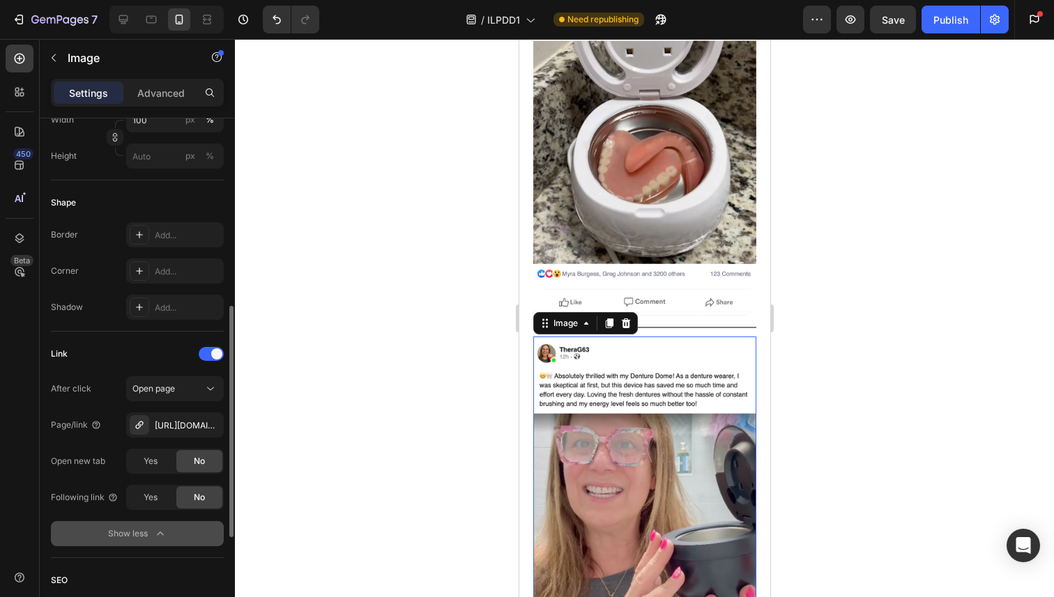
click at [610, 372] on img at bounding box center [643, 515] width 223 height 356
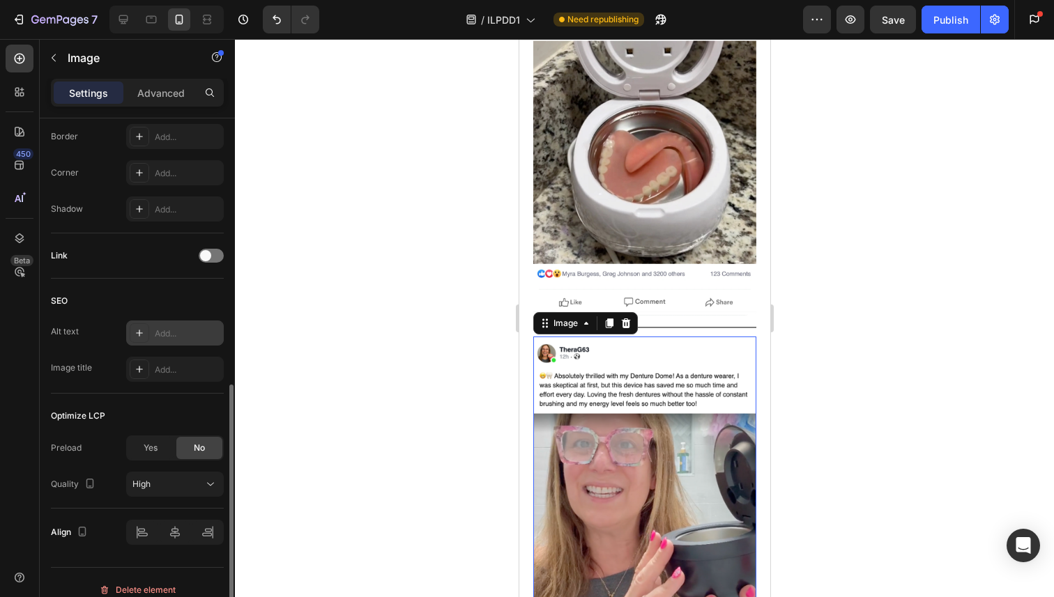
scroll to position [531, 0]
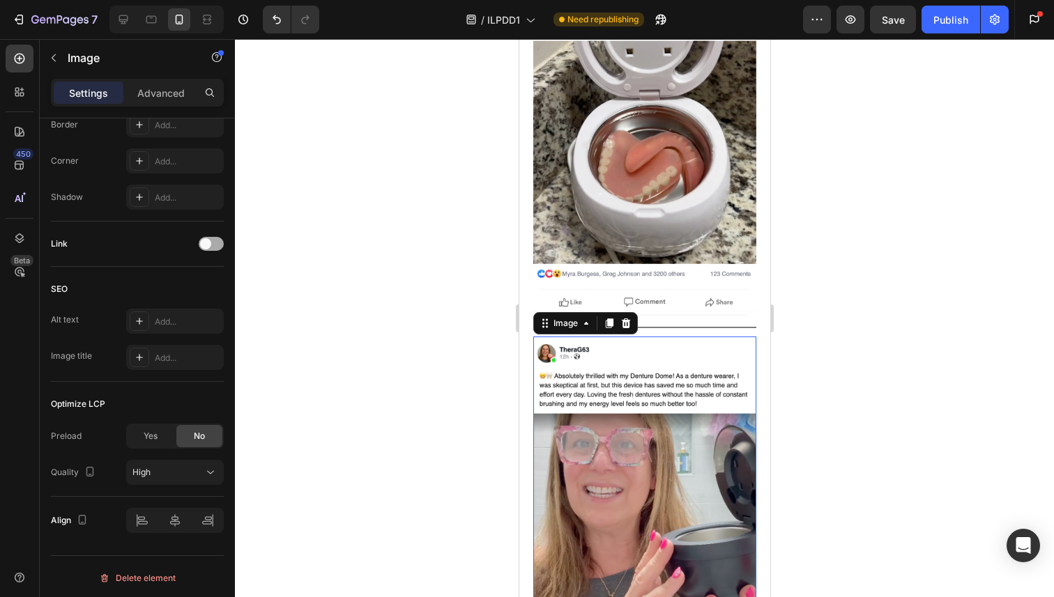
click at [204, 248] on span at bounding box center [205, 243] width 11 height 11
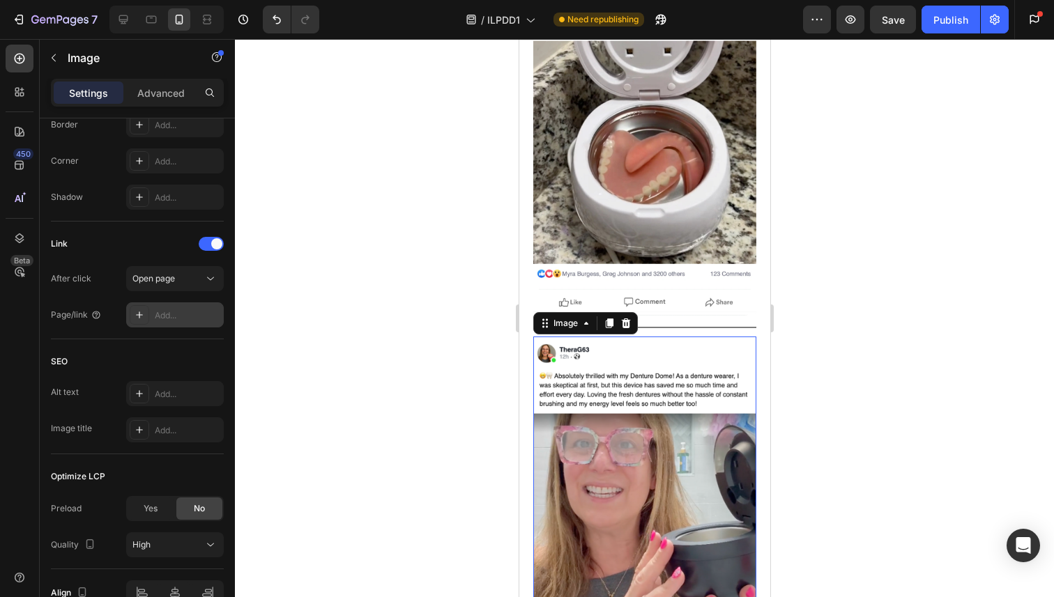
click at [185, 312] on div "Add..." at bounding box center [188, 315] width 66 height 13
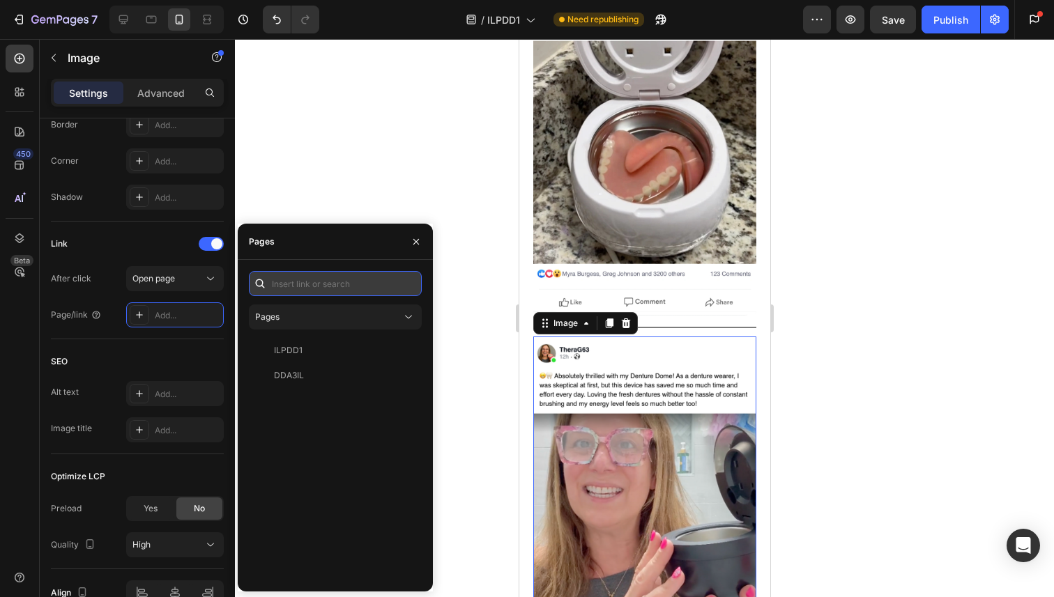
click at [300, 284] on input "text" at bounding box center [335, 283] width 173 height 25
paste input "[URL][DOMAIN_NAME]"
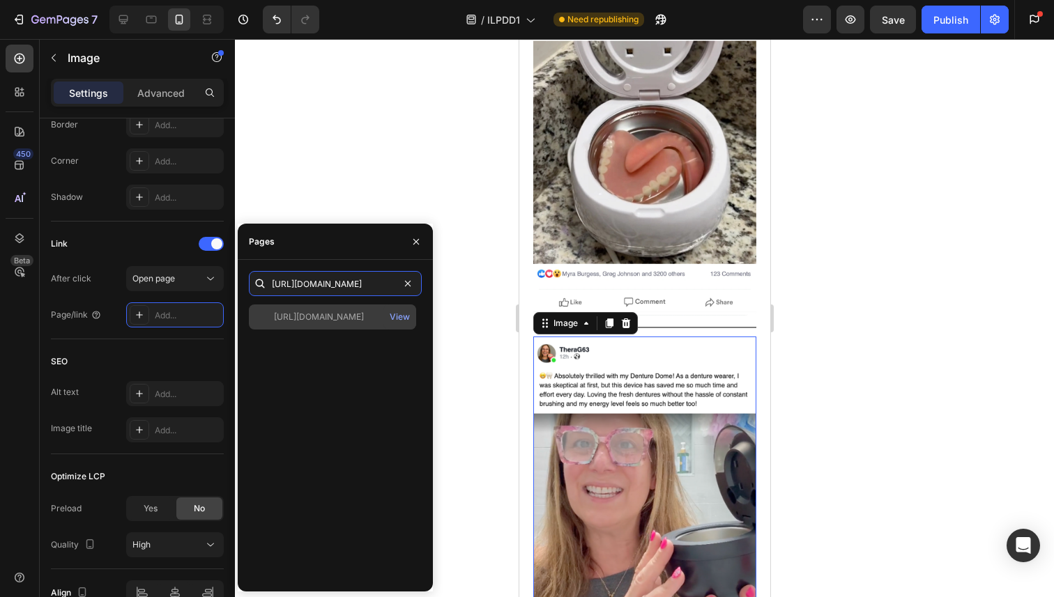
type input "[URL][DOMAIN_NAME]"
click at [304, 314] on div "[URL][DOMAIN_NAME]" at bounding box center [319, 317] width 90 height 13
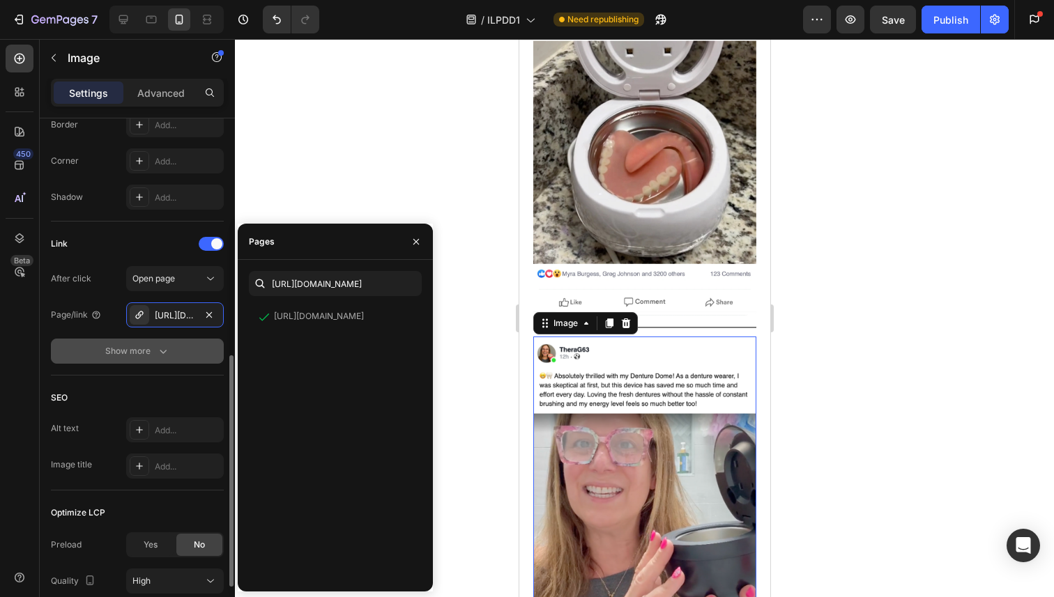
click at [164, 351] on icon "button" at bounding box center [163, 351] width 14 height 14
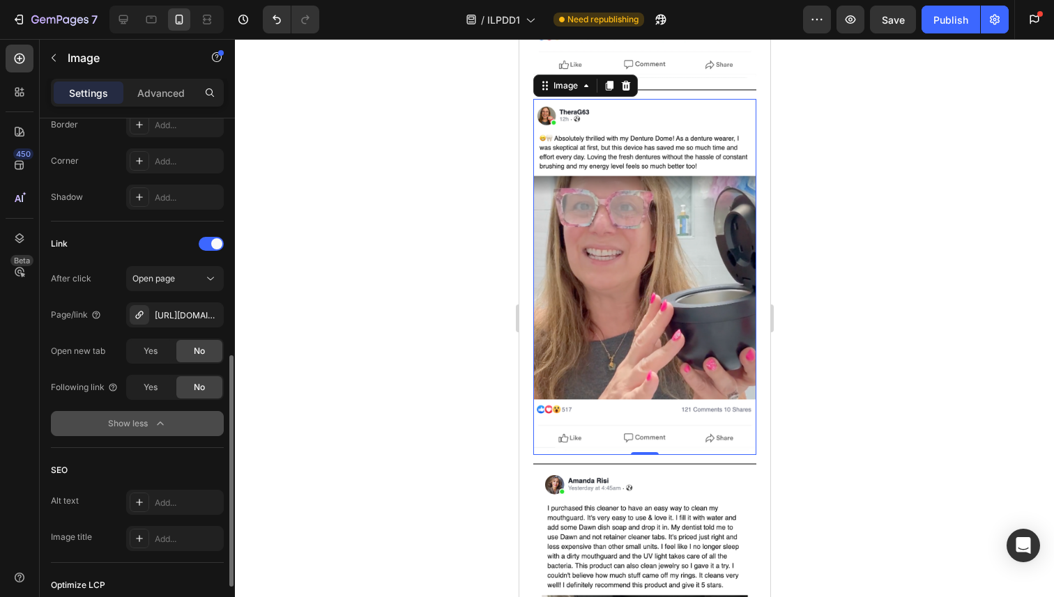
scroll to position [10038, 0]
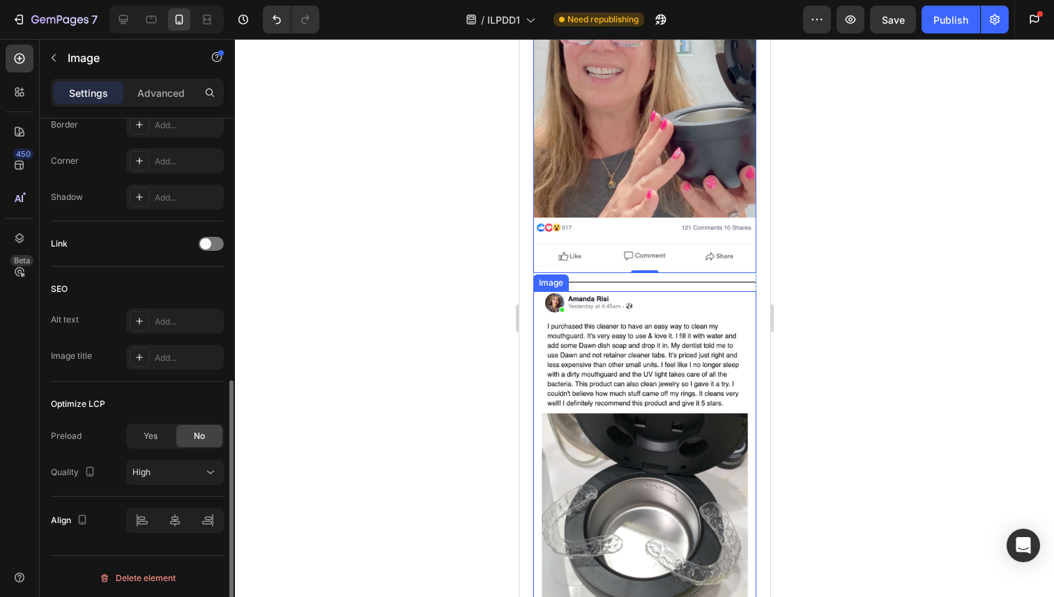
click at [606, 356] on img at bounding box center [643, 482] width 223 height 383
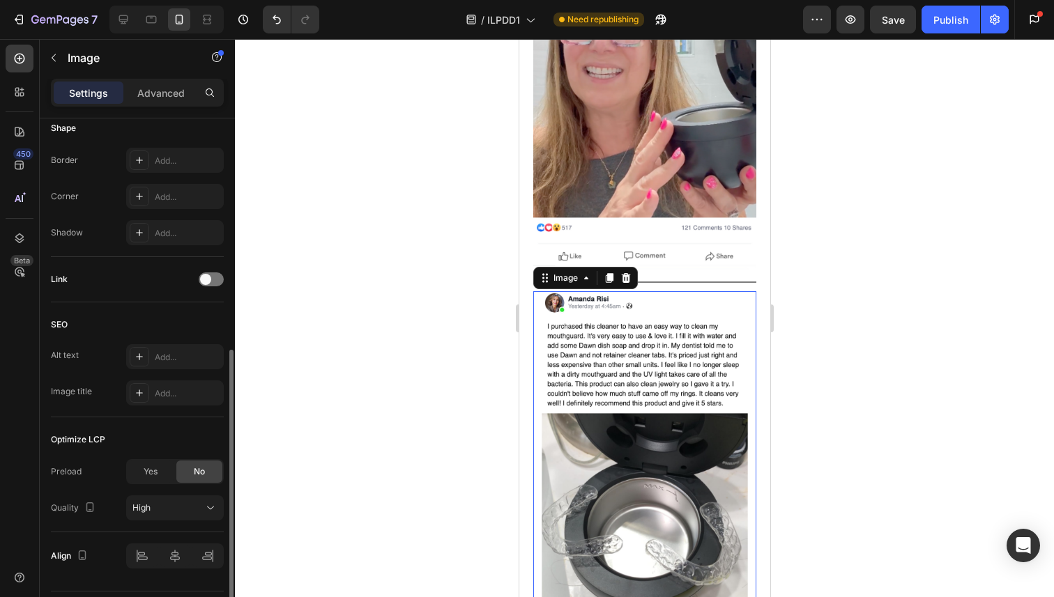
scroll to position [489, 0]
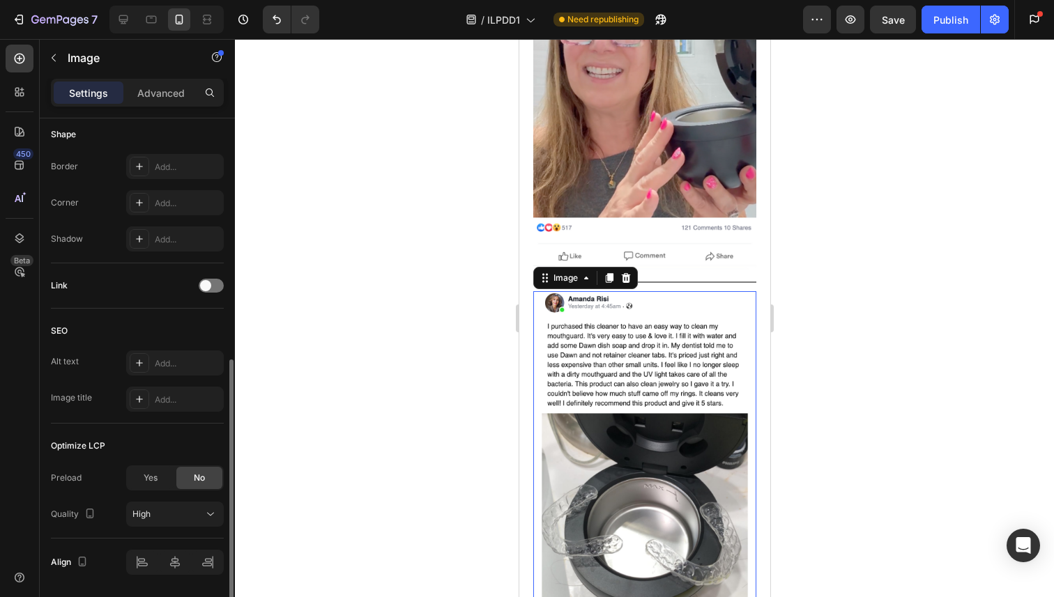
click at [206, 294] on div "Link" at bounding box center [137, 286] width 173 height 22
click at [208, 282] on span at bounding box center [205, 285] width 11 height 11
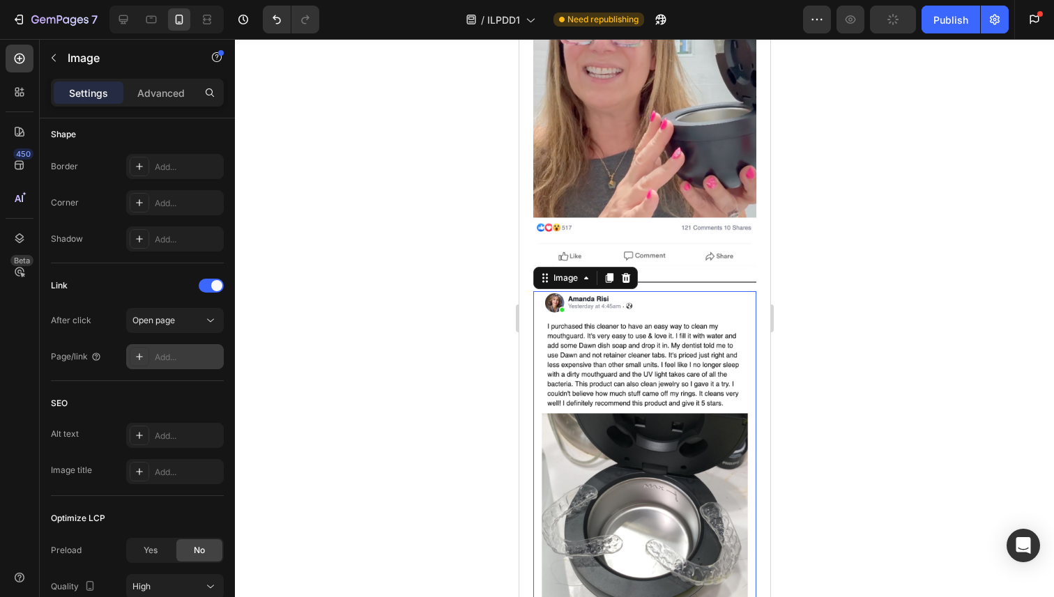
click at [181, 353] on div "Add..." at bounding box center [188, 357] width 66 height 13
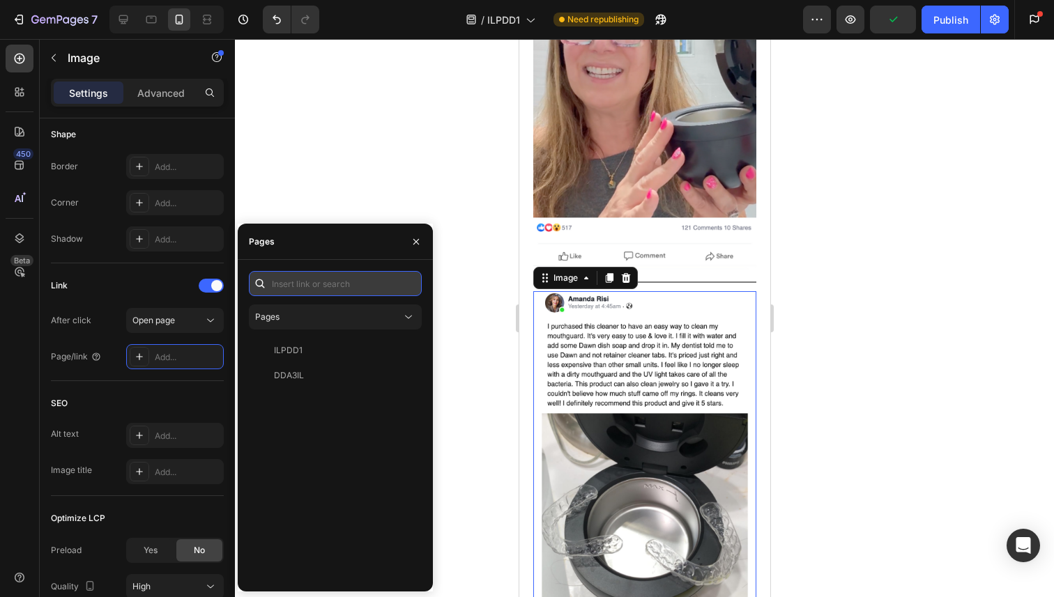
click at [286, 277] on input "text" at bounding box center [335, 283] width 173 height 25
paste input "[URL][DOMAIN_NAME]"
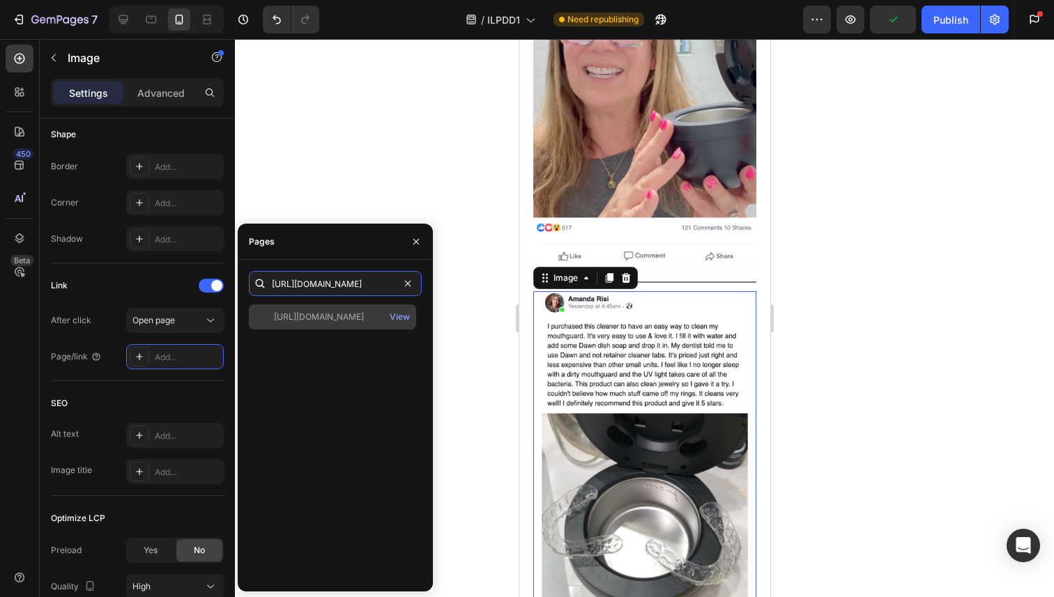
type input "[URL][DOMAIN_NAME]"
click at [319, 314] on div "[URL][DOMAIN_NAME]" at bounding box center [319, 317] width 90 height 13
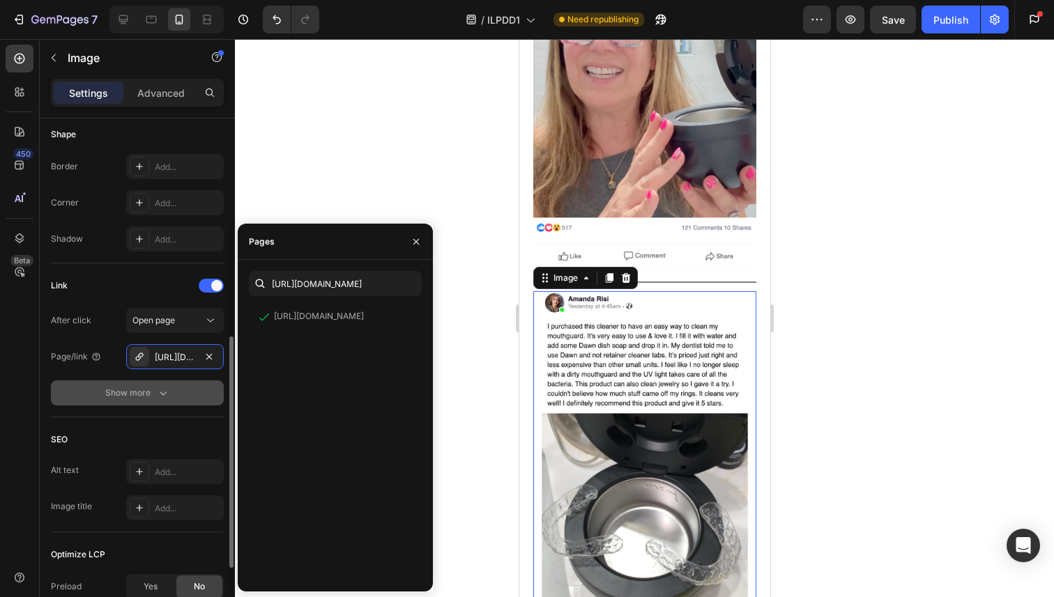
click at [168, 392] on icon "button" at bounding box center [163, 393] width 14 height 14
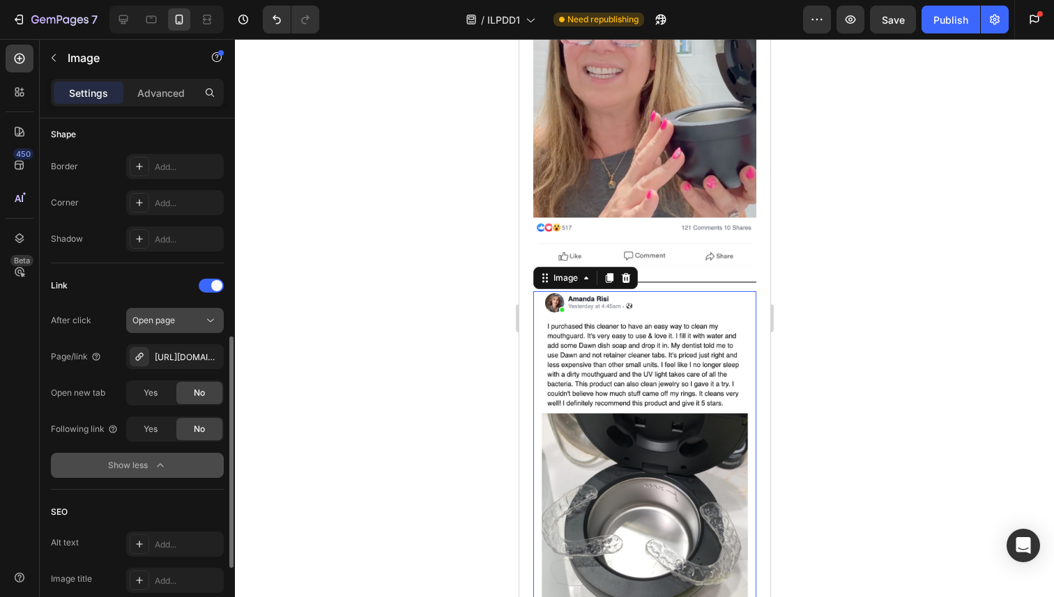
click at [204, 319] on icon at bounding box center [211, 321] width 14 height 14
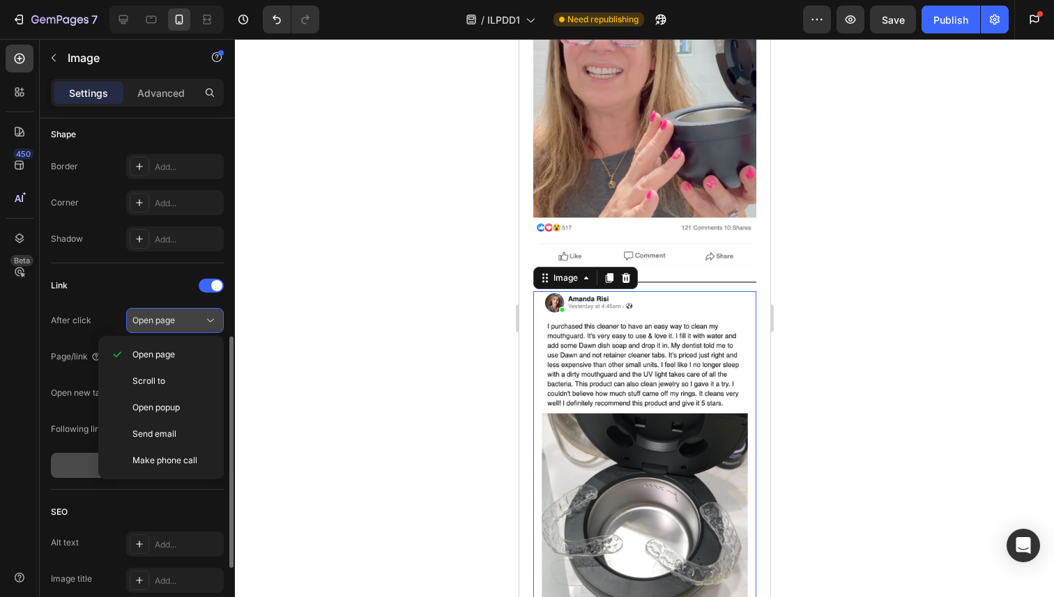
click at [204, 319] on icon at bounding box center [211, 321] width 14 height 14
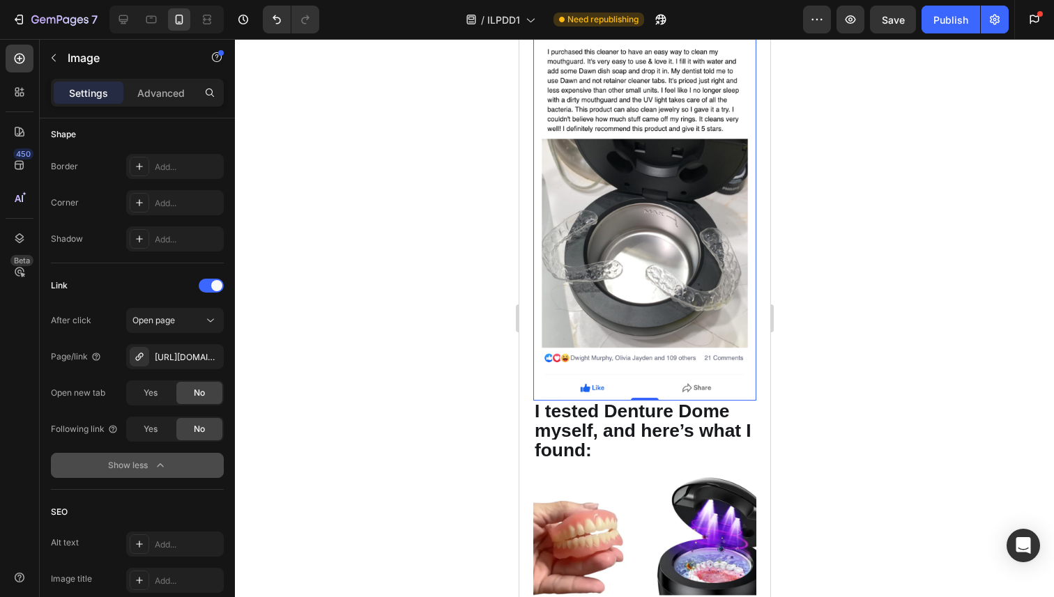
scroll to position [10552, 0]
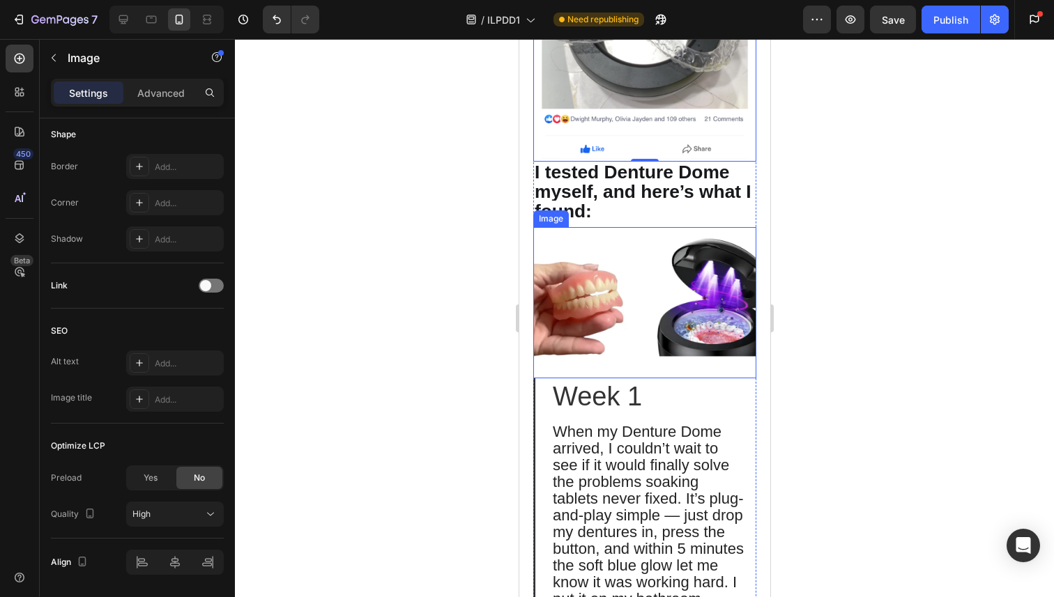
click at [634, 227] on img at bounding box center [643, 303] width 223 height 152
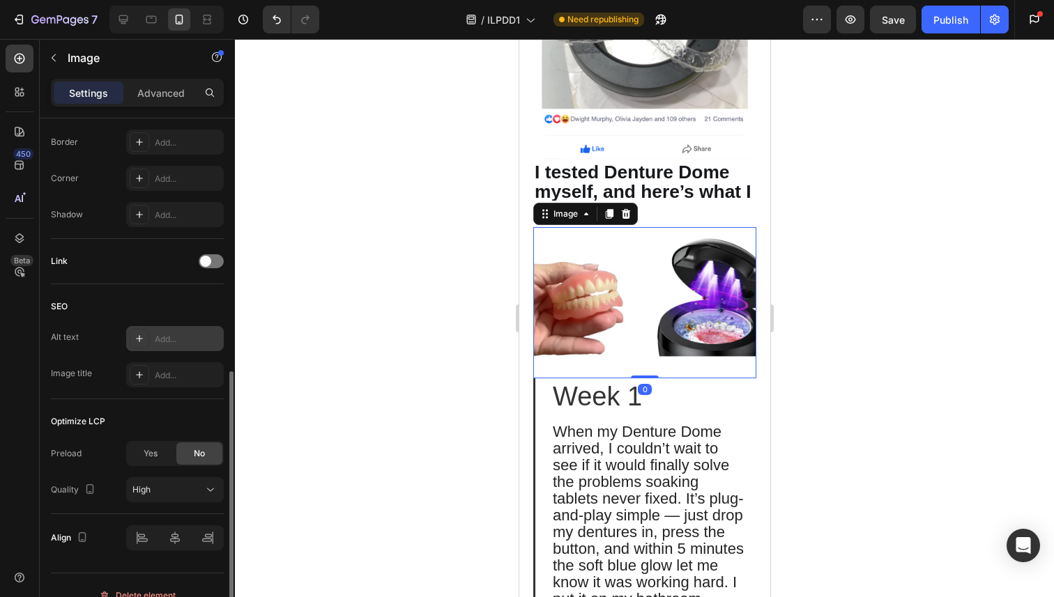
scroll to position [522, 0]
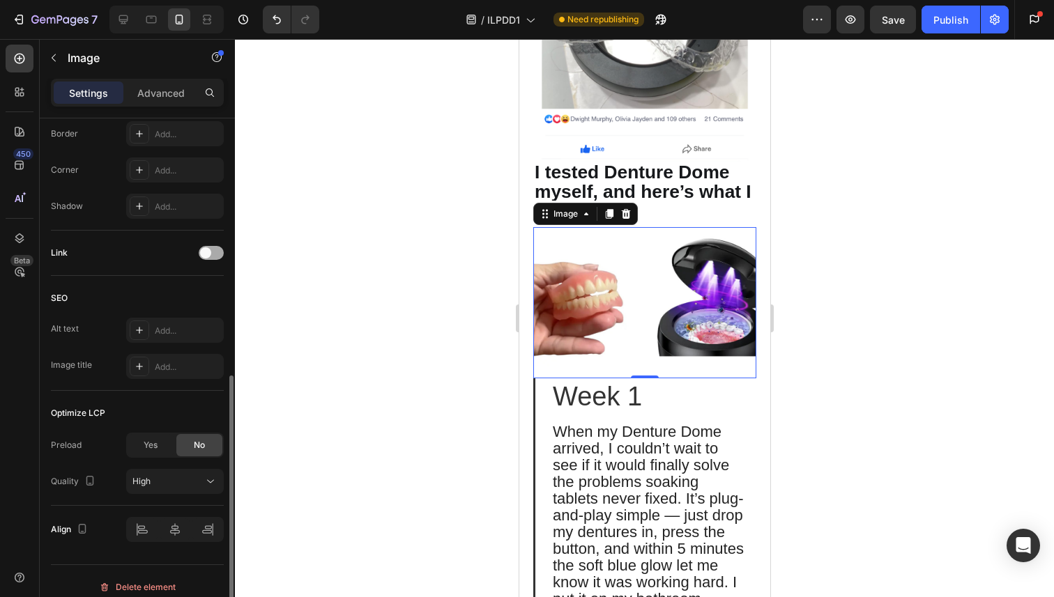
click at [210, 252] on span at bounding box center [205, 252] width 11 height 11
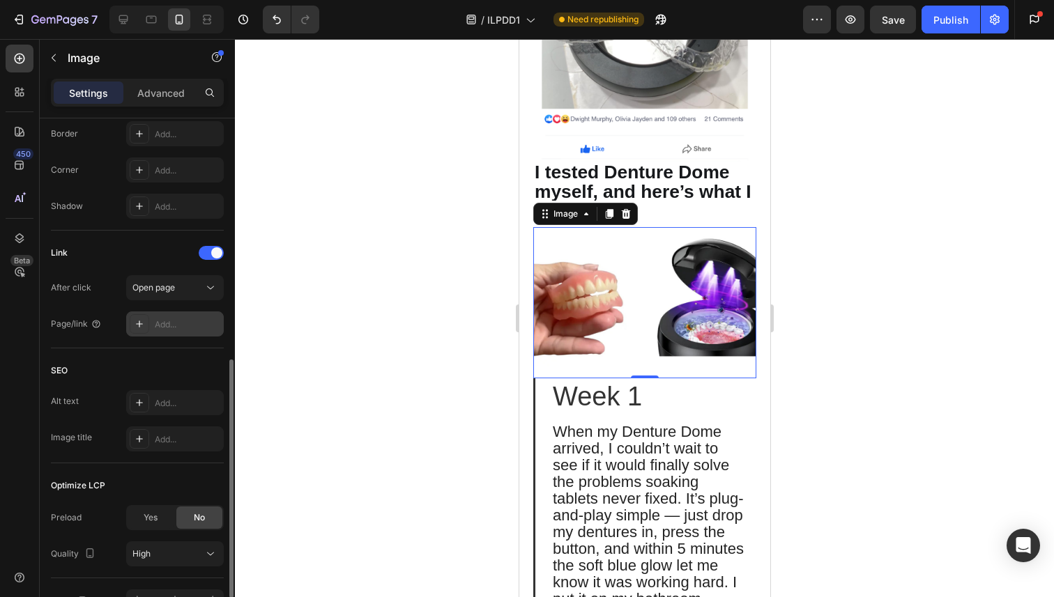
click at [167, 329] on div "Add..." at bounding box center [188, 325] width 66 height 13
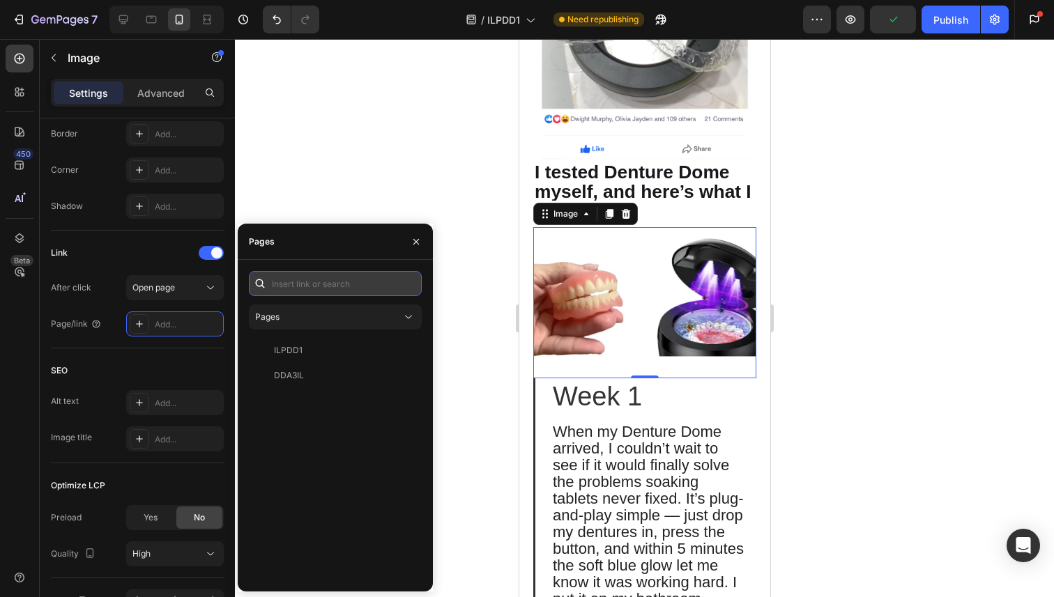
click at [313, 279] on input "text" at bounding box center [335, 283] width 173 height 25
paste input "[URL][DOMAIN_NAME]"
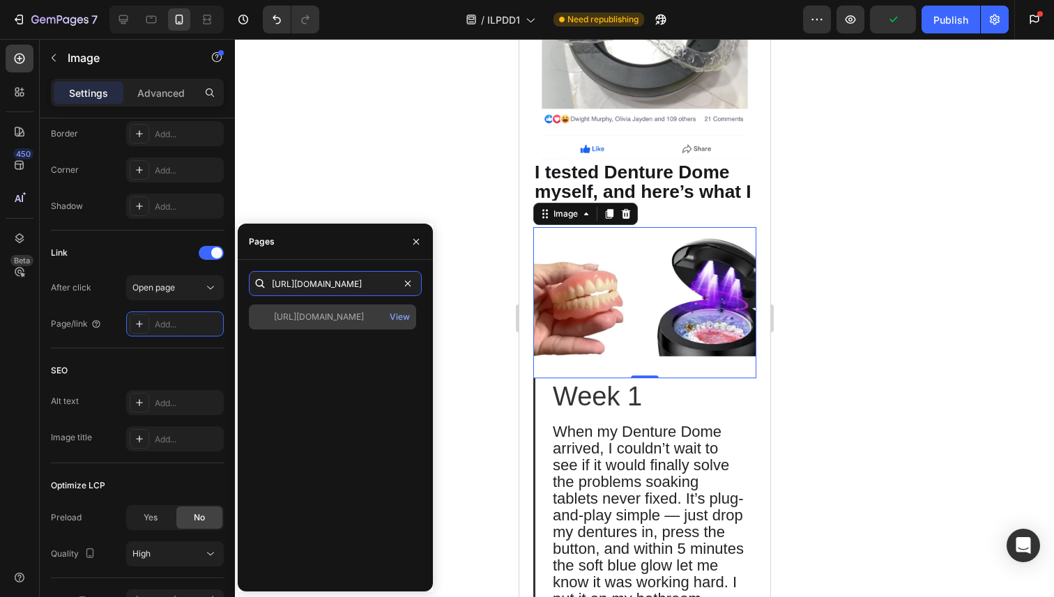
type input "[URL][DOMAIN_NAME]"
click at [312, 324] on div "[URL][DOMAIN_NAME] View" at bounding box center [332, 317] width 167 height 25
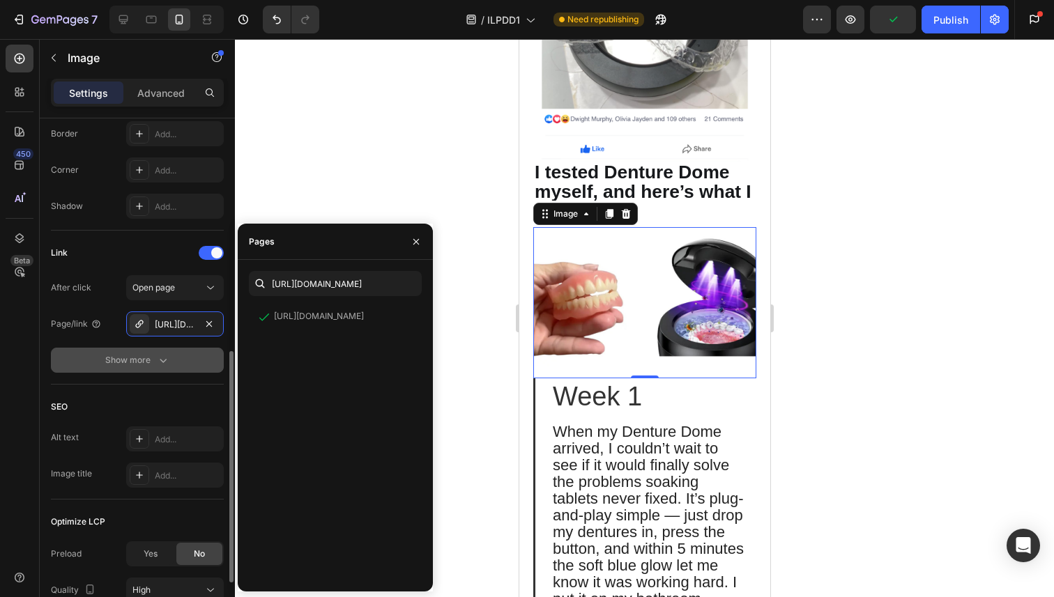
click at [162, 365] on icon "button" at bounding box center [163, 360] width 14 height 14
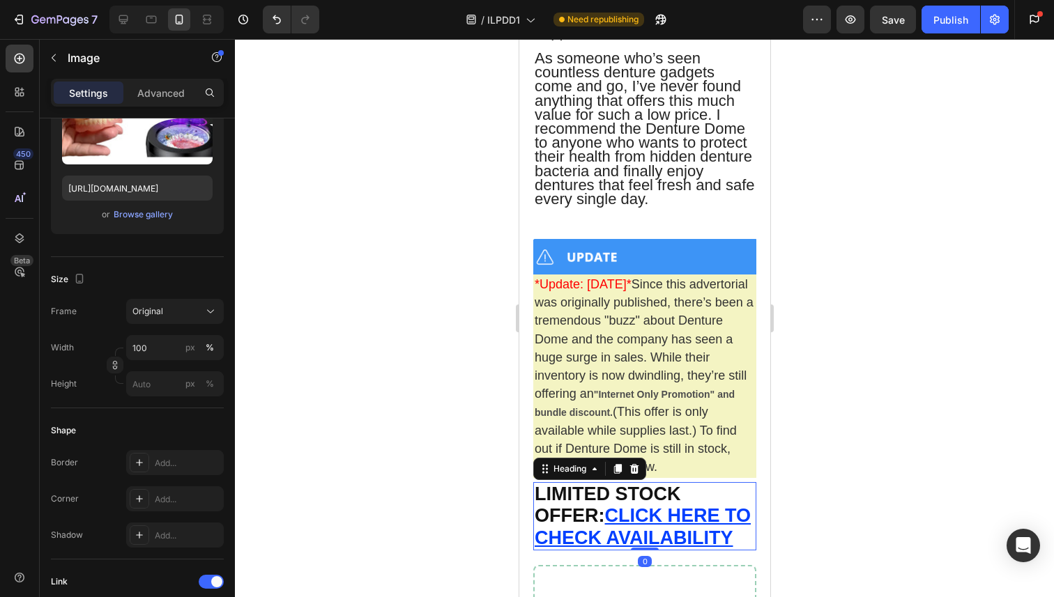
click at [639, 482] on h2 "LIMITED STOCK OFFER: CLICK HERE TO CHECK AVAILABILITY" at bounding box center [643, 516] width 223 height 68
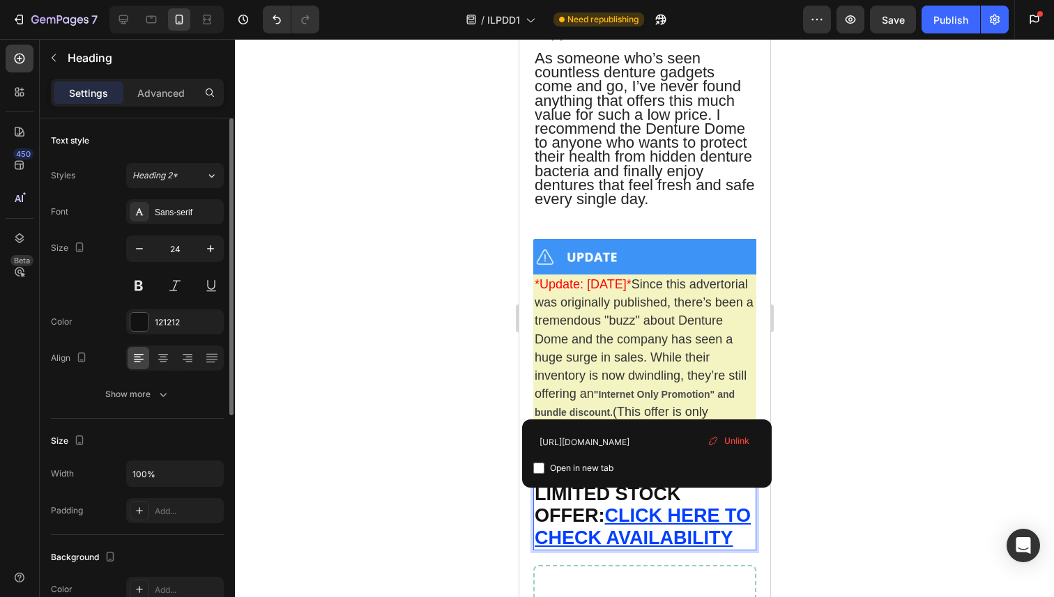
click at [615, 451] on input "[URL][DOMAIN_NAME]" at bounding box center [646, 442] width 227 height 22
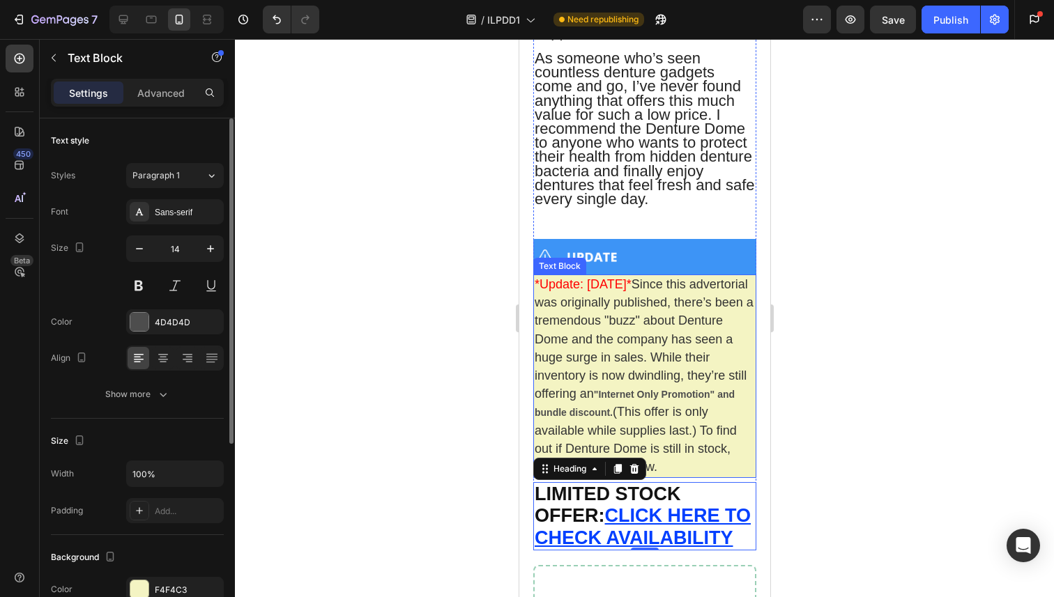
click at [646, 307] on p "*Update: [DATE]* Since this advertorial was originally published, there’s been …" at bounding box center [644, 376] width 220 height 201
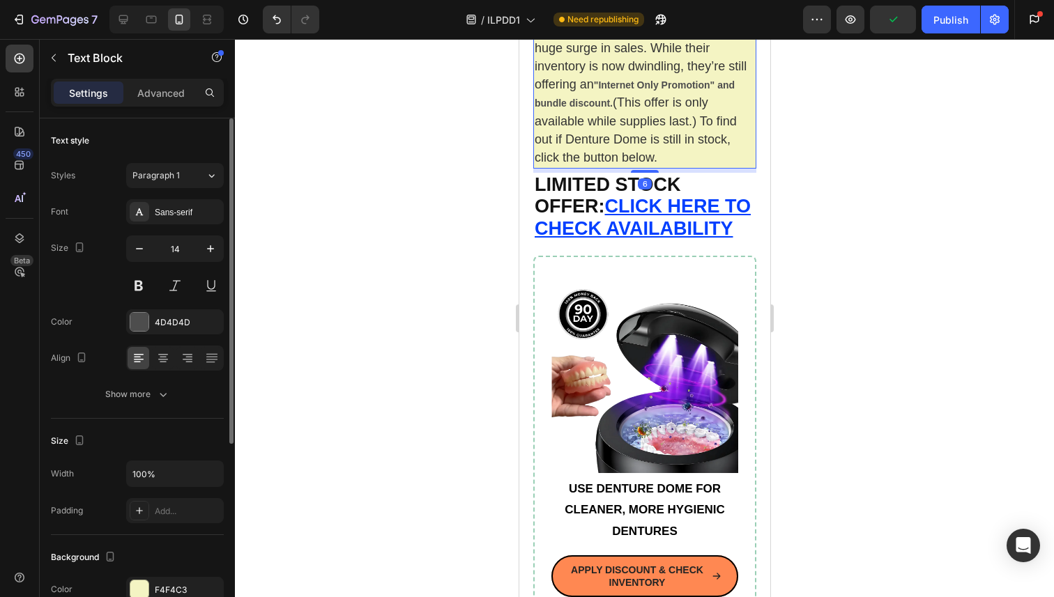
scroll to position [14434, 0]
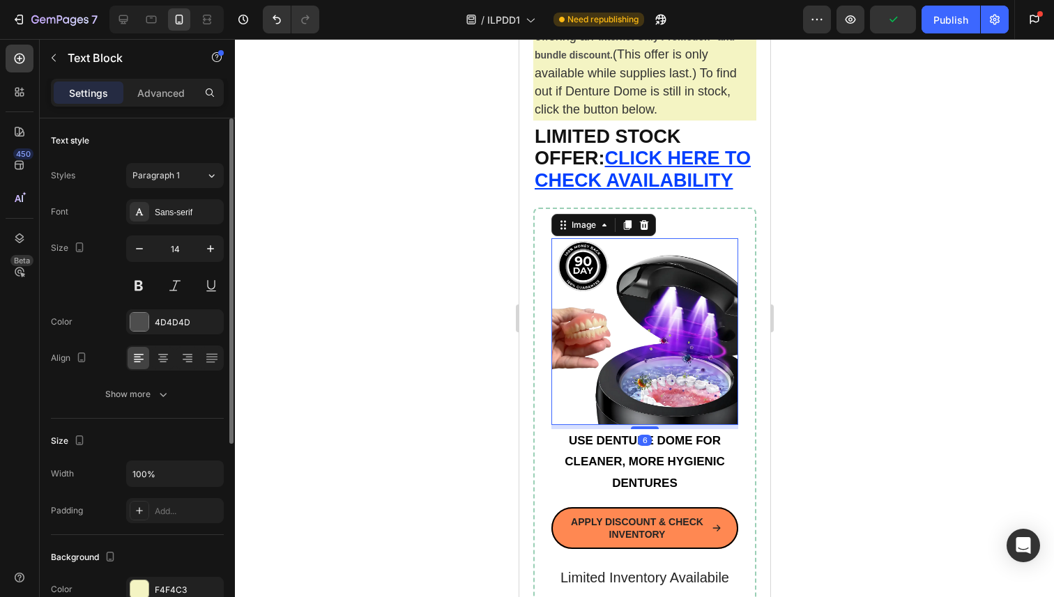
click at [646, 257] on img at bounding box center [644, 331] width 187 height 187
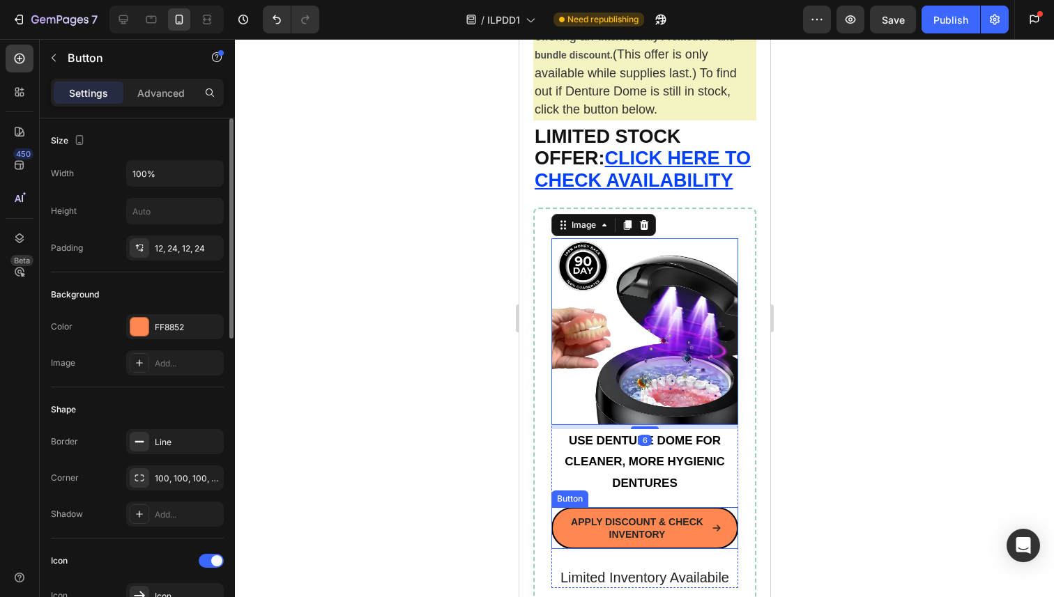
click at [560, 507] on link "APPLY DISCOUNT & CHECK INVENTORY" at bounding box center [644, 528] width 187 height 42
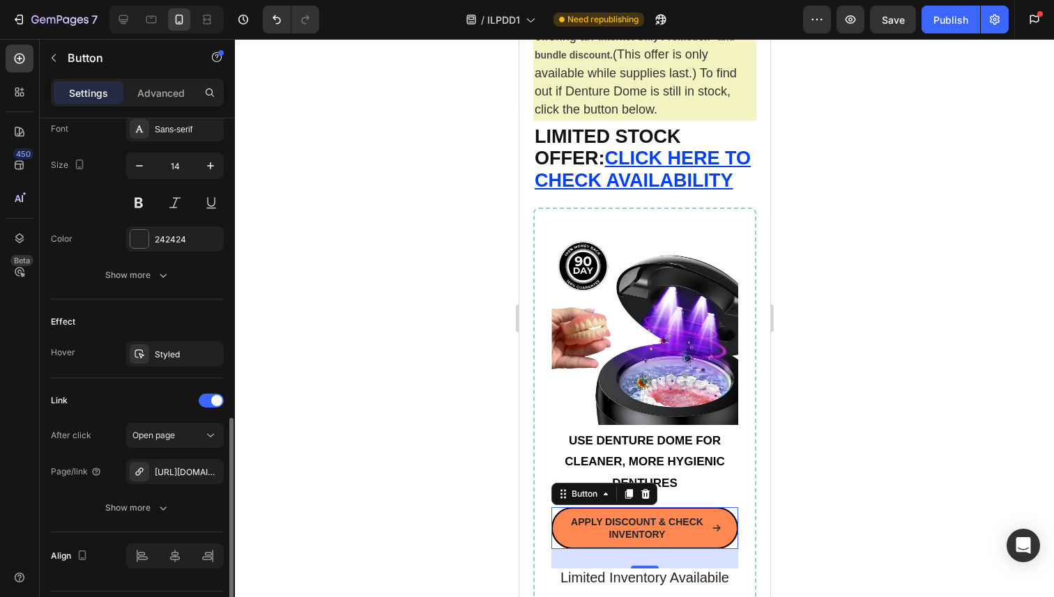
scroll to position [680, 0]
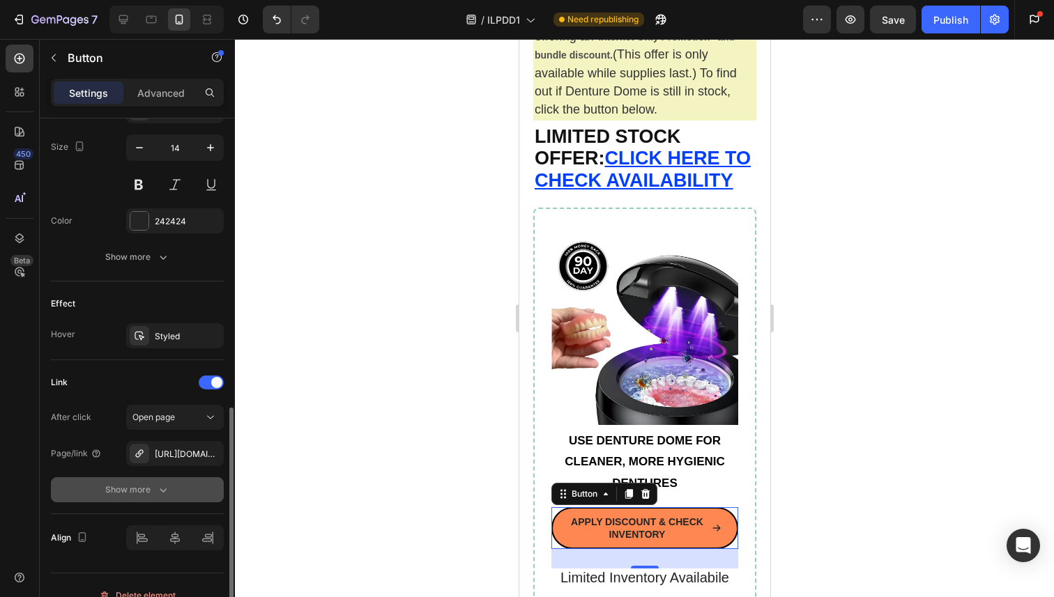
click at [167, 491] on icon "button" at bounding box center [163, 490] width 14 height 14
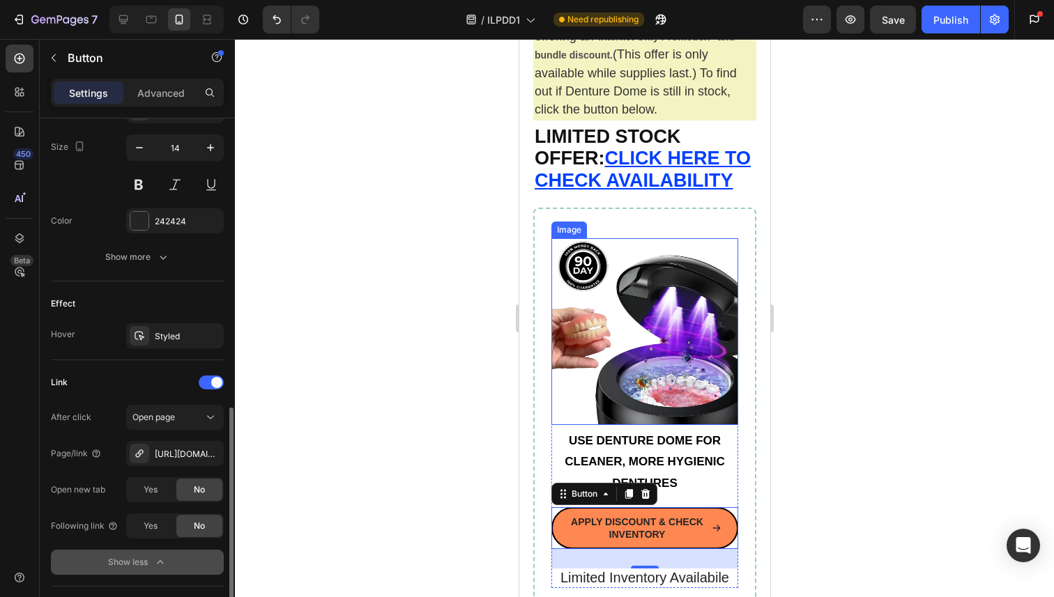
scroll to position [534, 0]
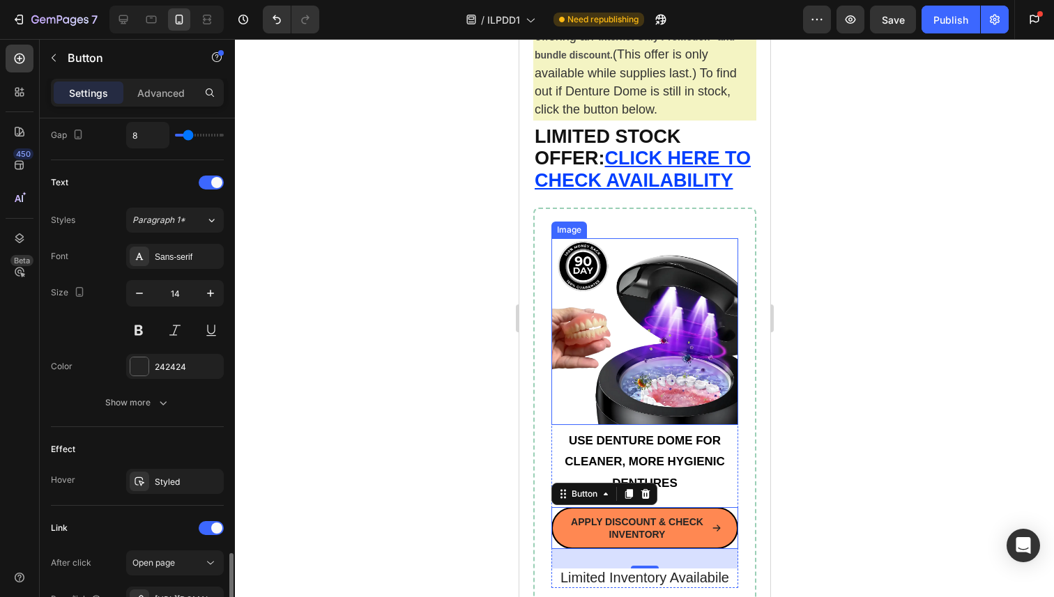
click at [627, 275] on img at bounding box center [644, 331] width 187 height 187
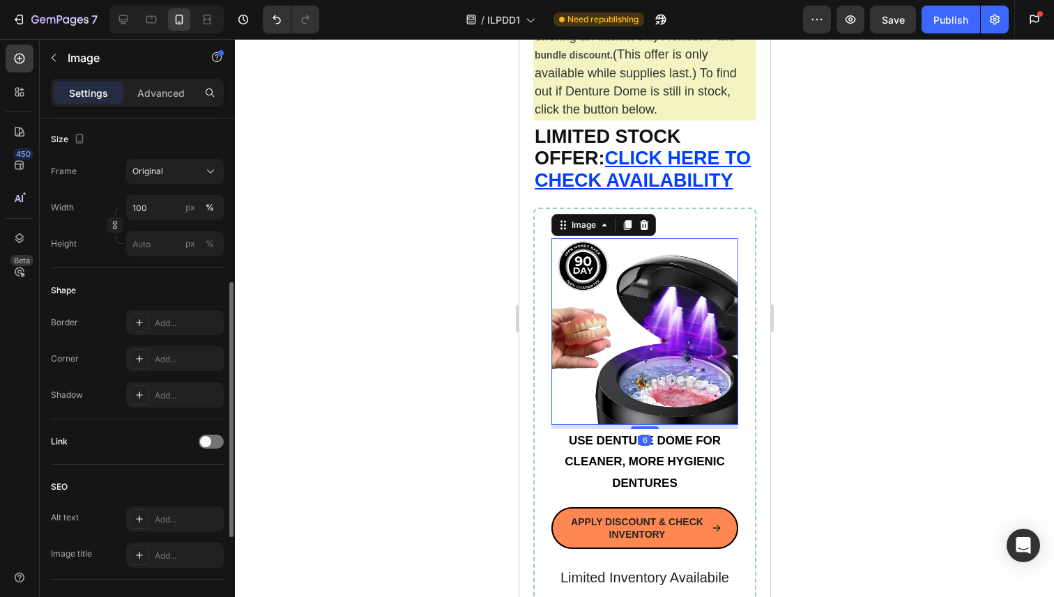
scroll to position [335, 0]
click at [200, 440] on span at bounding box center [205, 439] width 11 height 11
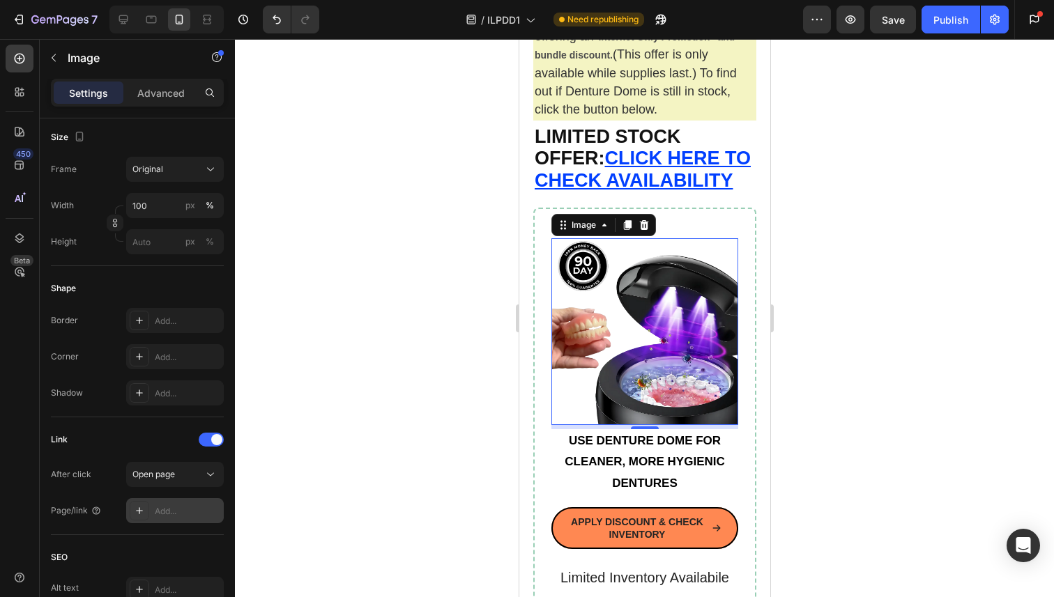
click at [183, 506] on div "Add..." at bounding box center [188, 511] width 66 height 13
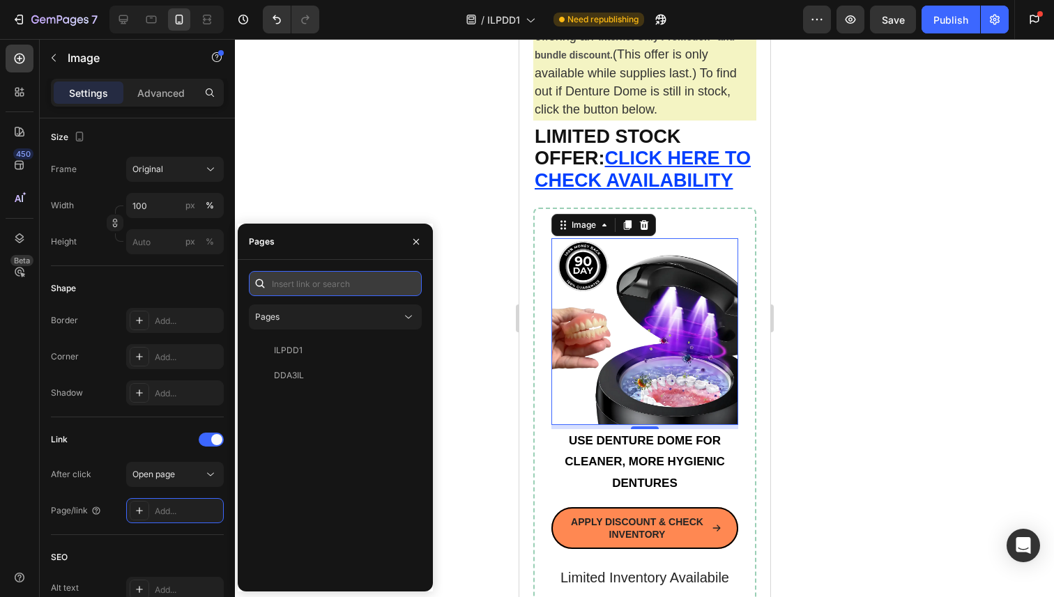
click at [325, 277] on input "text" at bounding box center [335, 283] width 173 height 25
paste input "[URL][DOMAIN_NAME]"
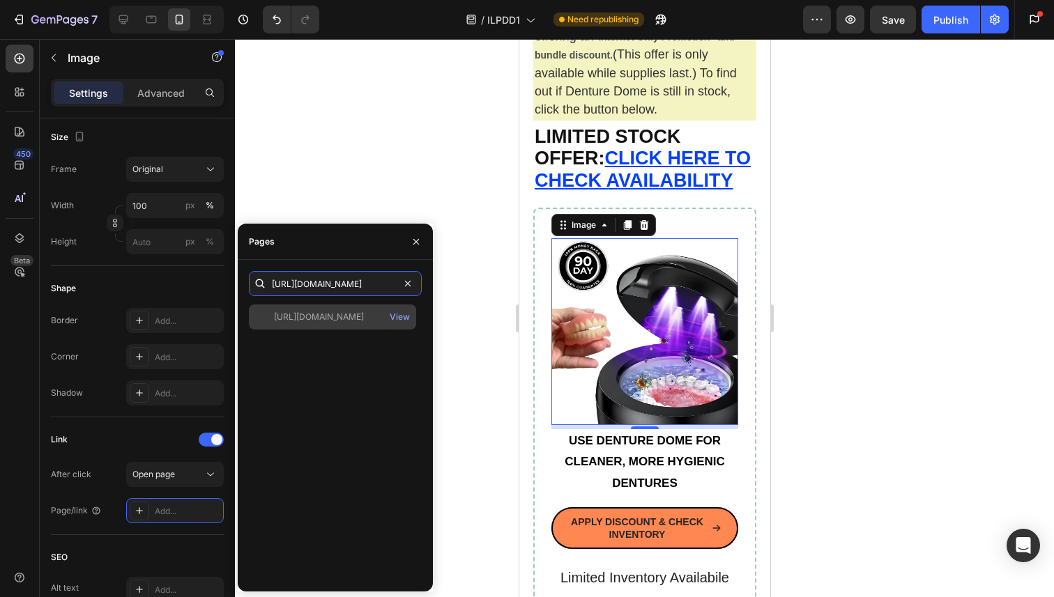
type input "[URL][DOMAIN_NAME]"
click at [312, 318] on div "[URL][DOMAIN_NAME]" at bounding box center [319, 317] width 90 height 13
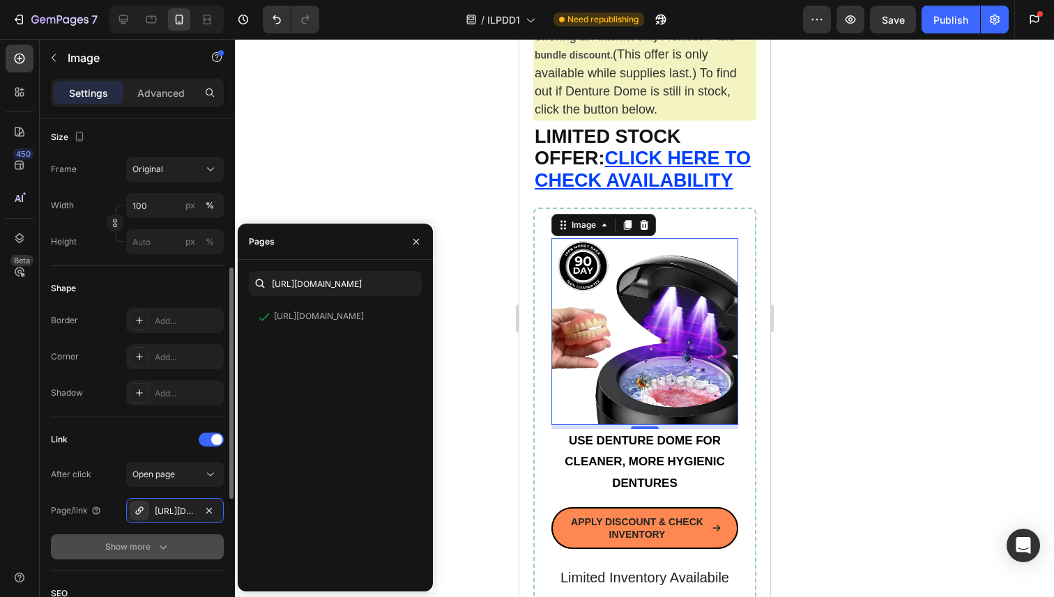
click at [151, 548] on div "Show more" at bounding box center [137, 547] width 65 height 14
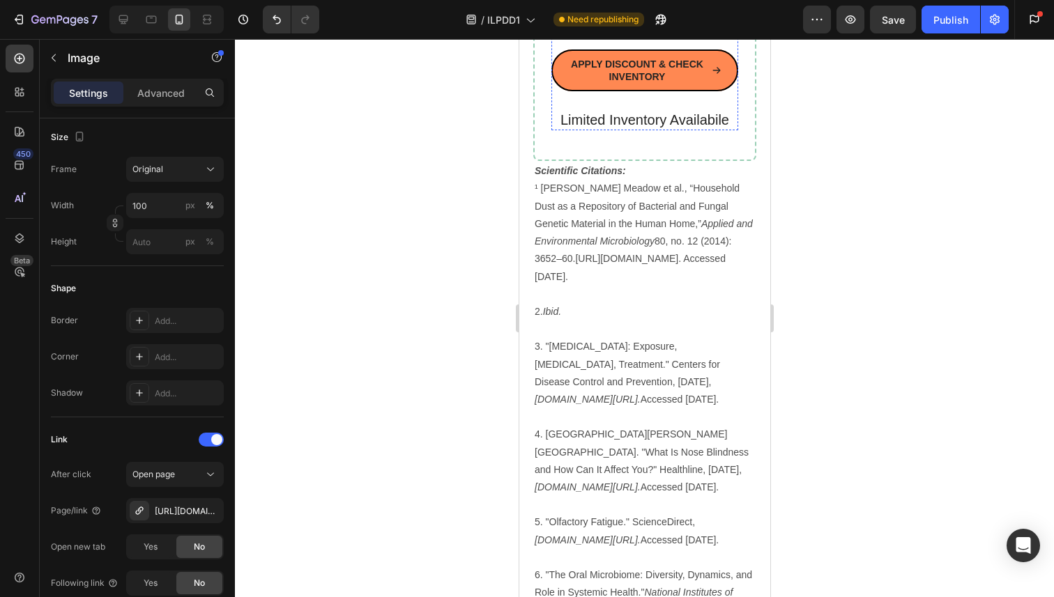
scroll to position [14826, 0]
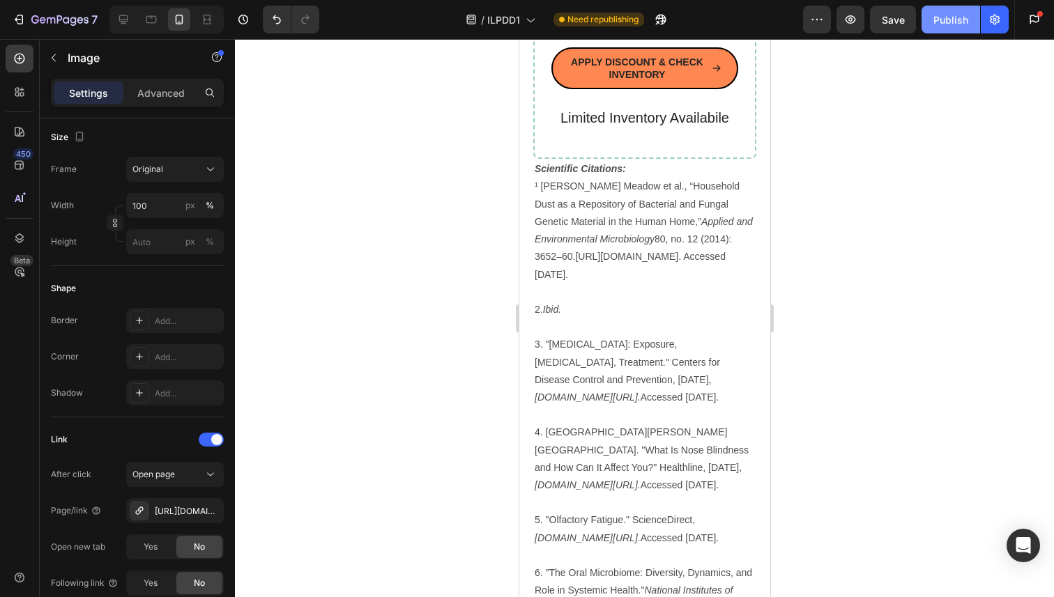
click at [951, 13] on div "Publish" at bounding box center [950, 20] width 35 height 15
